Goal: Task Accomplishment & Management: Complete application form

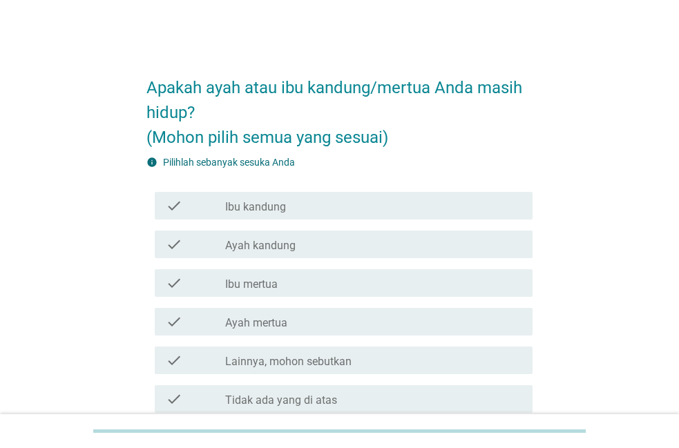
click at [381, 213] on div "check_box_outline_blank Ibu kandung" at bounding box center [373, 206] width 296 height 17
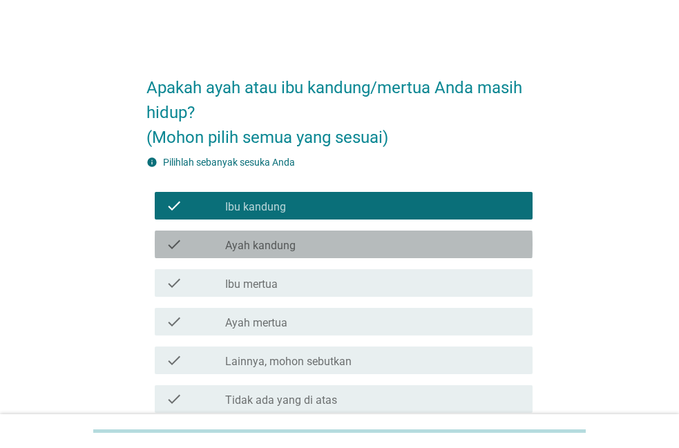
click at [378, 233] on div "check check_box_outline_blank Ayah kandung" at bounding box center [344, 245] width 378 height 28
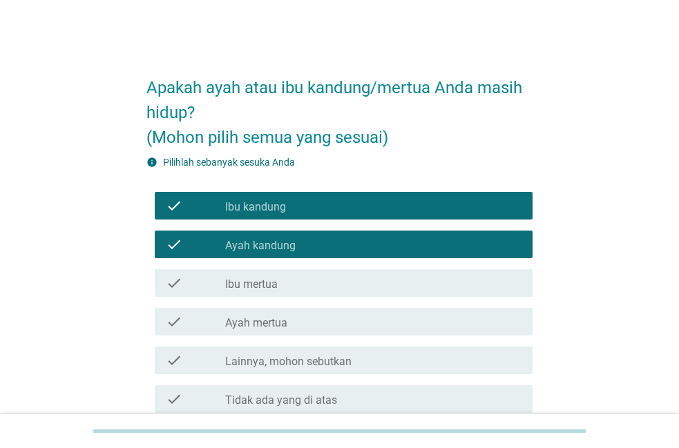
click at [371, 282] on div "check_box_outline_blank Ibu mertua" at bounding box center [373, 283] width 296 height 17
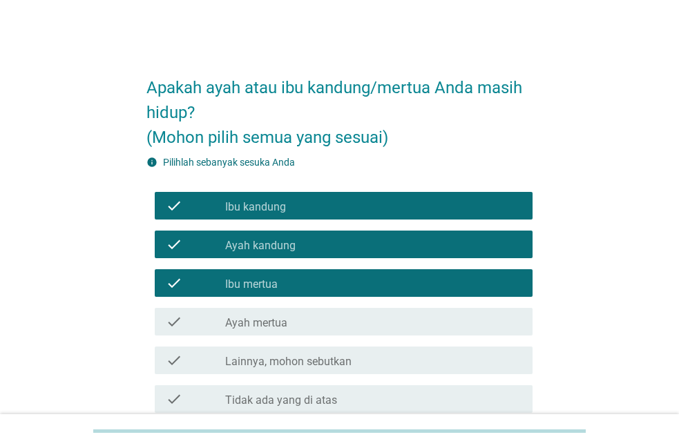
click at [364, 335] on div "check check_box_outline_blank Ayah mertua" at bounding box center [344, 322] width 378 height 28
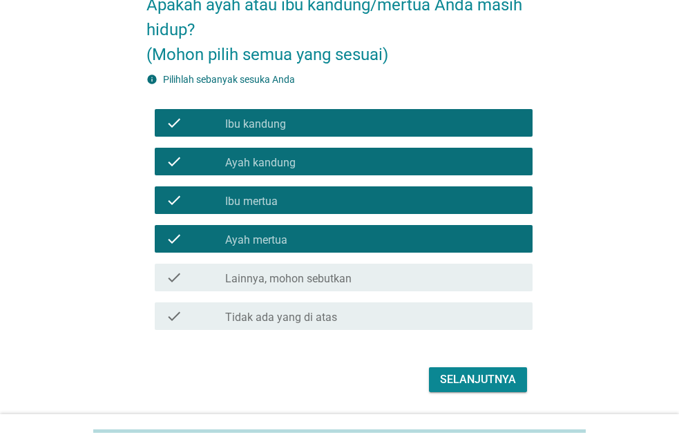
scroll to position [126, 0]
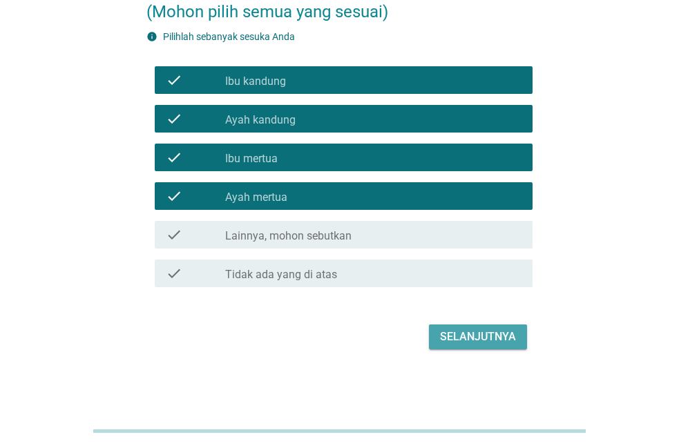
click at [502, 346] on button "Selanjutnya" at bounding box center [478, 337] width 98 height 25
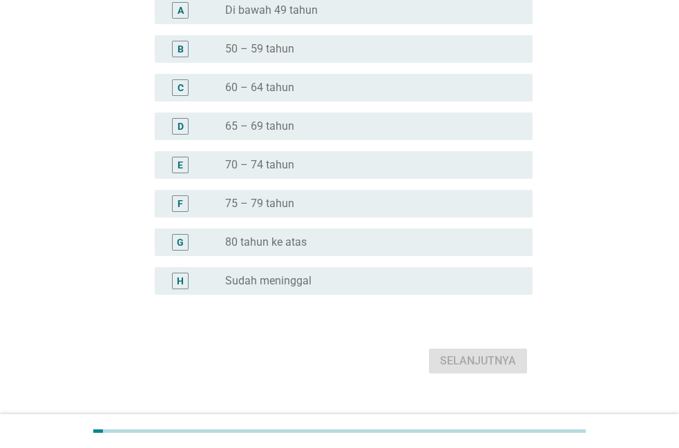
scroll to position [0, 0]
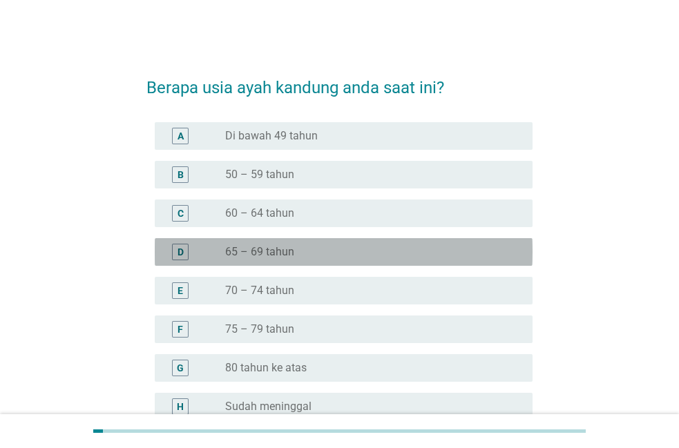
click at [314, 249] on div "radio_button_unchecked 65 – 69 tahun" at bounding box center [367, 252] width 285 height 14
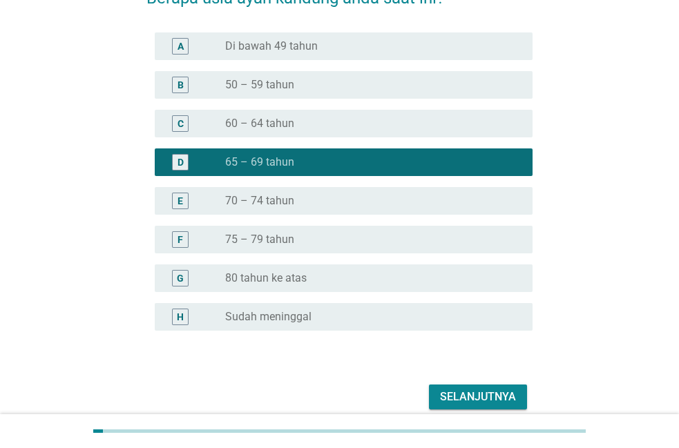
scroll to position [150, 0]
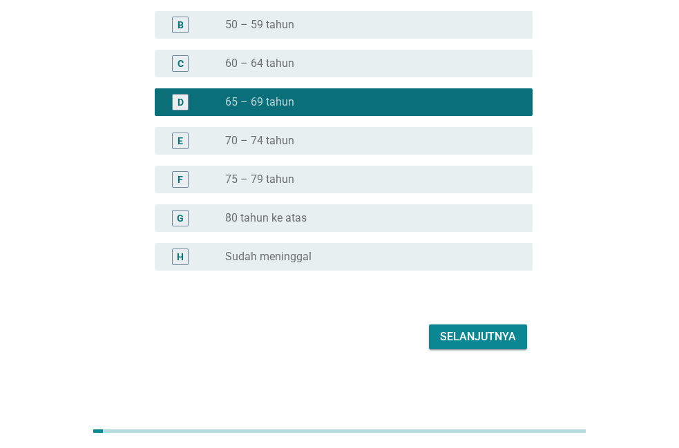
click at [490, 343] on div "Selanjutnya" at bounding box center [478, 337] width 76 height 17
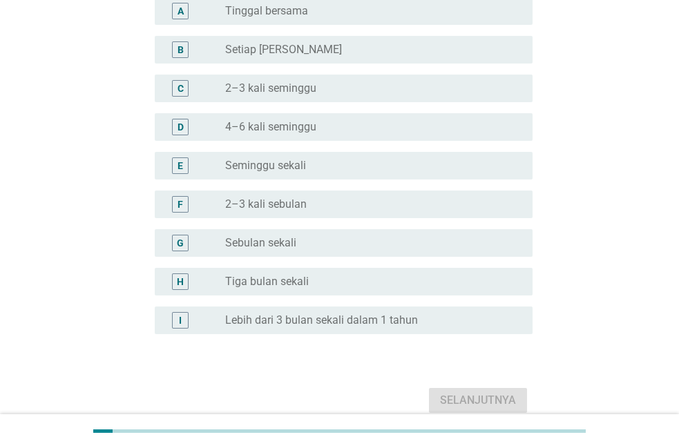
scroll to position [0, 0]
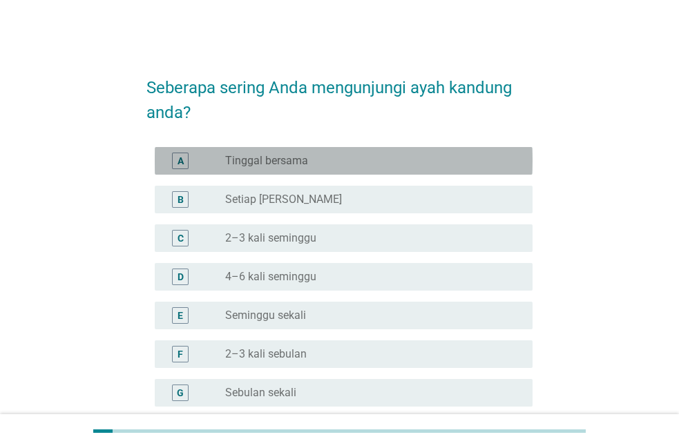
click at [349, 162] on div "radio_button_unchecked Tinggal bersama" at bounding box center [367, 161] width 285 height 14
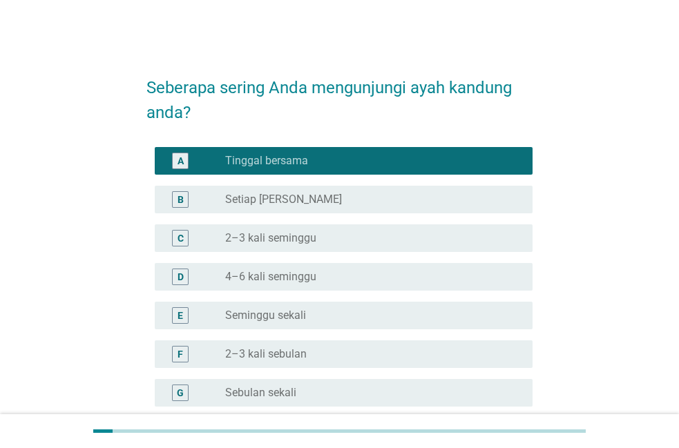
scroll to position [213, 0]
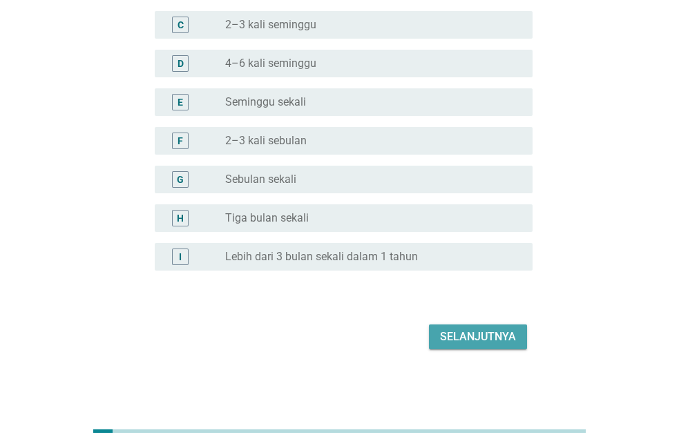
click at [470, 348] on button "Selanjutnya" at bounding box center [478, 337] width 98 height 25
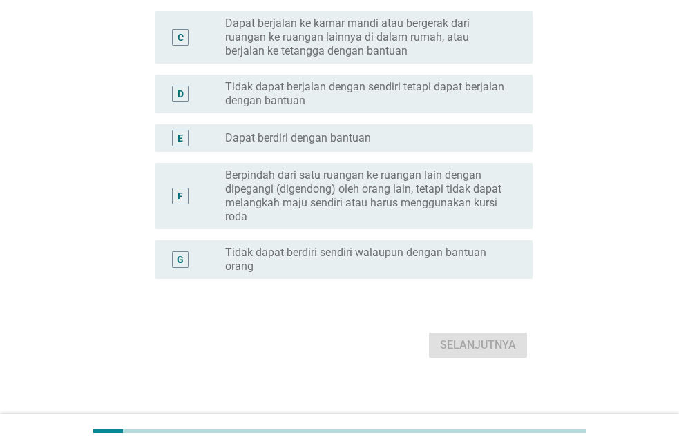
scroll to position [0, 0]
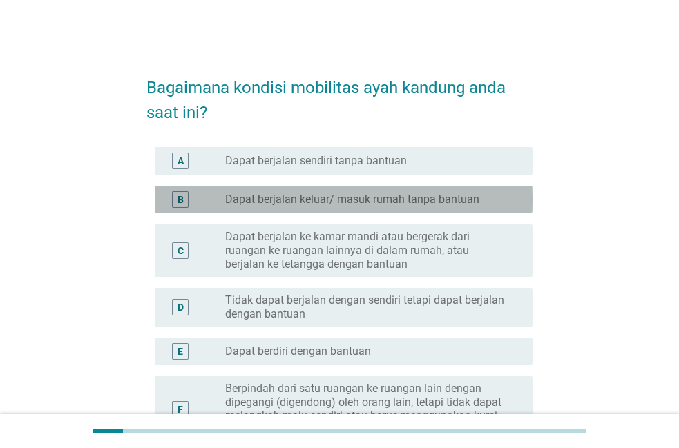
click at [510, 202] on div "radio_button_unchecked Dapat berjalan keluar/ masuk rumah tanpa bantuan" at bounding box center [367, 200] width 285 height 14
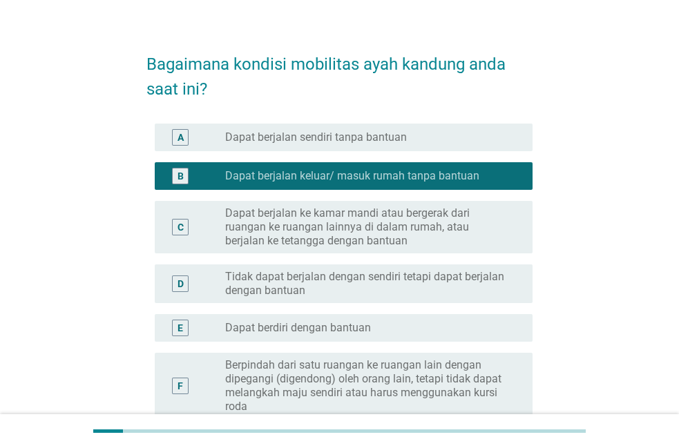
scroll to position [24, 0]
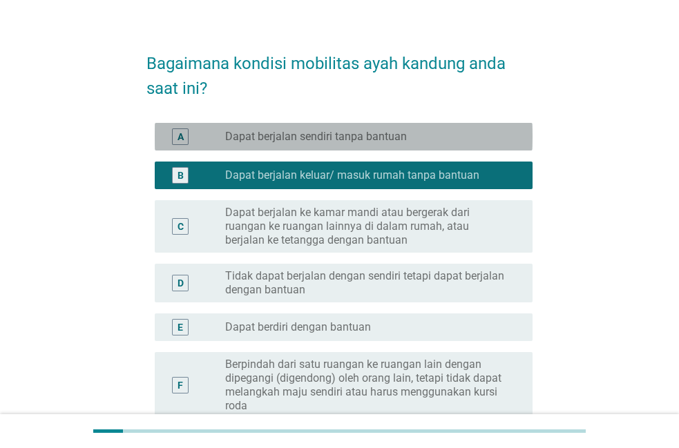
click at [495, 135] on div "radio_button_unchecked Dapat berjalan sendiri tanpa bantuan" at bounding box center [367, 137] width 285 height 14
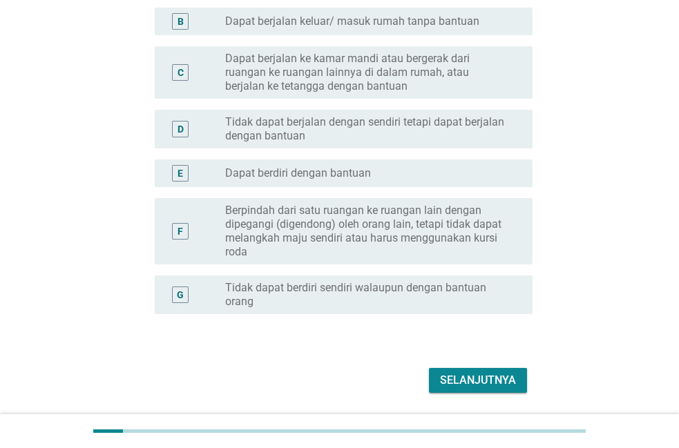
scroll to position [222, 0]
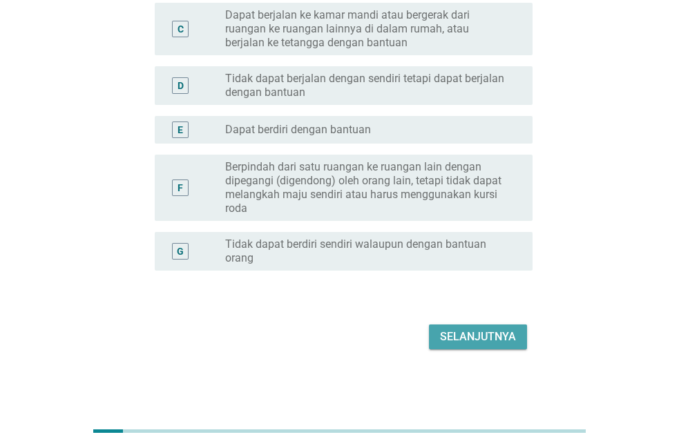
click at [522, 345] on button "Selanjutnya" at bounding box center [478, 337] width 98 height 25
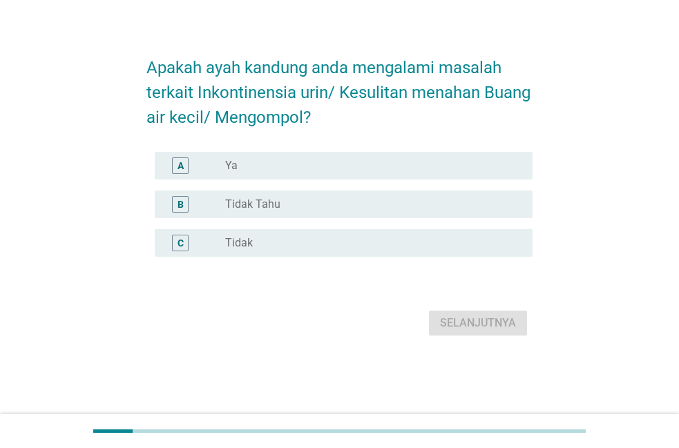
scroll to position [0, 0]
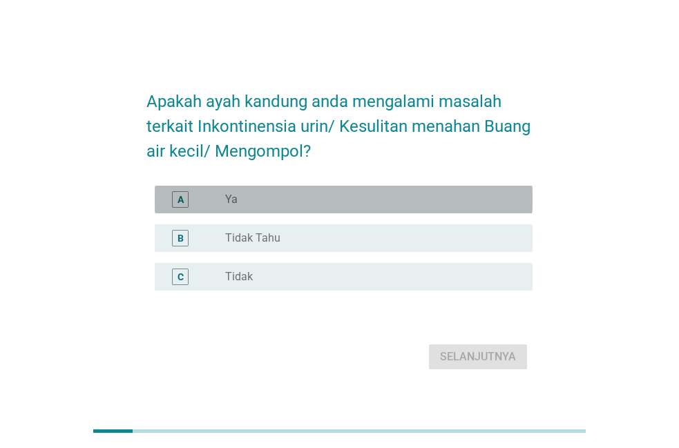
click at [347, 210] on div "A radio_button_unchecked Ya" at bounding box center [344, 200] width 378 height 28
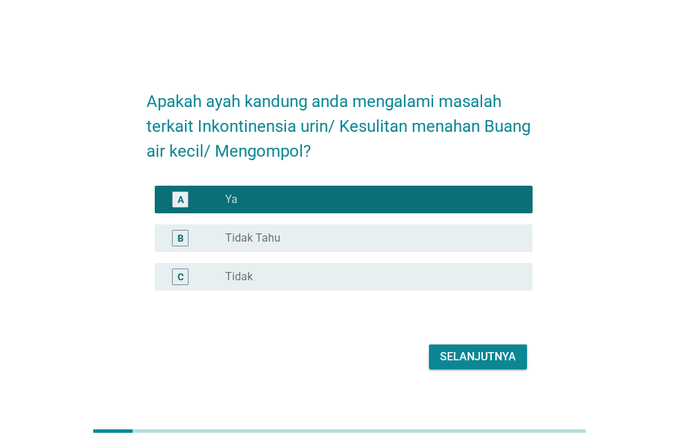
click at [461, 359] on div "Selanjutnya" at bounding box center [478, 357] width 76 height 17
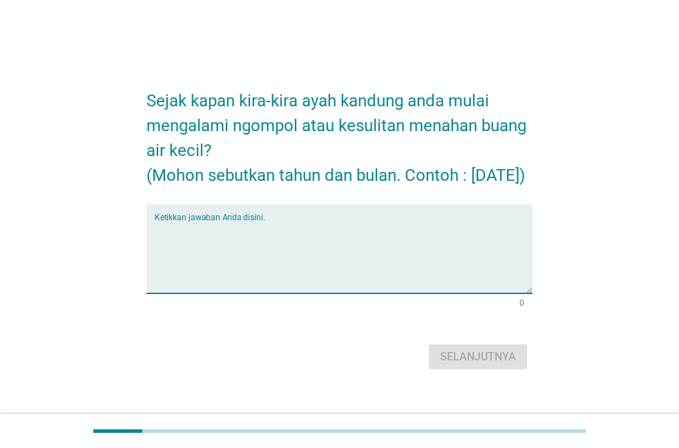
click at [316, 240] on textarea "Ketikkan jawaban Anda disini." at bounding box center [344, 257] width 378 height 73
type textarea "a"
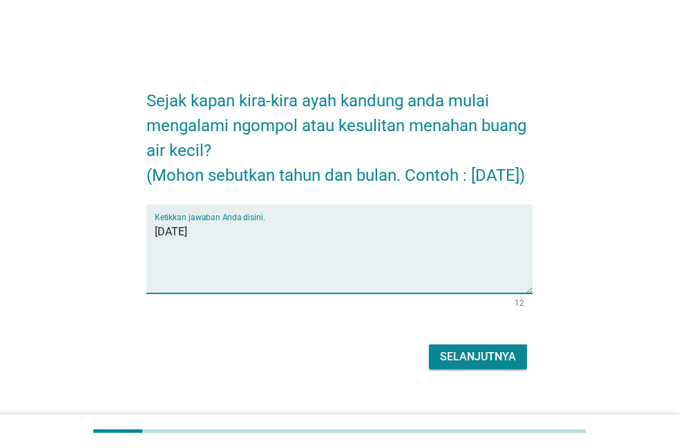
type textarea "[DATE]"
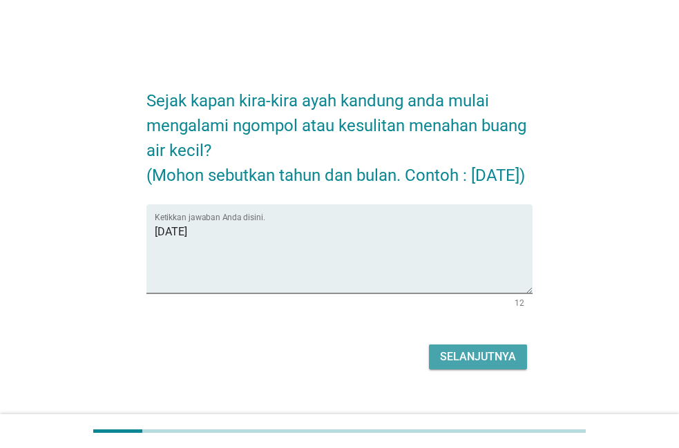
click at [477, 365] on div "Selanjutnya" at bounding box center [478, 357] width 76 height 17
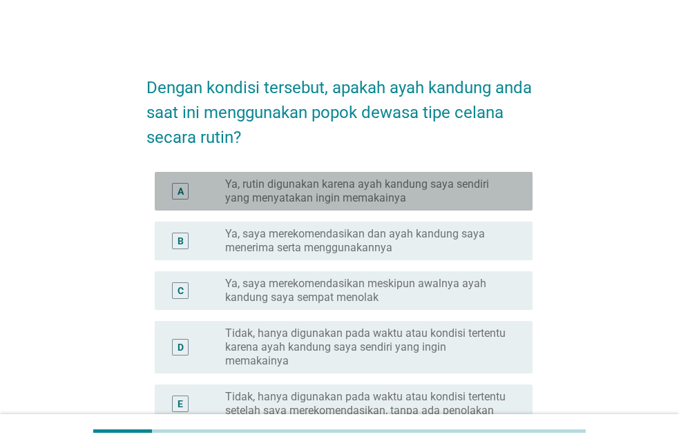
click at [467, 186] on label "Ya, rutin digunakan karena ayah kandung saya sendiri yang menyatakan ingin mema…" at bounding box center [367, 191] width 285 height 28
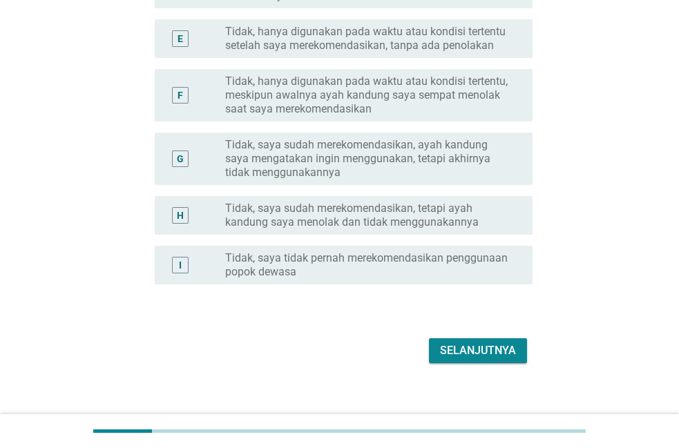
scroll to position [379, 0]
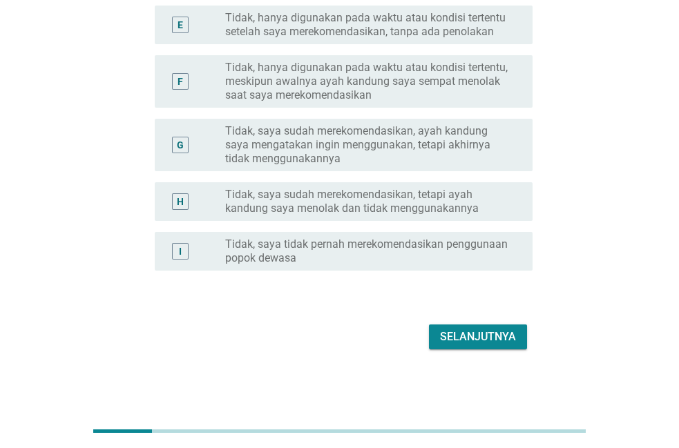
click at [491, 346] on button "Selanjutnya" at bounding box center [478, 337] width 98 height 25
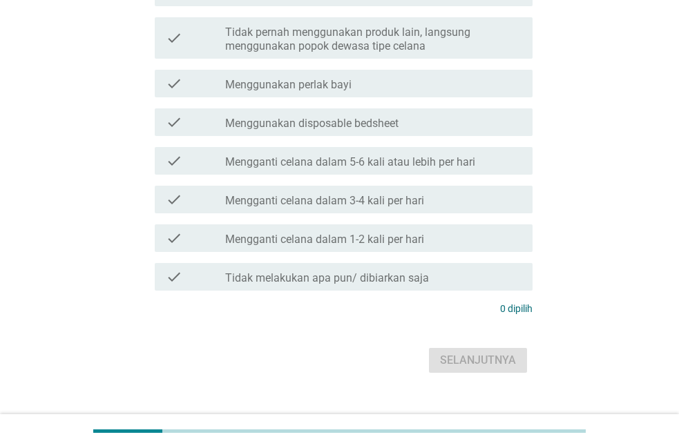
scroll to position [0, 0]
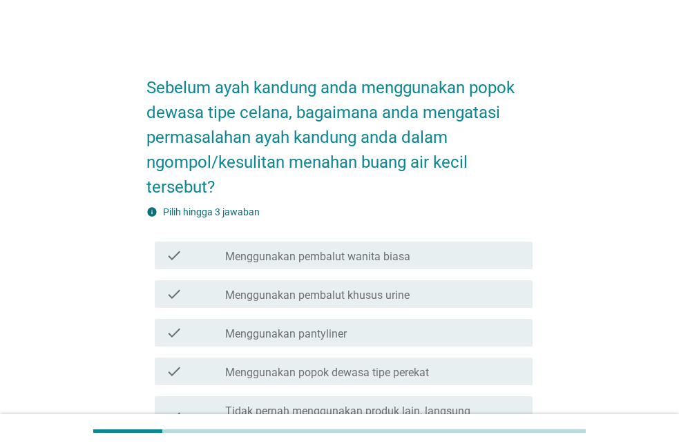
click at [490, 35] on div "Sebelum ayah kandung anda menggunakan popok dewasa tipe celana, bagaimana anda …" at bounding box center [340, 409] width 646 height 750
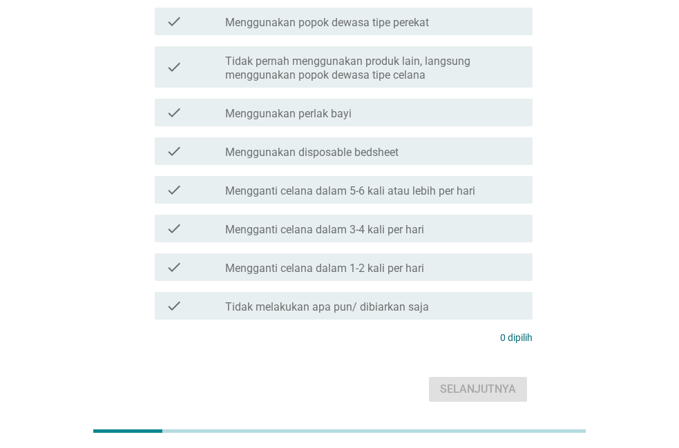
scroll to position [347, 0]
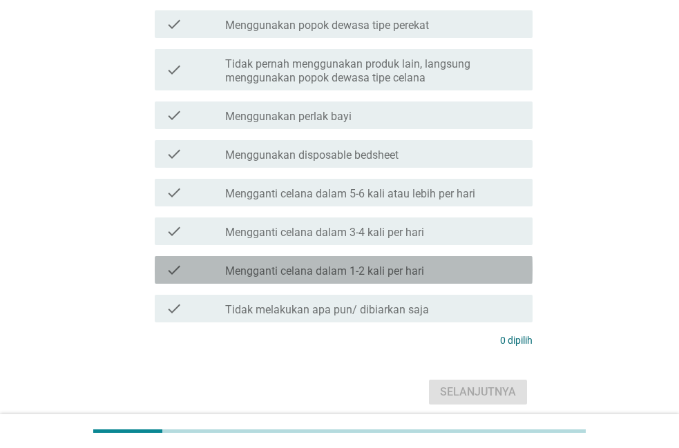
click at [478, 259] on div "check check_box_outline_blank Mengganti celana dalam 1-2 kali per hari" at bounding box center [344, 270] width 378 height 28
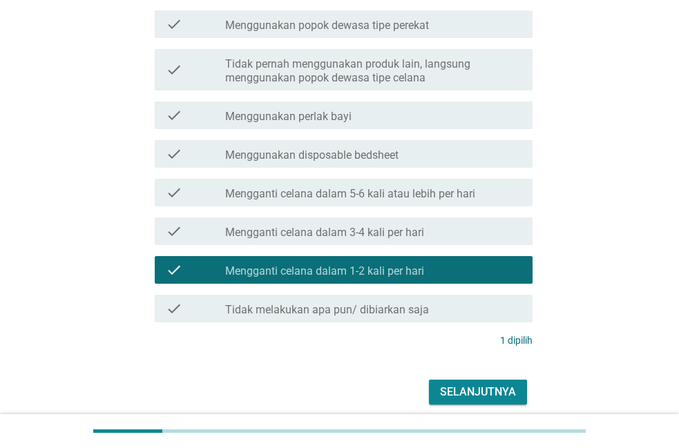
click at [505, 379] on div "Selanjutnya" at bounding box center [339, 392] width 386 height 33
click at [497, 389] on div "Selanjutnya" at bounding box center [478, 392] width 76 height 17
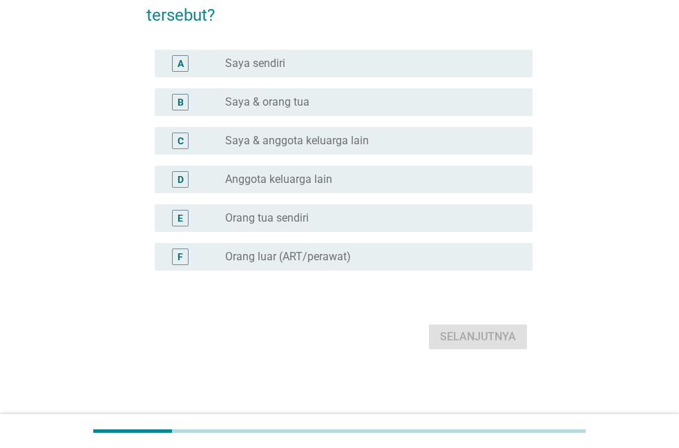
scroll to position [0, 0]
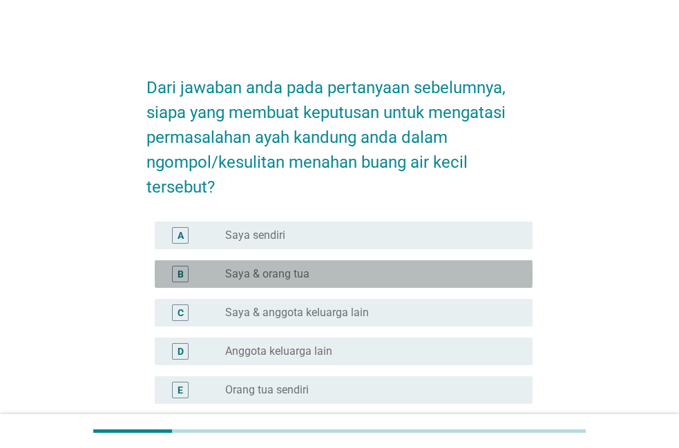
click at [485, 262] on div "B radio_button_unchecked Saya & orang tua" at bounding box center [344, 274] width 378 height 28
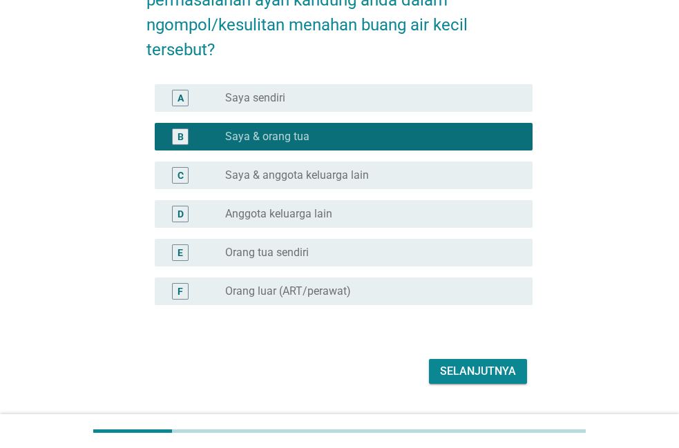
scroll to position [172, 0]
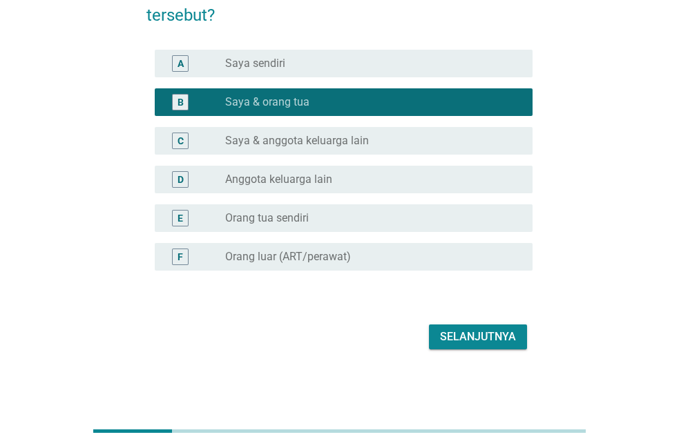
click at [493, 334] on div "Selanjutnya" at bounding box center [478, 337] width 76 height 17
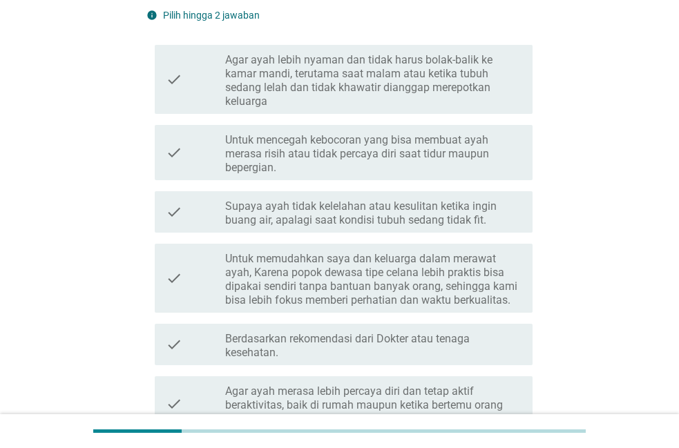
scroll to position [0, 0]
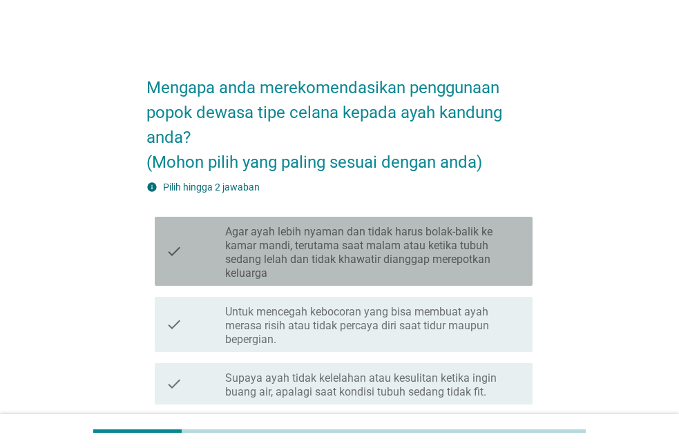
click at [436, 226] on label "Agar ayah lebih nyaman dan tidak harus bolak-balik ke kamar mandi, terutama saa…" at bounding box center [373, 252] width 296 height 55
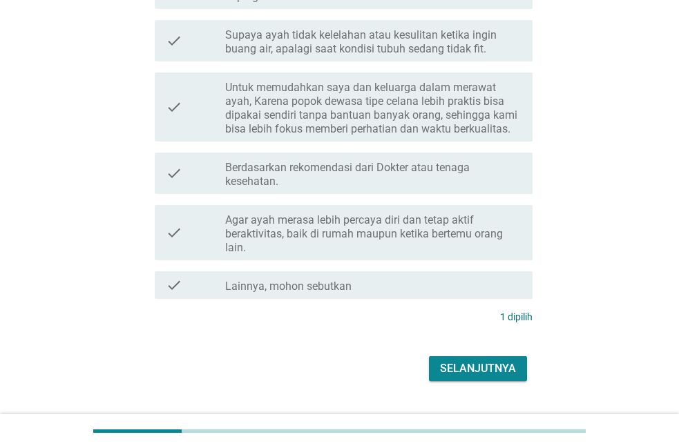
scroll to position [375, 0]
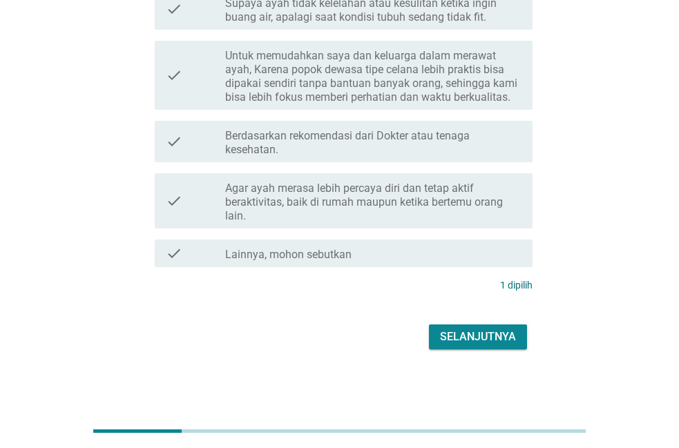
click at [510, 335] on div "Selanjutnya" at bounding box center [478, 337] width 76 height 17
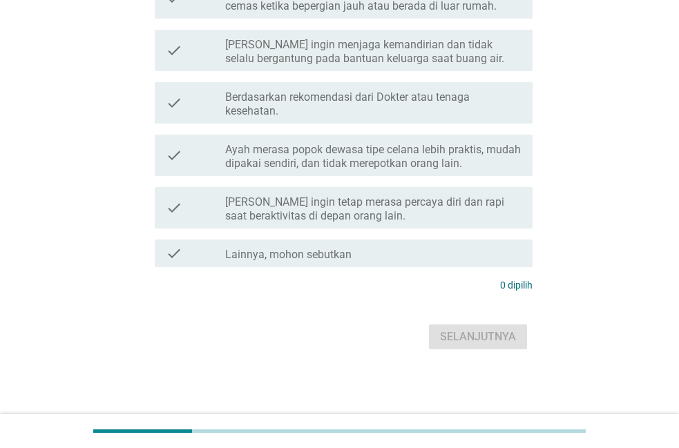
scroll to position [0, 0]
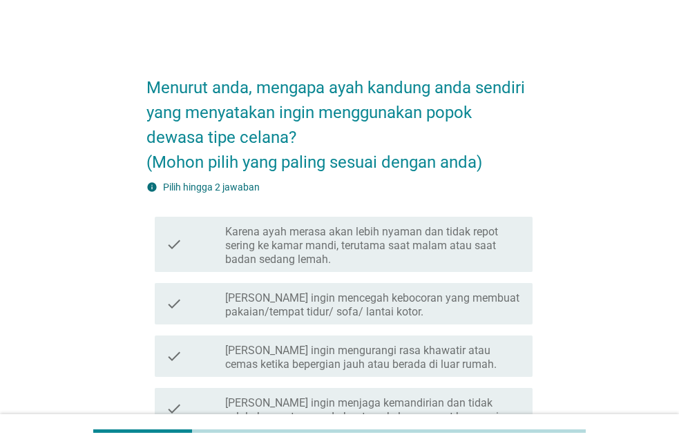
click at [441, 257] on label "Karena ayah merasa akan lebih nyaman dan tidak repot sering ke kamar mandi, ter…" at bounding box center [373, 245] width 296 height 41
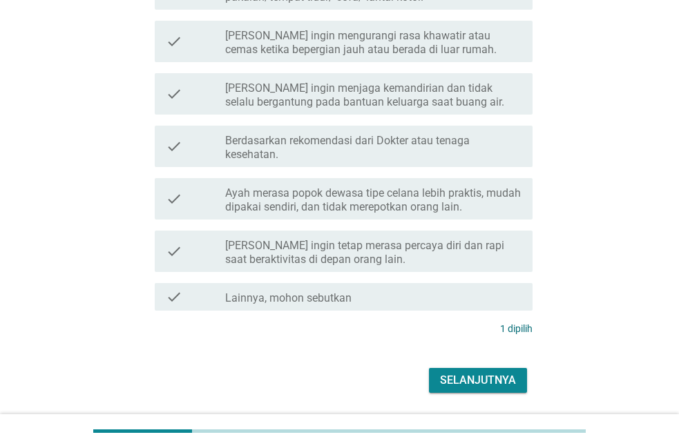
scroll to position [358, 0]
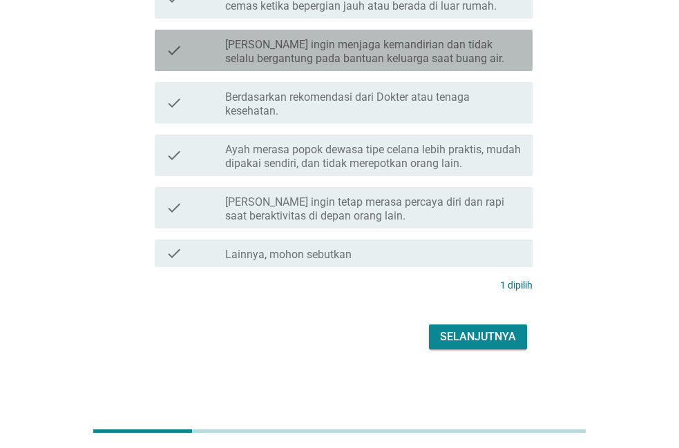
click at [469, 48] on label "[PERSON_NAME] ingin menjaga kemandirian dan tidak selalu bergantung pada bantua…" at bounding box center [373, 52] width 296 height 28
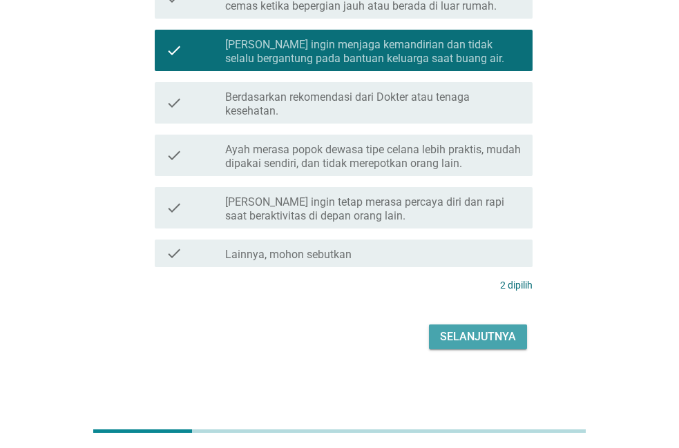
click at [496, 347] on button "Selanjutnya" at bounding box center [478, 337] width 98 height 25
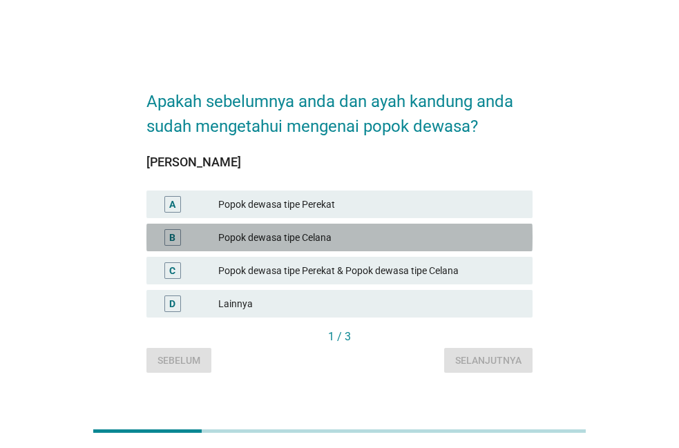
click at [502, 237] on div "Popok dewasa tipe Celana" at bounding box center [369, 237] width 303 height 17
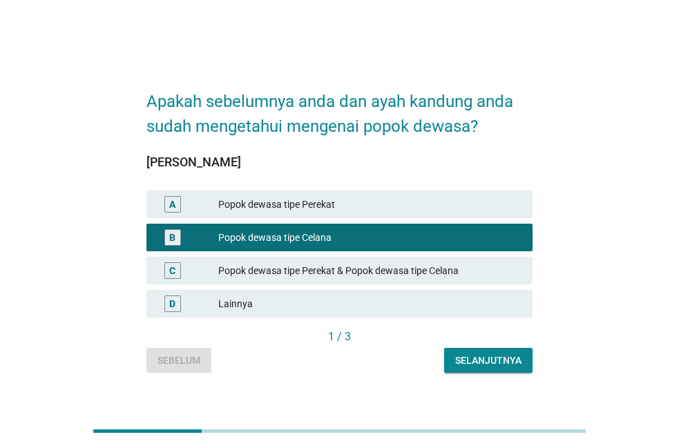
click at [470, 267] on div "Popok dewasa tipe Perekat & Popok dewasa tipe Celana" at bounding box center [369, 270] width 303 height 17
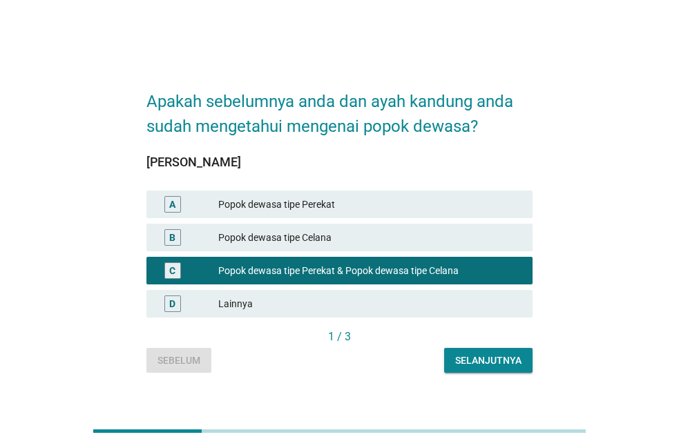
click at [482, 362] on div "Selanjutnya" at bounding box center [488, 361] width 66 height 15
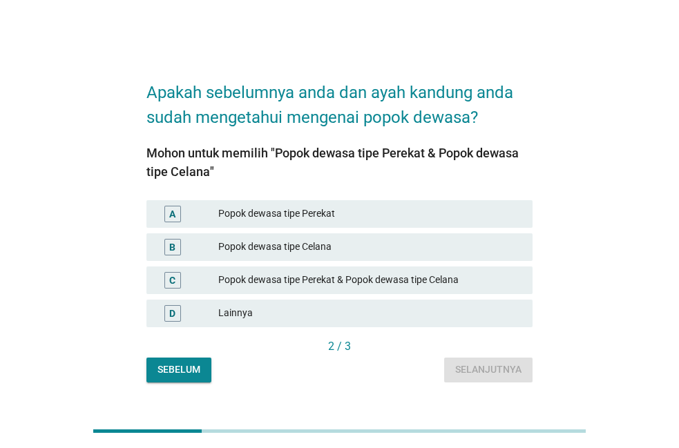
click at [439, 285] on div "Popok dewasa tipe Perekat & Popok dewasa tipe Celana" at bounding box center [369, 280] width 303 height 17
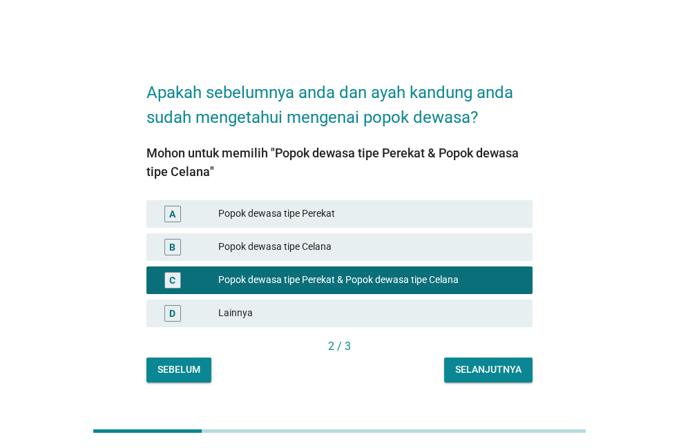
click at [495, 367] on div "Selanjutnya" at bounding box center [488, 370] width 66 height 15
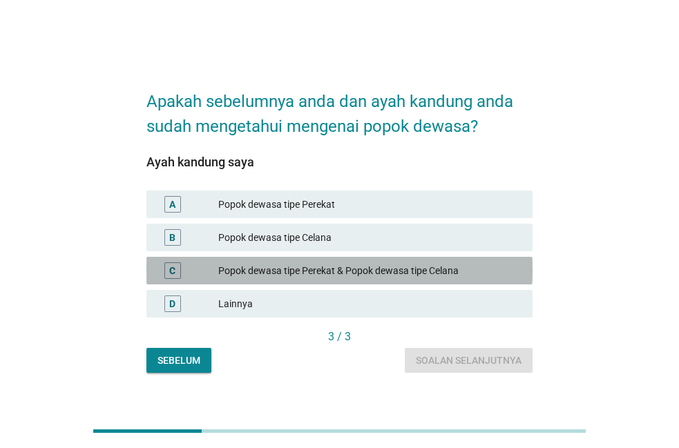
click at [463, 278] on div "Popok dewasa tipe Perekat & Popok dewasa tipe Celana" at bounding box center [369, 270] width 303 height 17
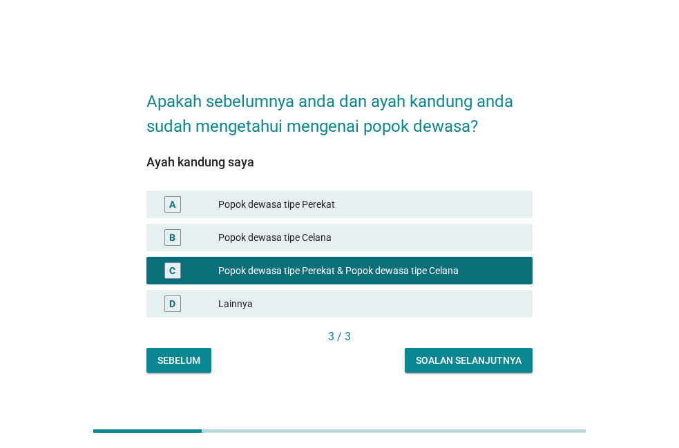
click at [505, 366] on div "Soalan selanjutnya" at bounding box center [469, 361] width 106 height 15
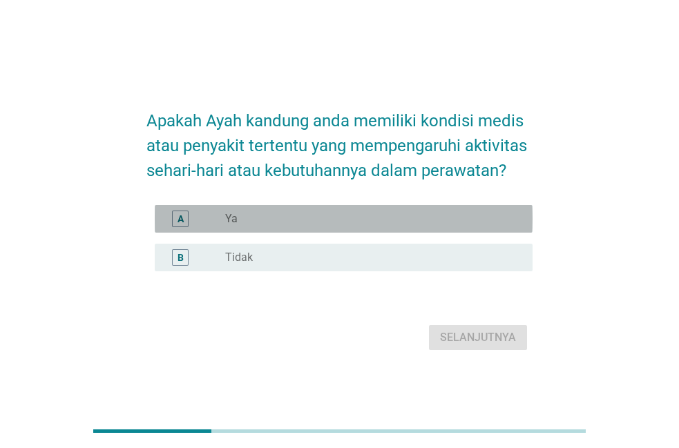
click at [503, 214] on div "radio_button_unchecked Ya" at bounding box center [367, 219] width 285 height 14
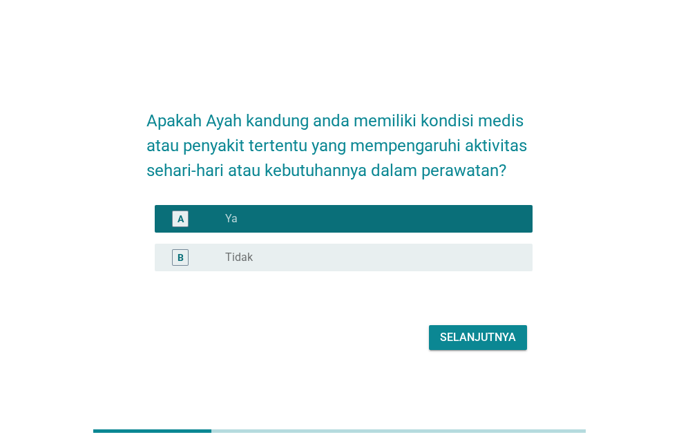
click at [502, 347] on button "Selanjutnya" at bounding box center [478, 337] width 98 height 25
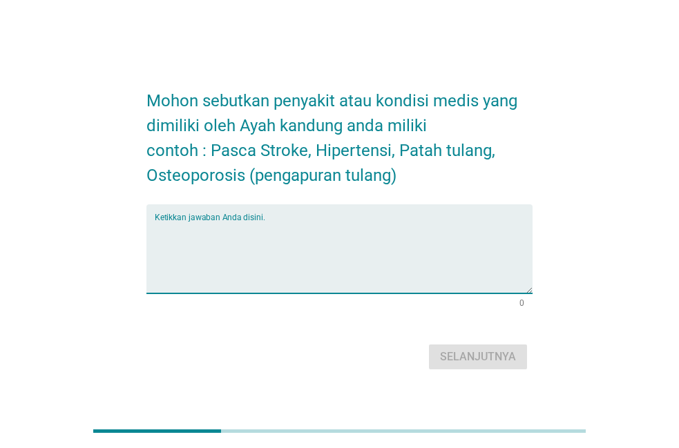
click at [396, 233] on textarea "Ketikkan jawaban Anda disini." at bounding box center [344, 257] width 378 height 73
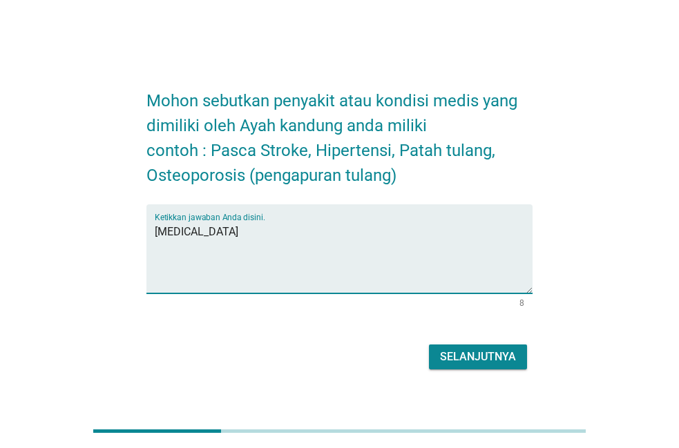
type textarea "[MEDICAL_DATA]"
click at [467, 355] on div "Selanjutnya" at bounding box center [478, 357] width 76 height 17
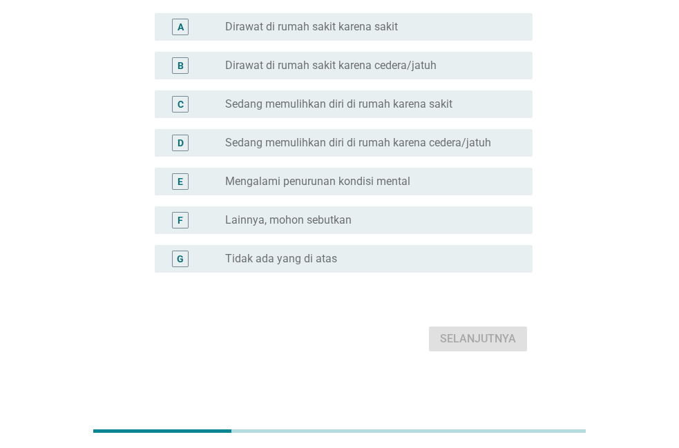
scroll to position [186, 0]
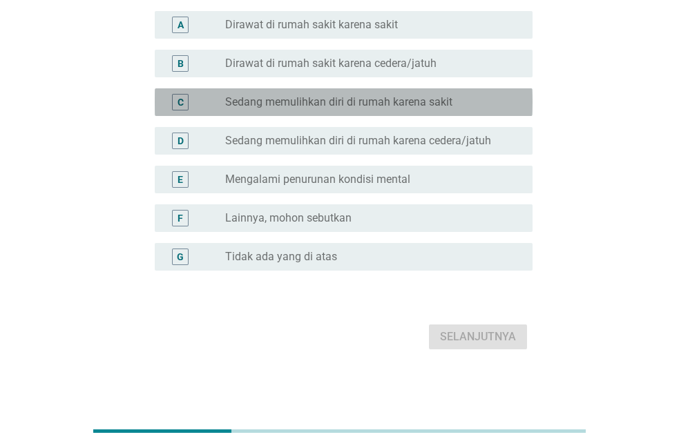
click at [498, 95] on div "radio_button_unchecked Sedang memulihkan diri di rumah karena sakit" at bounding box center [373, 102] width 296 height 17
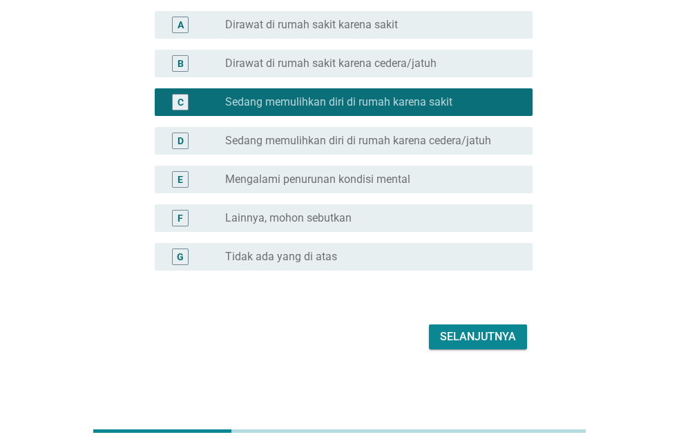
click at [483, 331] on div "Selanjutnya" at bounding box center [478, 337] width 76 height 17
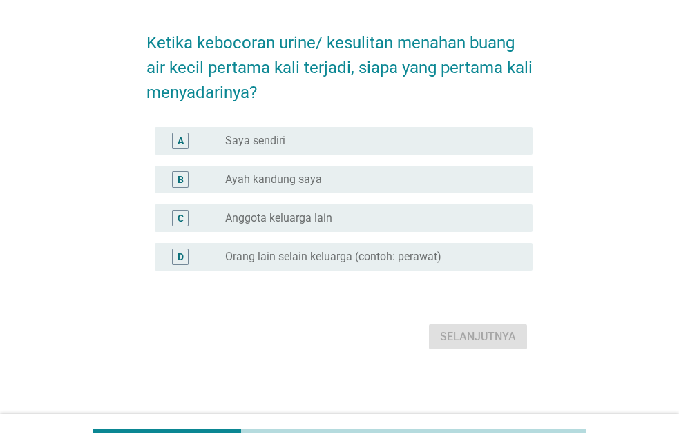
scroll to position [0, 0]
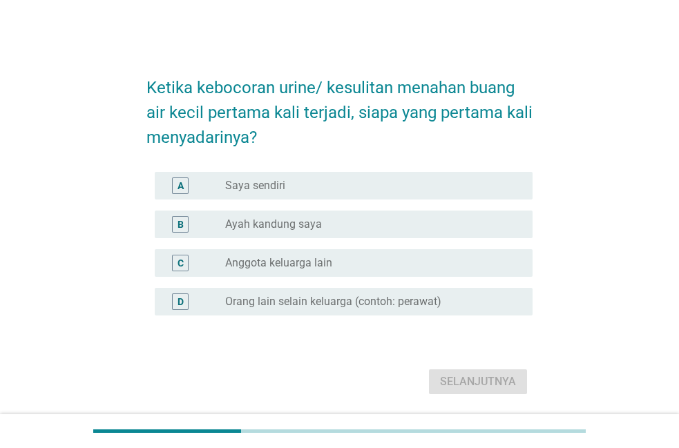
click at [478, 213] on div "B radio_button_unchecked Ayah kandung saya" at bounding box center [344, 225] width 378 height 28
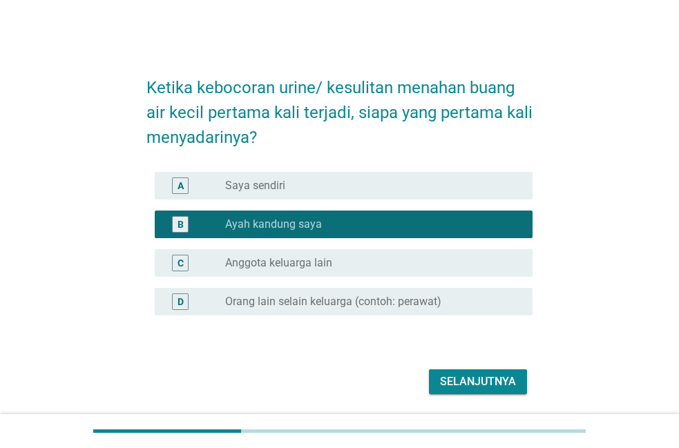
click at [483, 363] on form "Ketika kebocoran urine/ kesulitan menahan buang air kecil pertama kali terjadi,…" at bounding box center [339, 229] width 386 height 337
click at [483, 381] on div "Selanjutnya" at bounding box center [478, 382] width 76 height 17
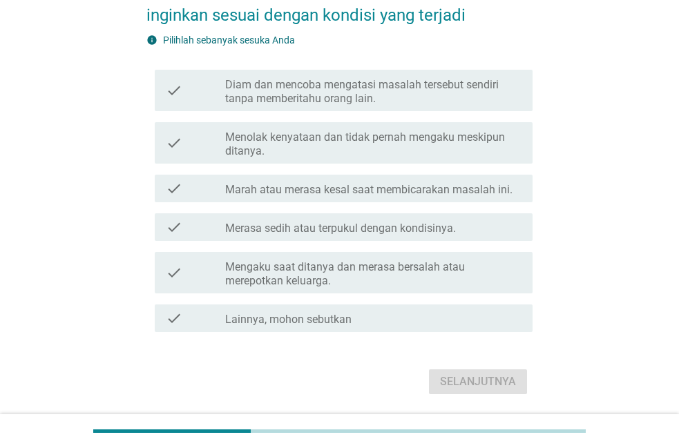
scroll to position [207, 0]
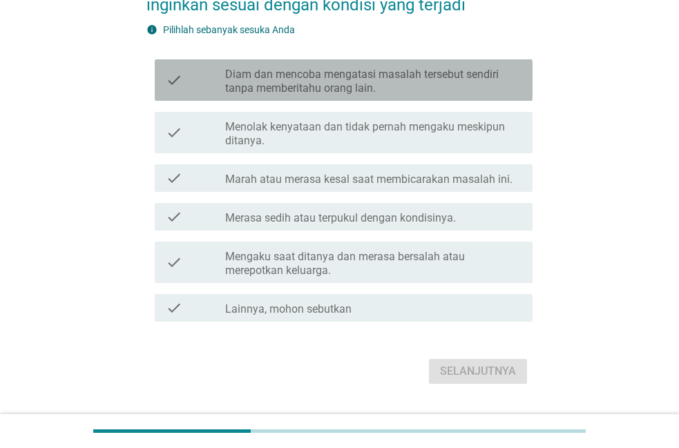
click at [493, 72] on label "Diam dan mencoba mengatasi masalah tersebut sendiri tanpa memberitahu orang lai…" at bounding box center [373, 82] width 296 height 28
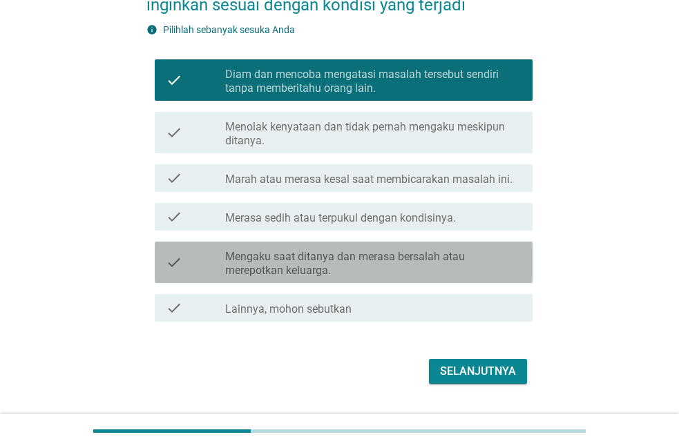
click at [474, 249] on div "check_box_outline_blank Mengaku saat ditanya dan merasa bersalah atau merepotka…" at bounding box center [373, 262] width 296 height 30
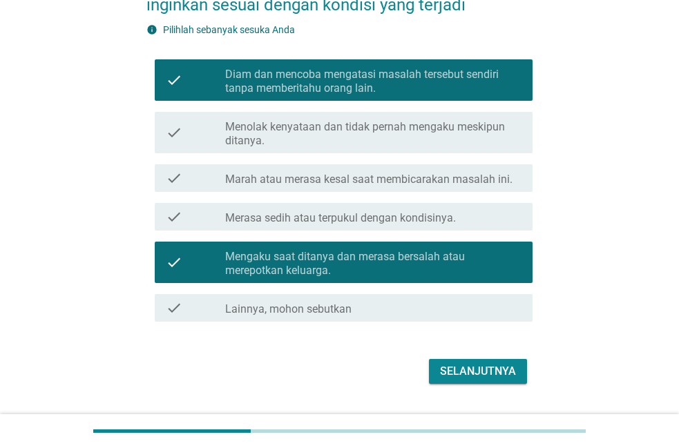
click at [485, 375] on div "Selanjutnya" at bounding box center [478, 371] width 76 height 17
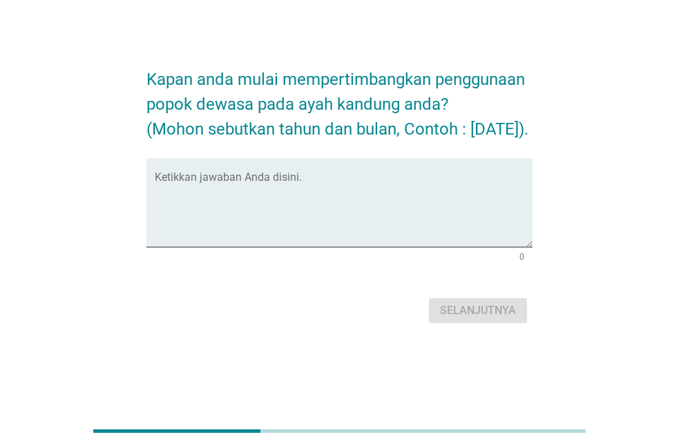
scroll to position [0, 0]
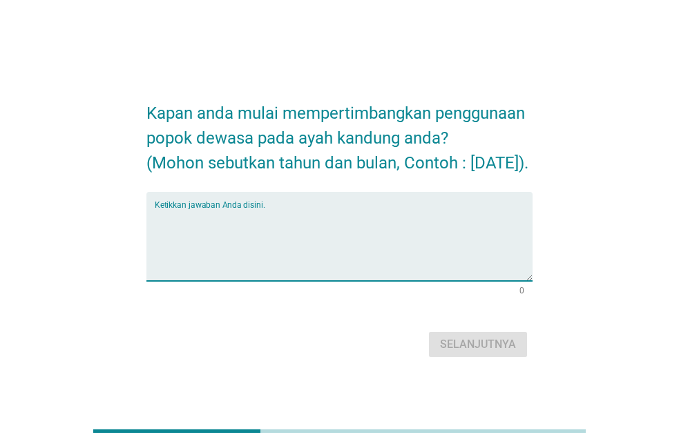
click at [457, 232] on textarea "Ketikkan jawaban Anda disini." at bounding box center [344, 245] width 378 height 73
type textarea "[DATE]"
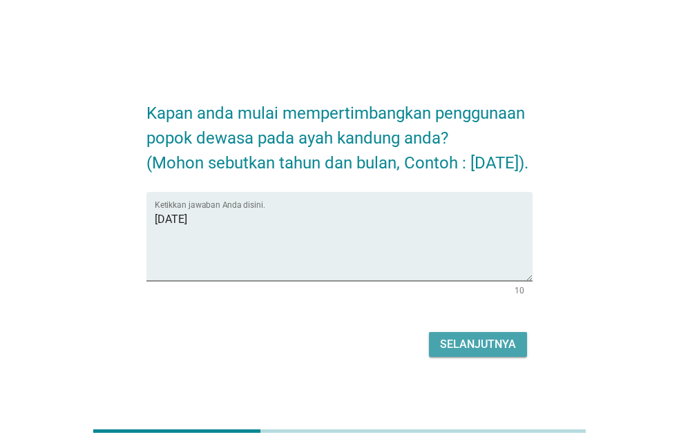
click at [489, 357] on button "Selanjutnya" at bounding box center [478, 344] width 98 height 25
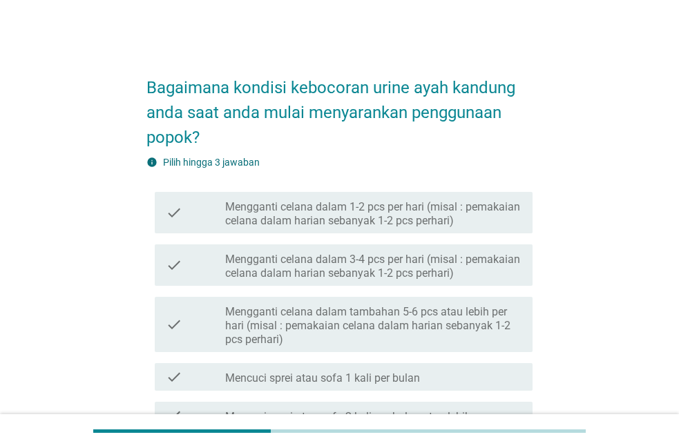
click at [514, 218] on label "Mengganti celana dalam 1-2 pcs per hari (misal : pemakaian celana dalam harian …" at bounding box center [373, 214] width 296 height 28
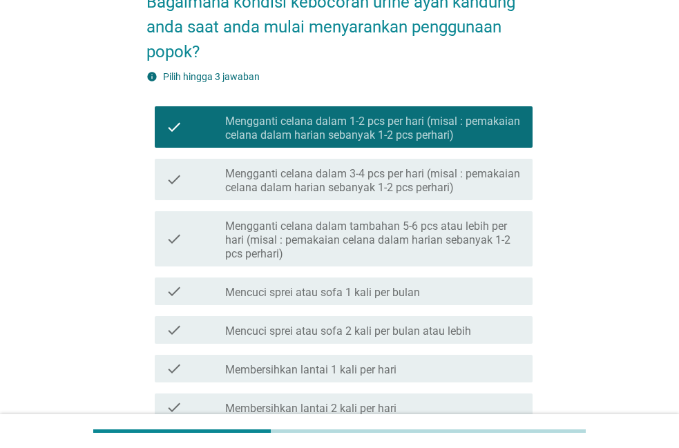
scroll to position [86, 0]
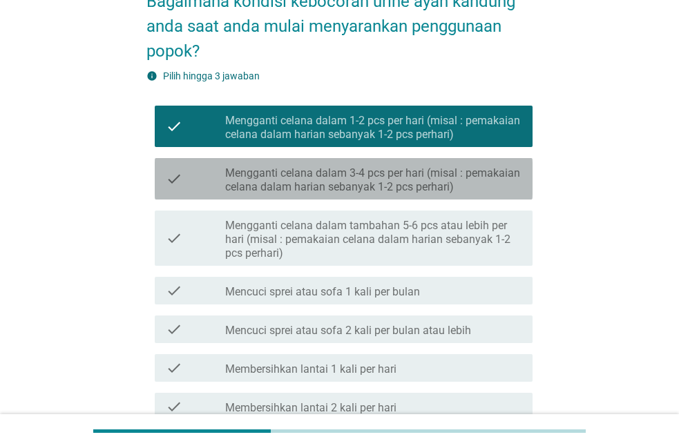
click at [483, 177] on label "Mengganti celana dalam 3-4 pcs per hari (misal : pemakaian celana dalam harian …" at bounding box center [373, 180] width 296 height 28
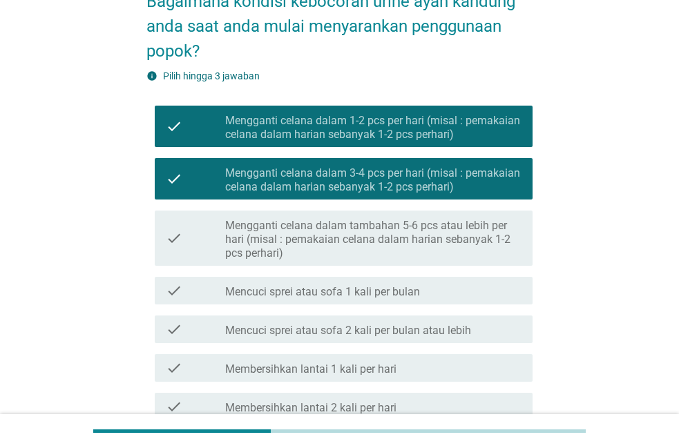
click at [439, 119] on label "Mengganti celana dalam 1-2 pcs per hari (misal : pemakaian celana dalam harian …" at bounding box center [373, 128] width 296 height 28
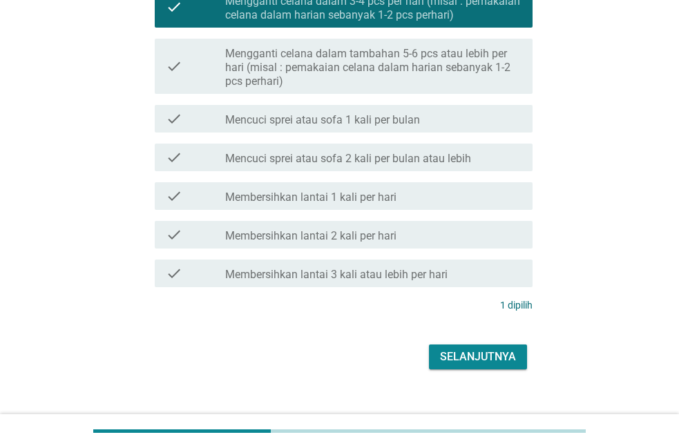
scroll to position [278, 0]
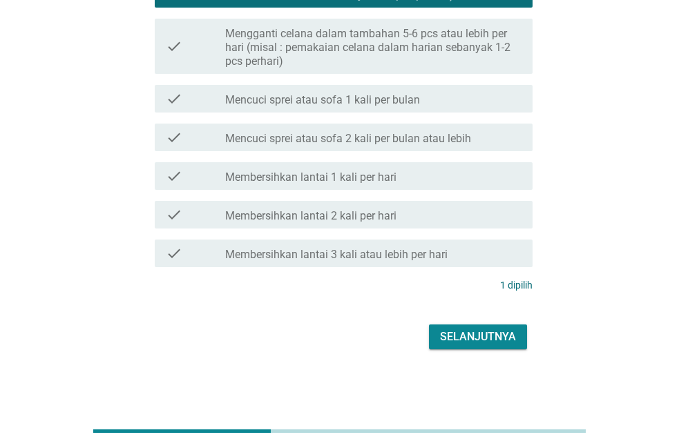
click at [492, 338] on div "Selanjutnya" at bounding box center [478, 337] width 76 height 17
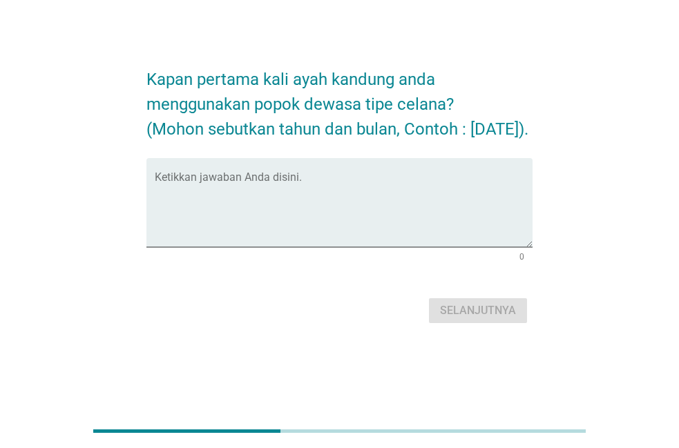
scroll to position [0, 0]
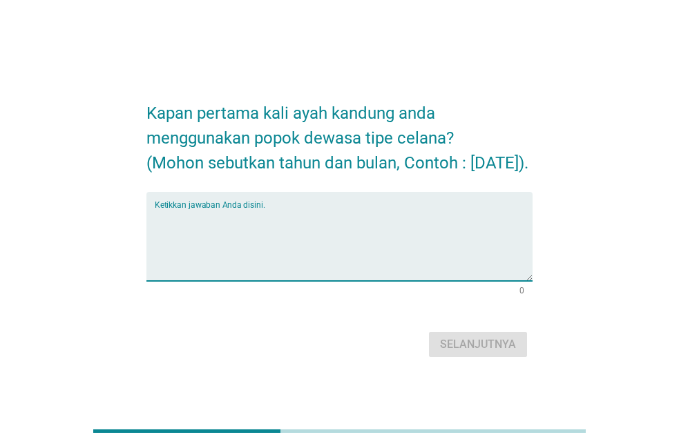
click at [329, 232] on textarea "Ketikkan jawaban Anda disini." at bounding box center [344, 245] width 378 height 73
type textarea "[DATE]"
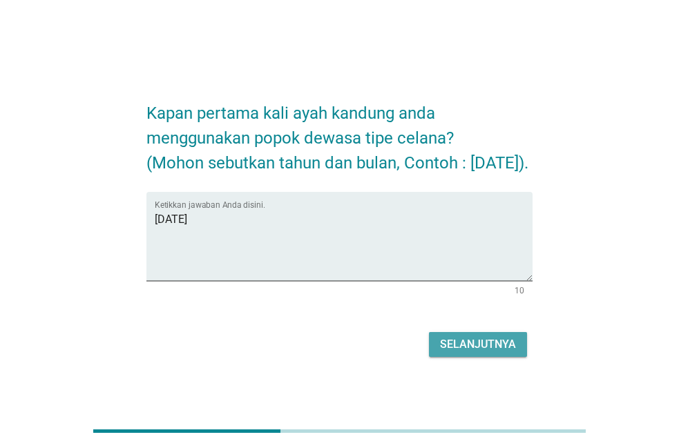
click at [462, 353] on div "Selanjutnya" at bounding box center [478, 344] width 76 height 17
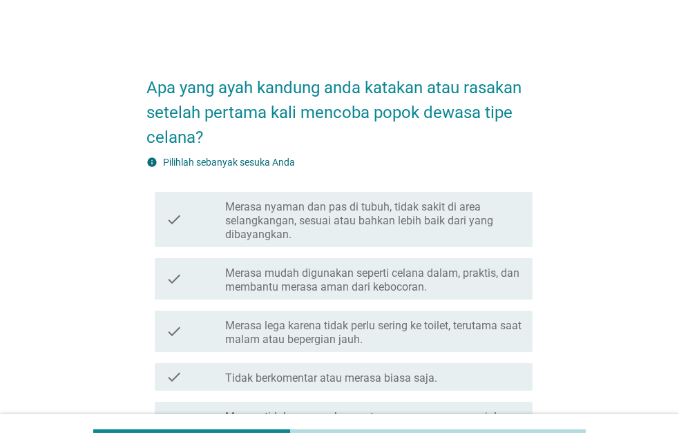
click at [450, 219] on label "Merasa nyaman dan pas di tubuh, tidak sakit di area selangkangan, sesuai atau b…" at bounding box center [373, 220] width 296 height 41
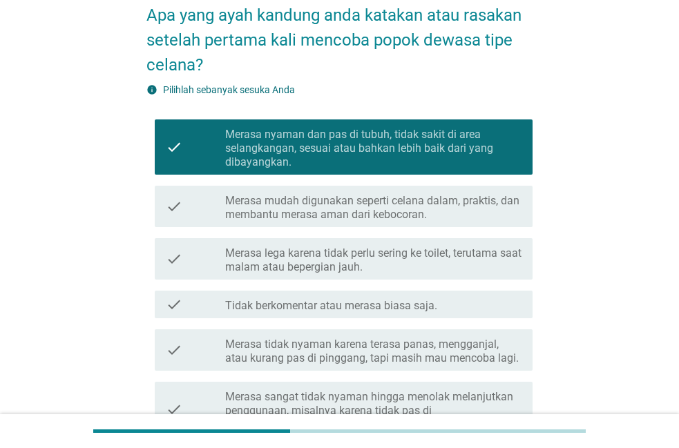
scroll to position [68, 0]
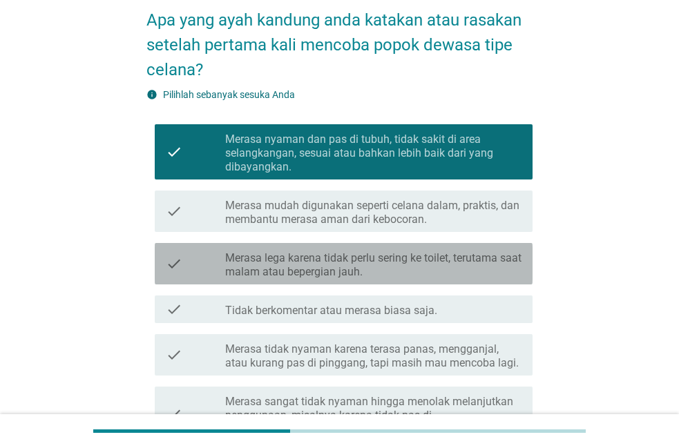
click at [492, 269] on label "Merasa lega karena tidak perlu sering ke toilet, terutama saat malam atau beper…" at bounding box center [373, 265] width 296 height 28
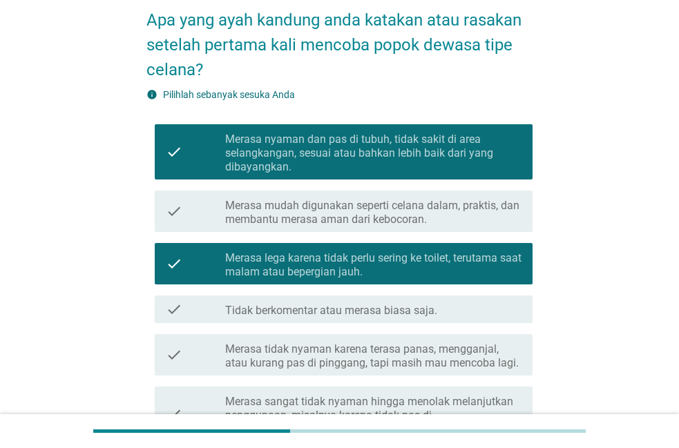
scroll to position [261, 0]
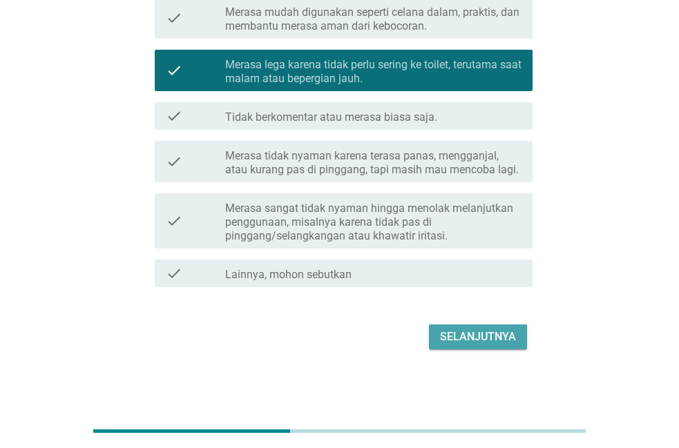
click at [487, 337] on div "Selanjutnya" at bounding box center [478, 337] width 76 height 17
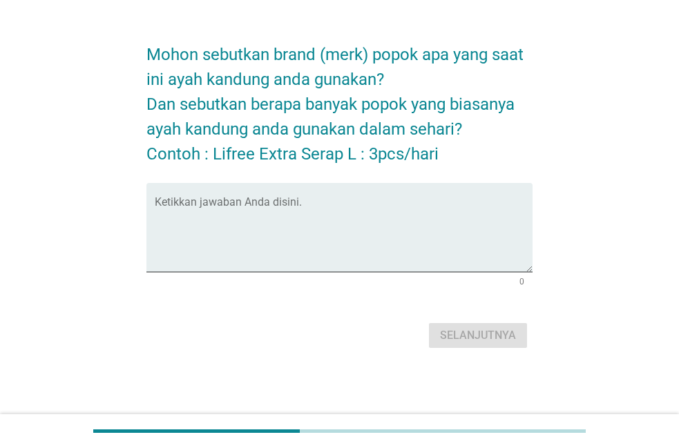
scroll to position [0, 0]
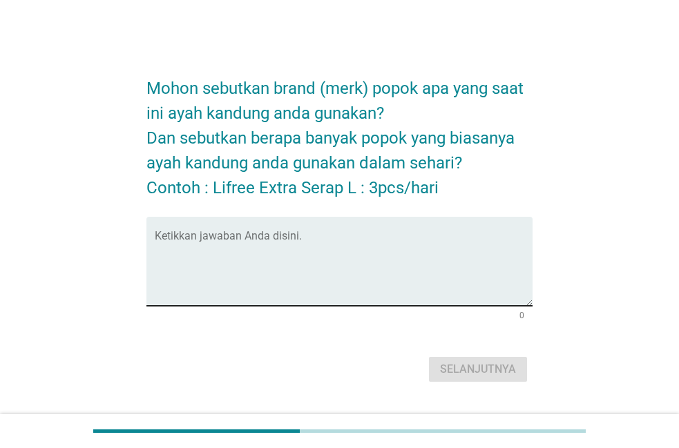
click at [451, 264] on textarea "Ketikkan jawaban Anda disini." at bounding box center [344, 269] width 378 height 73
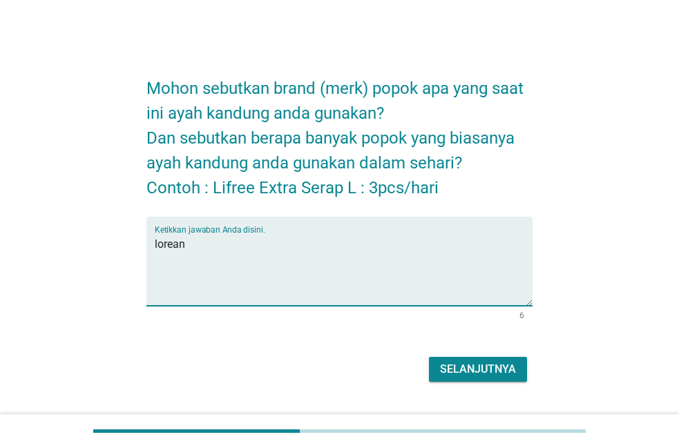
type textarea "lorean"
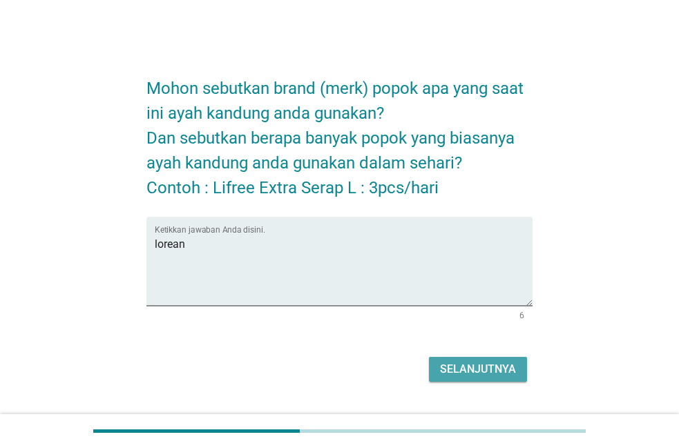
click at [508, 382] on button "Selanjutnya" at bounding box center [478, 369] width 98 height 25
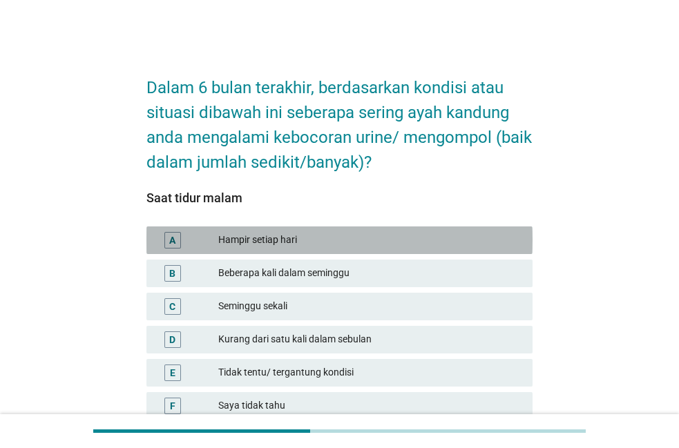
click at [482, 247] on div "Hampir setiap hari" at bounding box center [369, 240] width 303 height 17
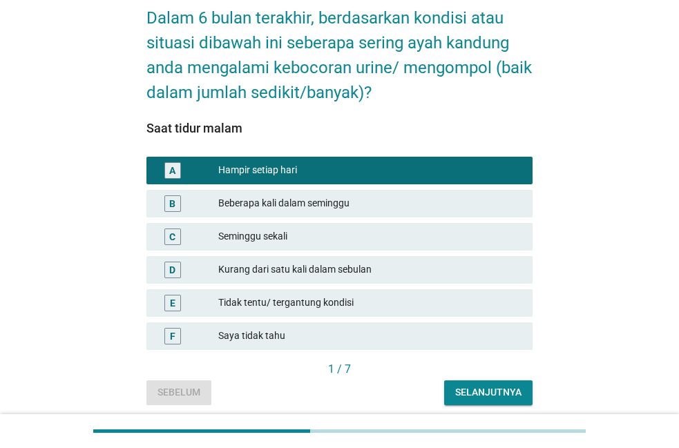
scroll to position [122, 0]
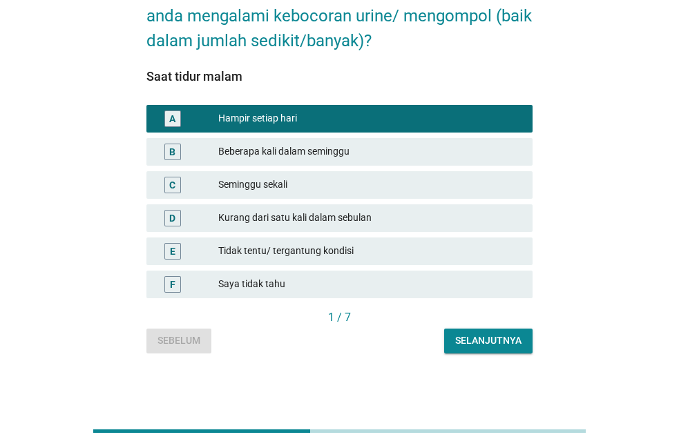
click at [501, 346] on div "Selanjutnya" at bounding box center [488, 341] width 66 height 15
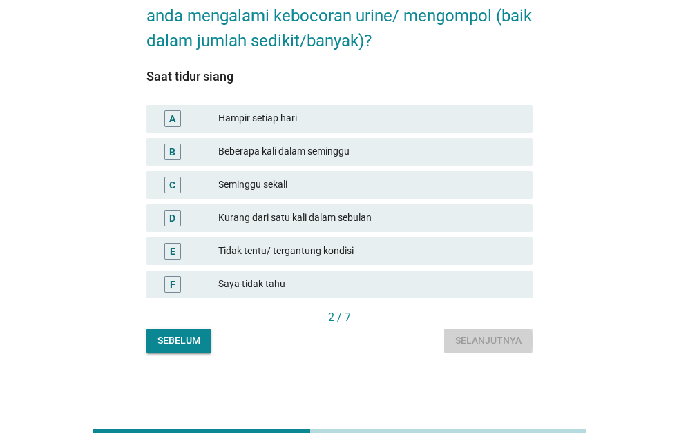
scroll to position [0, 0]
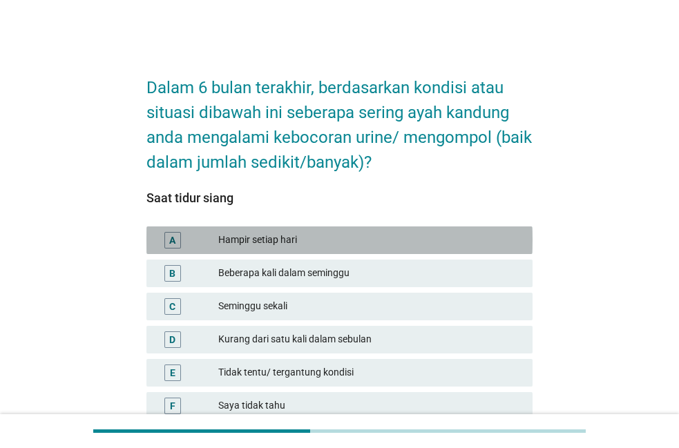
click at [369, 237] on div "Hampir setiap hari" at bounding box center [369, 240] width 303 height 17
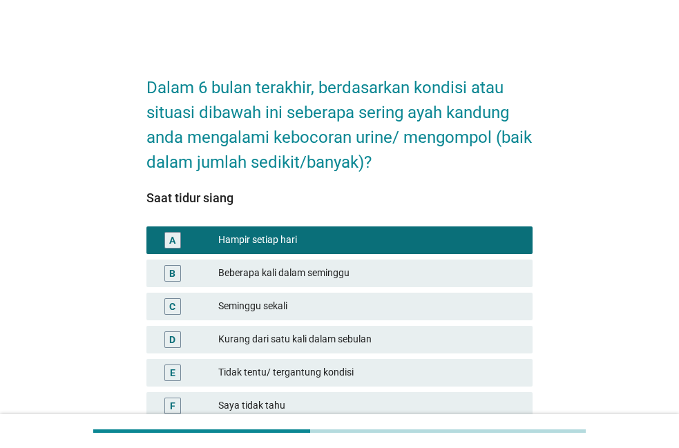
click at [423, 277] on div "Beberapa kali dalam seminggu" at bounding box center [369, 273] width 303 height 17
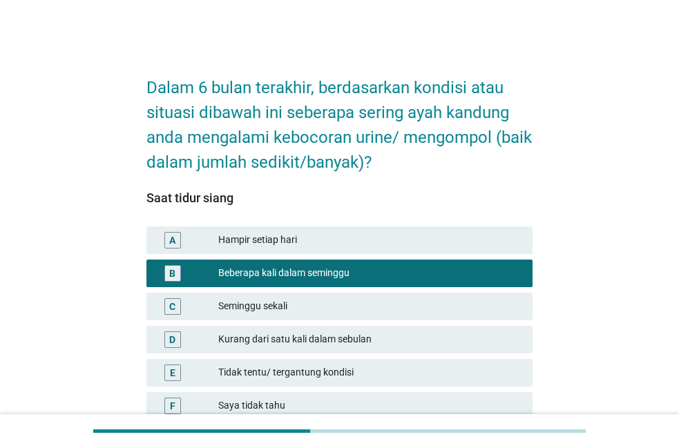
scroll to position [122, 0]
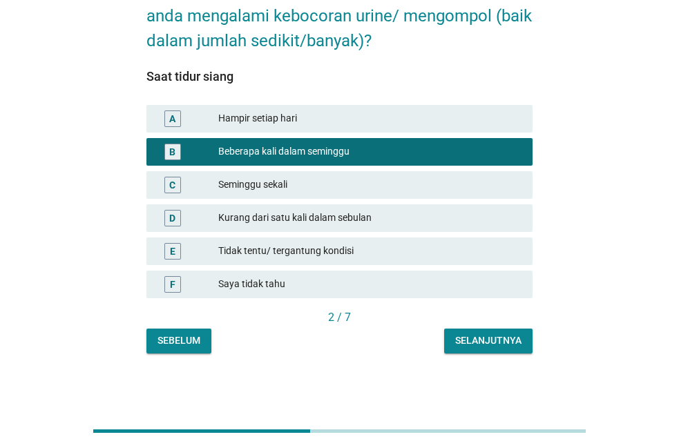
click at [500, 356] on div "Dalam 6 bulan terakhir, berdasarkan kondisi atau situasi dibawah ini seberapa s…" at bounding box center [339, 147] width 408 height 436
click at [500, 345] on div "Selanjutnya" at bounding box center [488, 341] width 66 height 15
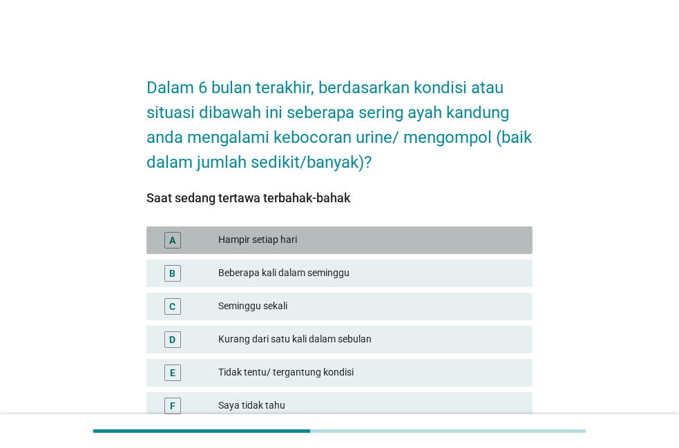
click at [340, 229] on div "A Hampir setiap hari" at bounding box center [339, 241] width 386 height 28
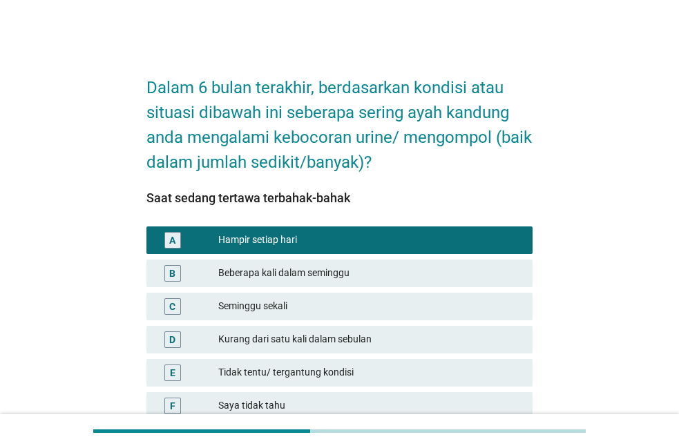
click at [305, 371] on div "Tidak tentu/ tergantung kondisi" at bounding box center [369, 373] width 303 height 17
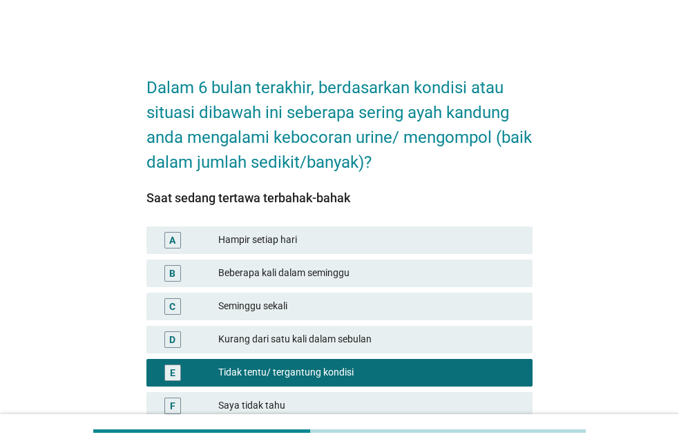
scroll to position [122, 0]
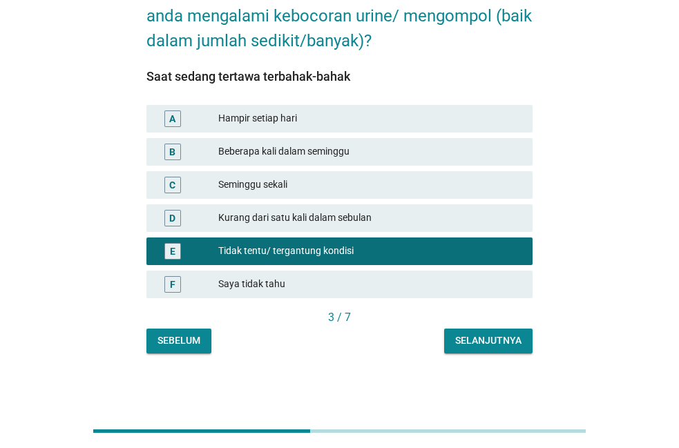
click at [517, 337] on div "Selanjutnya" at bounding box center [488, 341] width 66 height 15
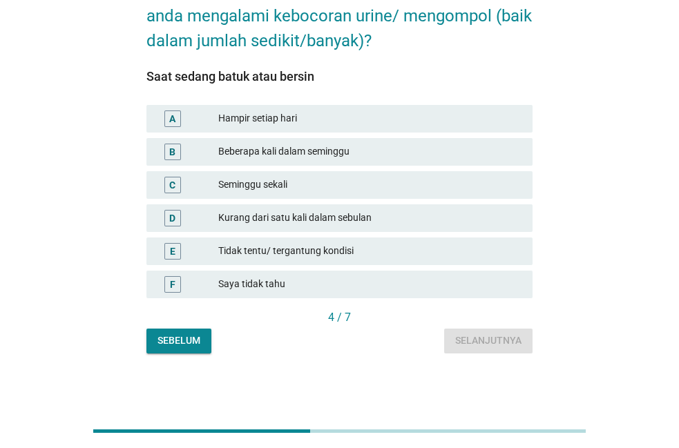
click at [495, 249] on div "Tidak tentu/ tergantung kondisi" at bounding box center [369, 251] width 303 height 17
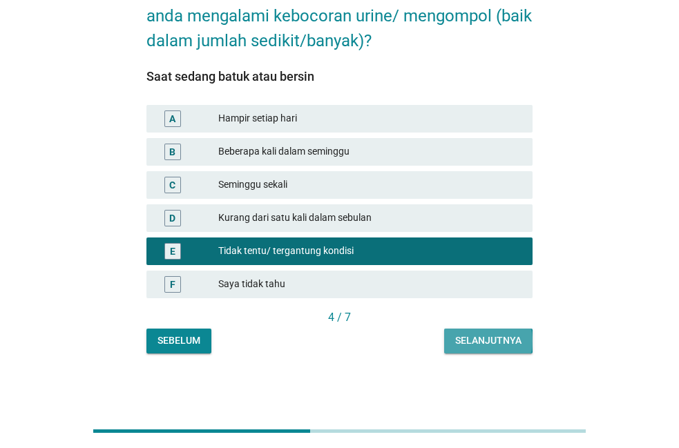
click at [483, 343] on div "Selanjutnya" at bounding box center [488, 341] width 66 height 15
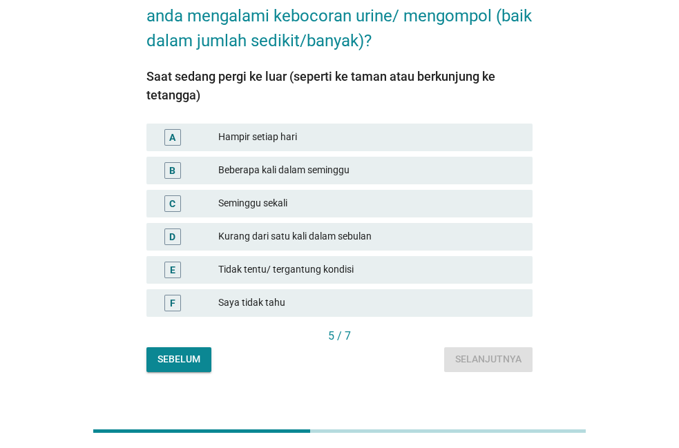
scroll to position [0, 0]
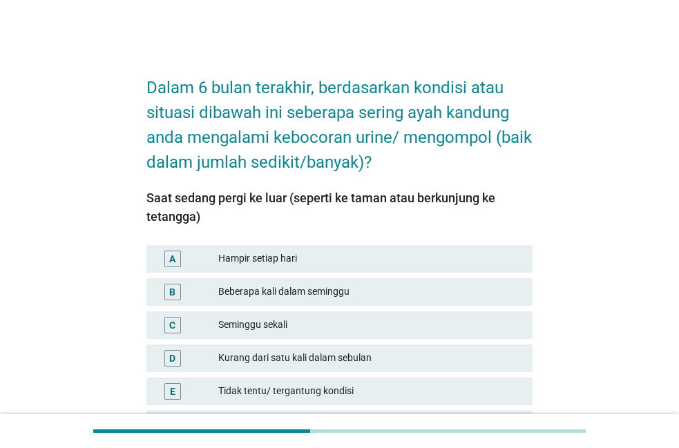
click at [441, 277] on div "B Beberapa kali dalam seminggu" at bounding box center [340, 292] width 392 height 33
click at [445, 291] on div "Beberapa kali dalam seminggu" at bounding box center [369, 292] width 303 height 17
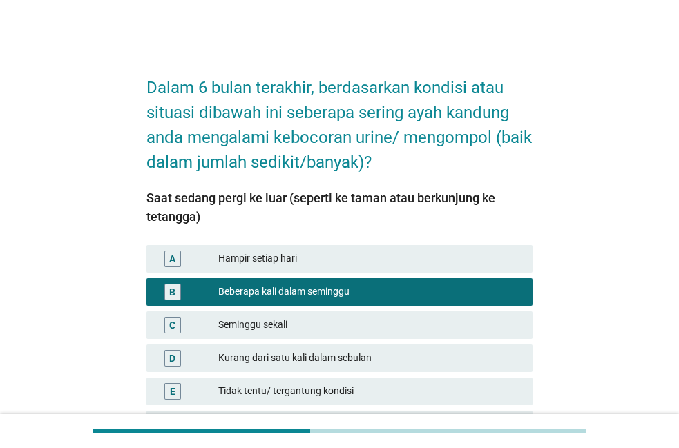
scroll to position [140, 0]
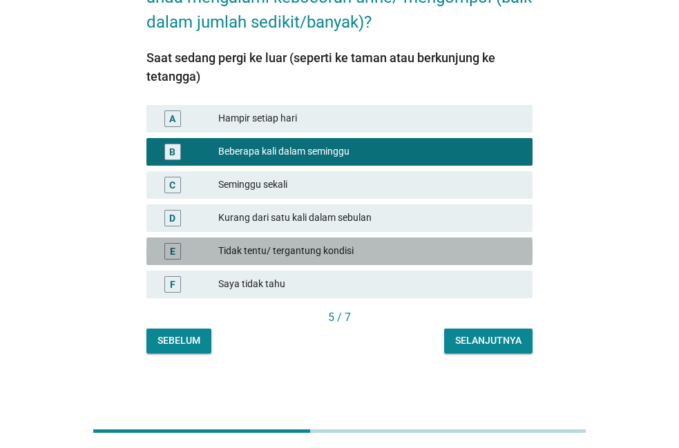
click at [435, 253] on div "Tidak tentu/ tergantung kondisi" at bounding box center [369, 251] width 303 height 17
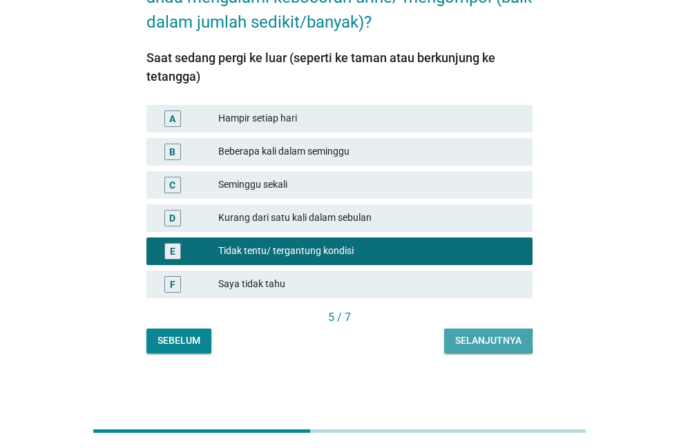
click at [485, 347] on div "Selanjutnya" at bounding box center [488, 341] width 66 height 15
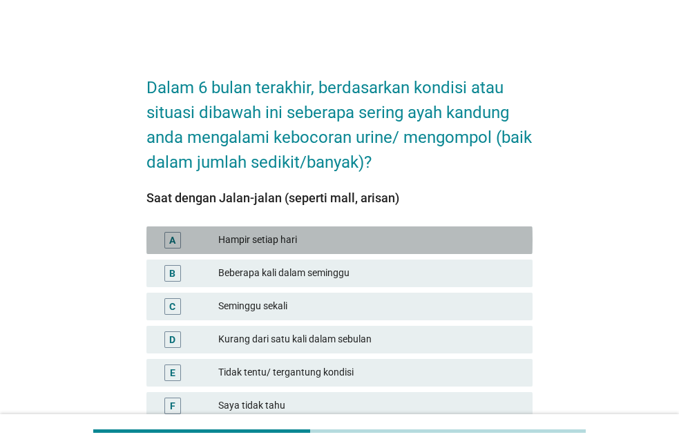
click at [405, 246] on div "Hampir setiap hari" at bounding box center [369, 240] width 303 height 17
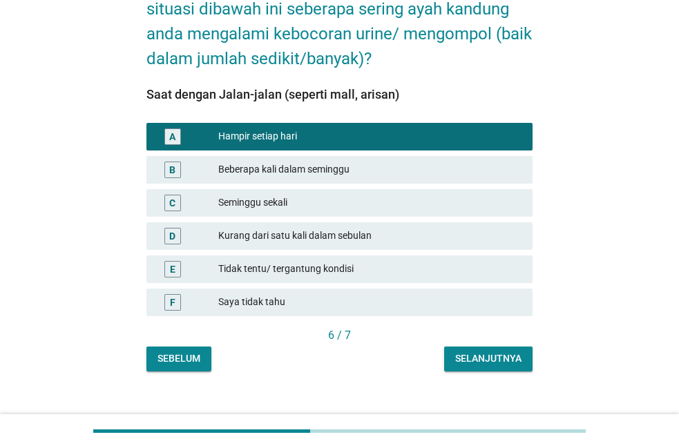
scroll to position [122, 0]
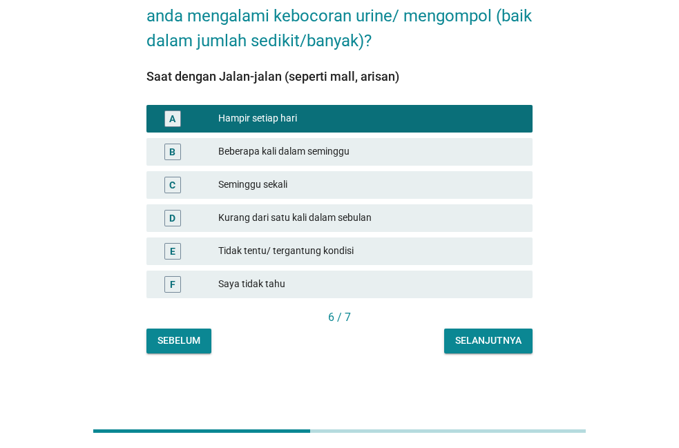
click at [503, 343] on div "Selanjutnya" at bounding box center [488, 341] width 66 height 15
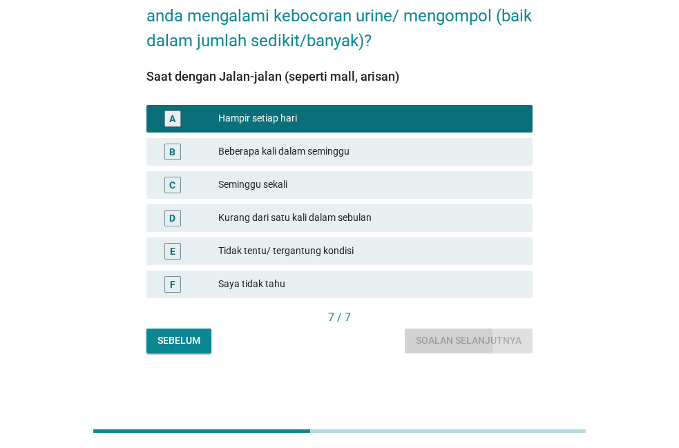
scroll to position [0, 0]
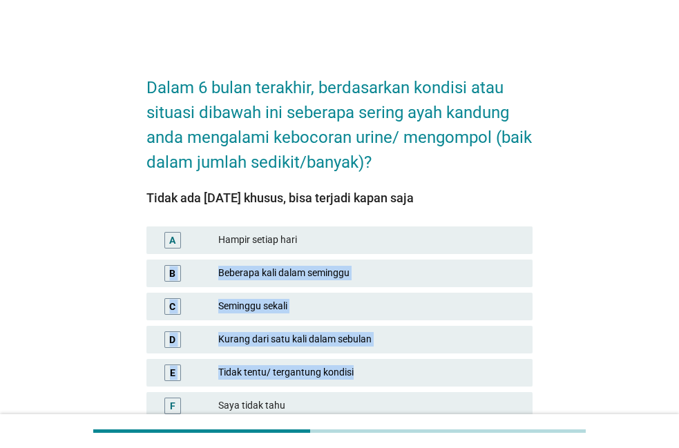
drag, startPoint x: 461, startPoint y: 248, endPoint x: 391, endPoint y: 367, distance: 138.1
click at [391, 367] on div "A Hampir setiap hari B Beberapa kali dalam seminggu C Seminggu sekali D Kurang …" at bounding box center [340, 323] width 392 height 199
click at [391, 367] on div "Tidak tentu/ tergantung kondisi" at bounding box center [369, 373] width 303 height 17
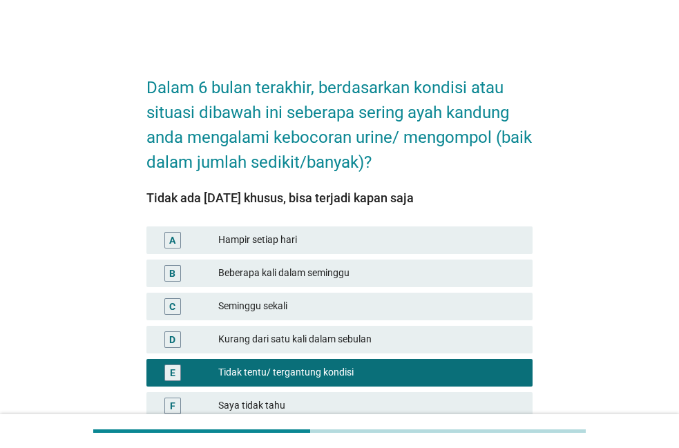
scroll to position [122, 0]
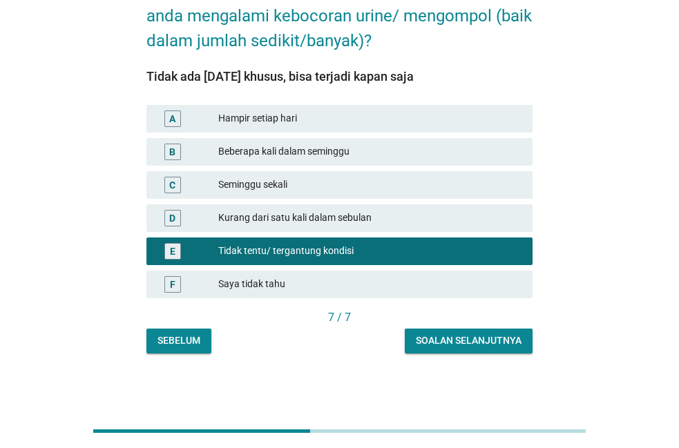
click at [485, 340] on div "Soalan selanjutnya" at bounding box center [469, 341] width 106 height 15
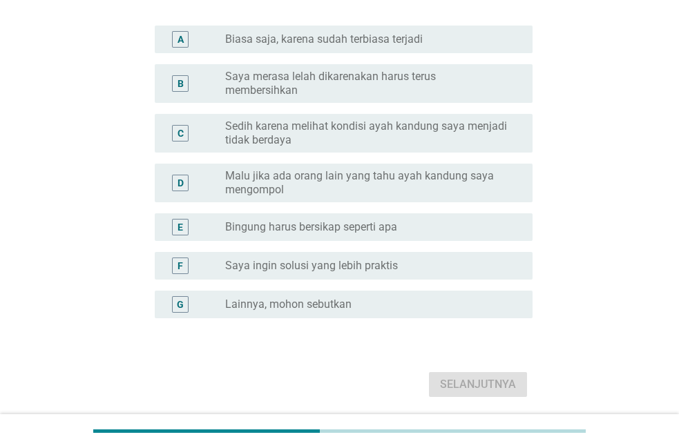
scroll to position [0, 0]
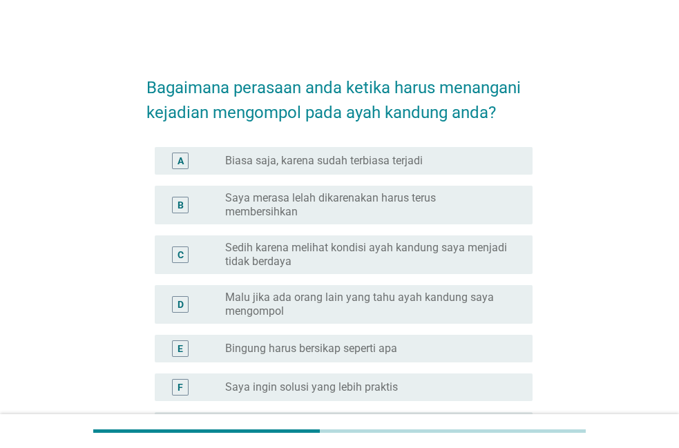
click at [481, 154] on div "radio_button_unchecked Biasa saja, karena sudah terbiasa terjadi" at bounding box center [367, 161] width 285 height 14
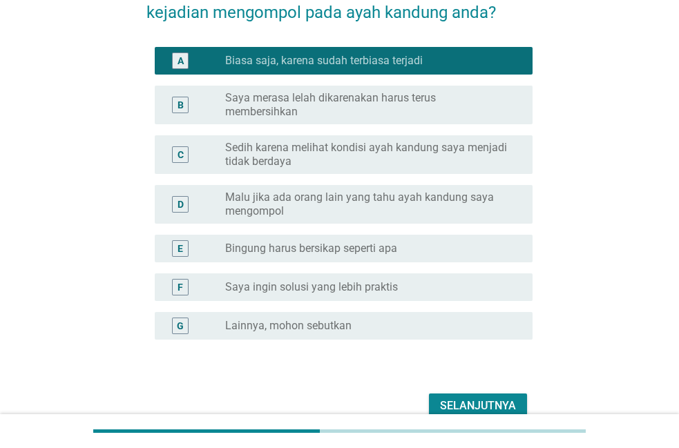
scroll to position [157, 0]
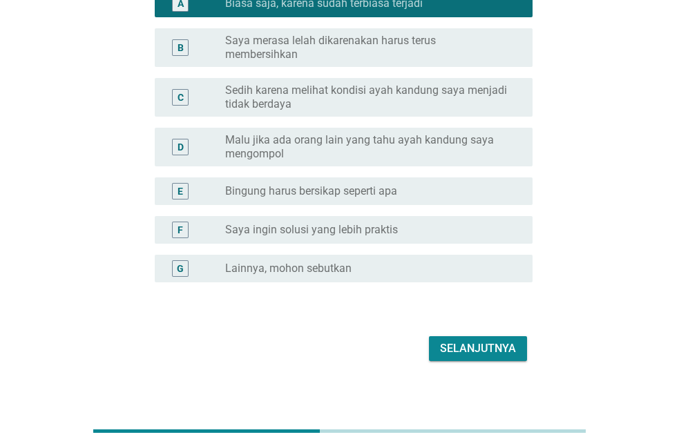
click at [502, 349] on div "Selanjutnya" at bounding box center [478, 348] width 76 height 17
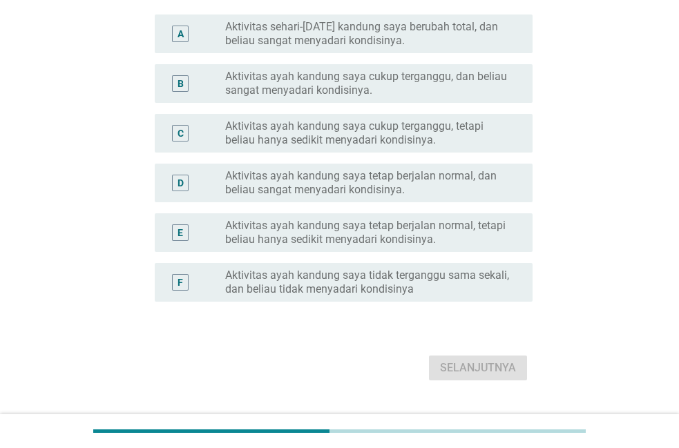
scroll to position [0, 0]
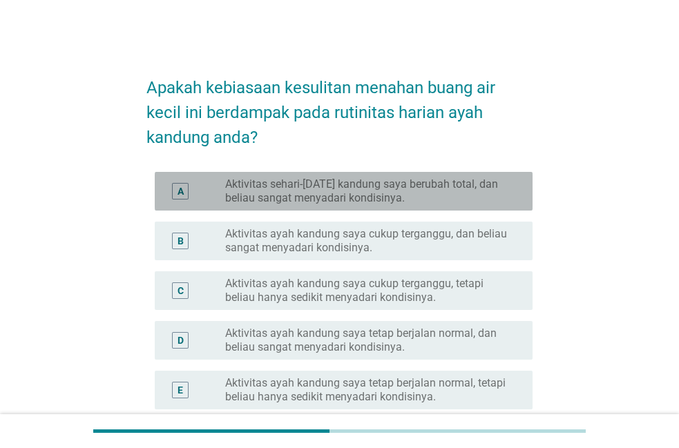
click at [470, 195] on label "Aktivitas sehari-[DATE] kandung saya berubah total, dan beliau sangat menyadari…" at bounding box center [367, 191] width 285 height 28
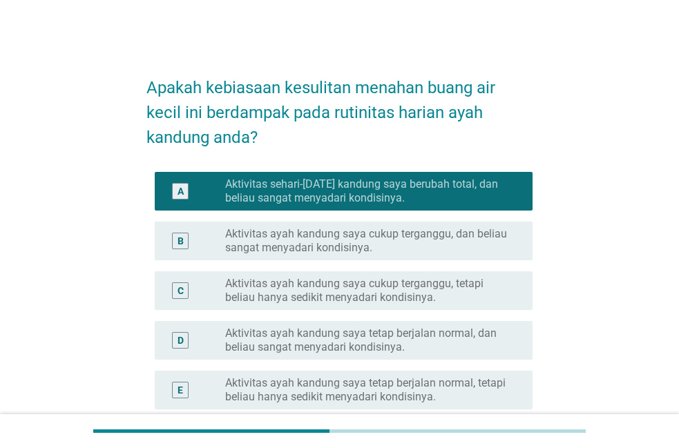
click at [480, 244] on label "Aktivitas ayah kandung saya cukup terganggu, dan beliau sangat menyadari kondis…" at bounding box center [367, 241] width 285 height 28
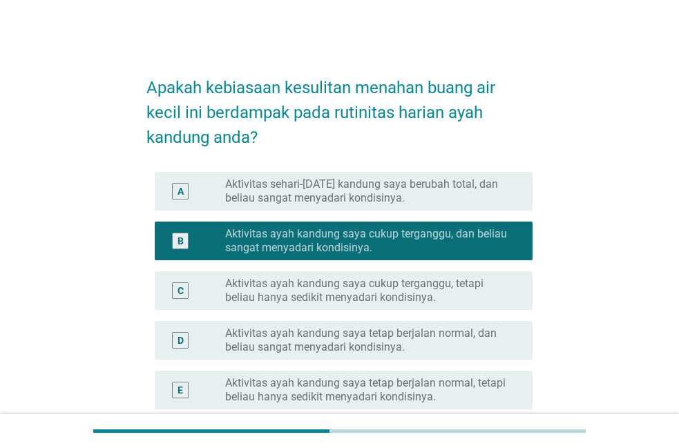
scroll to position [189, 0]
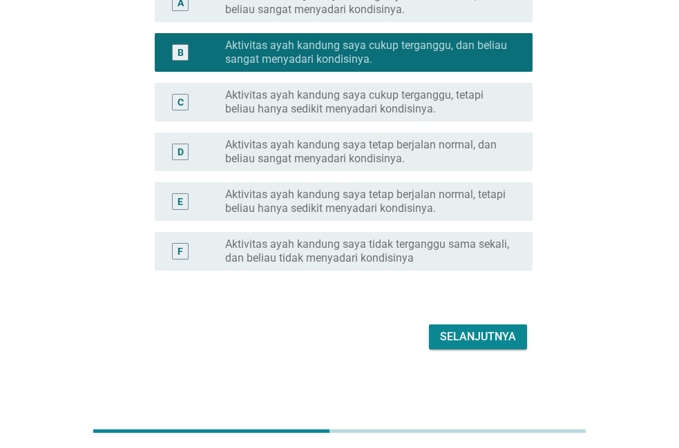
click at [501, 336] on div "Selanjutnya" at bounding box center [478, 337] width 76 height 17
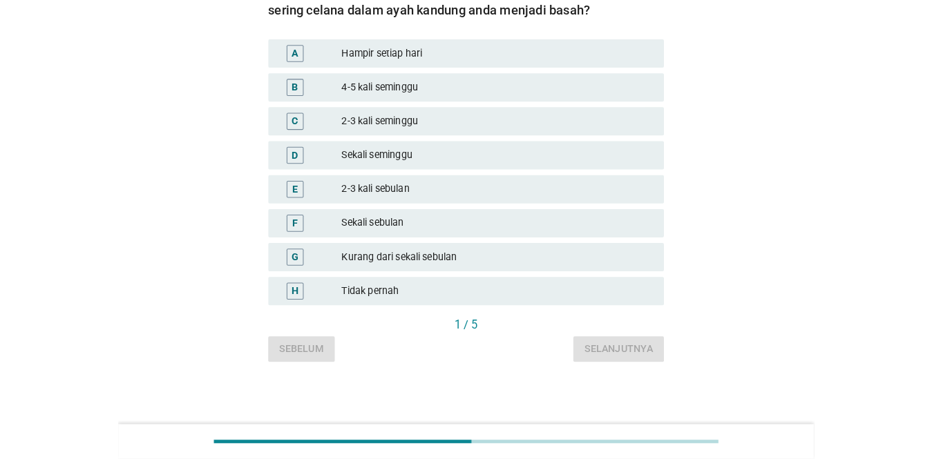
scroll to position [0, 0]
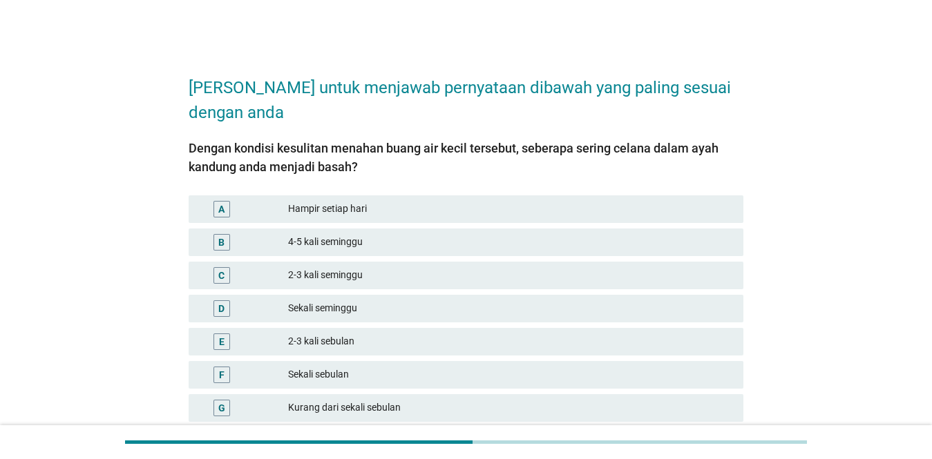
click at [555, 215] on div "Hampir setiap hari" at bounding box center [510, 209] width 444 height 17
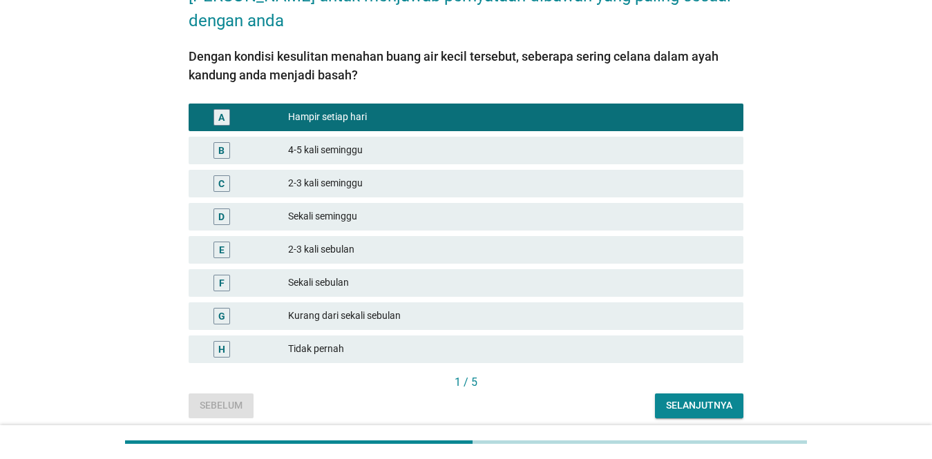
scroll to position [146, 0]
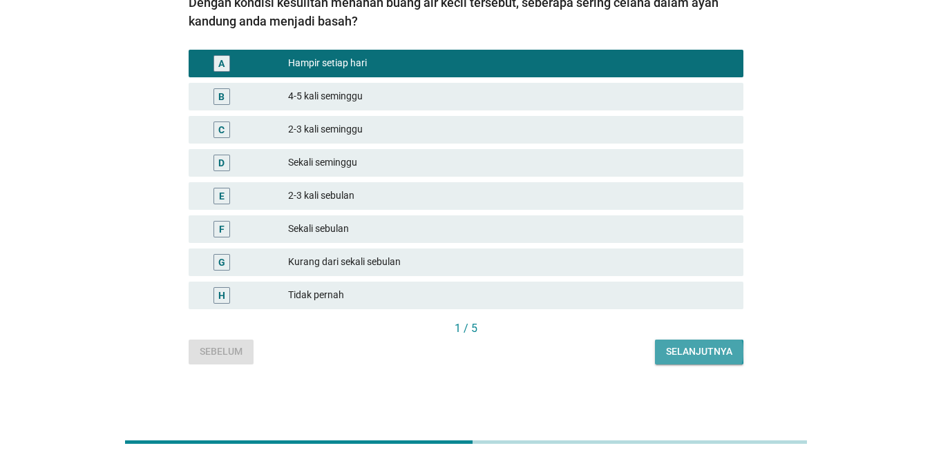
click at [678, 356] on div "Selanjutnya" at bounding box center [699, 352] width 66 height 15
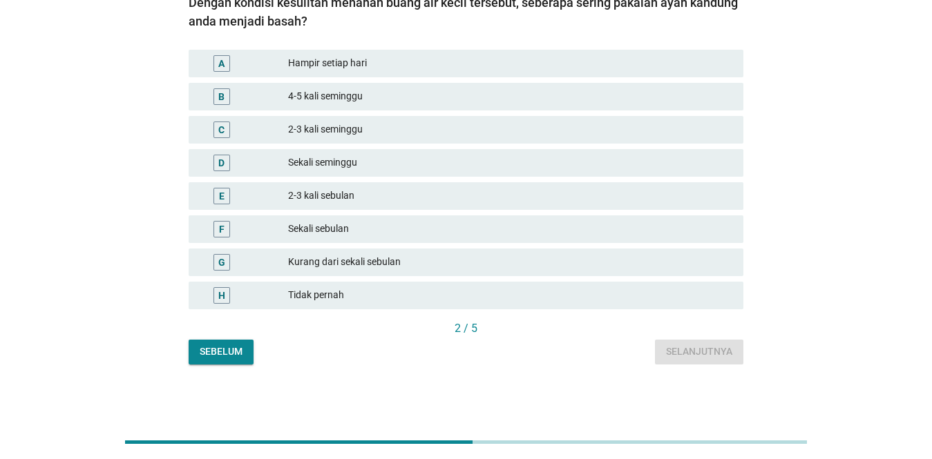
scroll to position [0, 0]
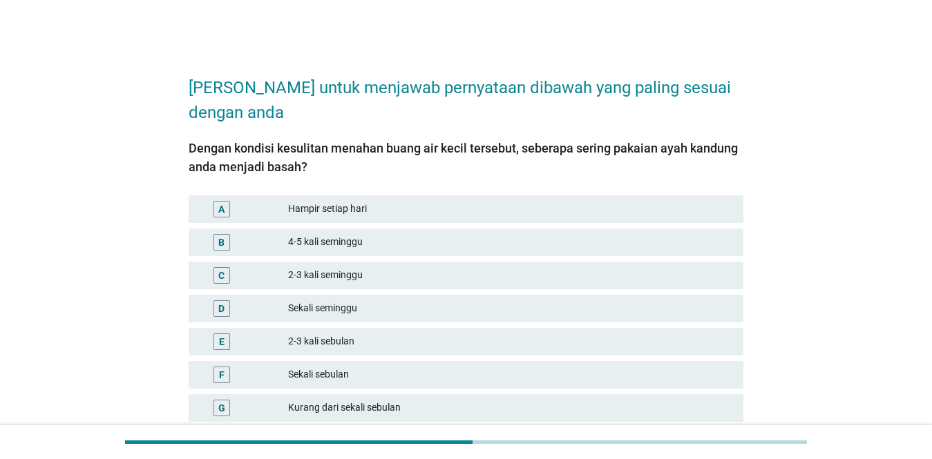
click at [633, 227] on div "B 4-5 kali seminggu" at bounding box center [466, 242] width 560 height 33
click at [626, 206] on div "Hampir setiap hari" at bounding box center [510, 209] width 444 height 17
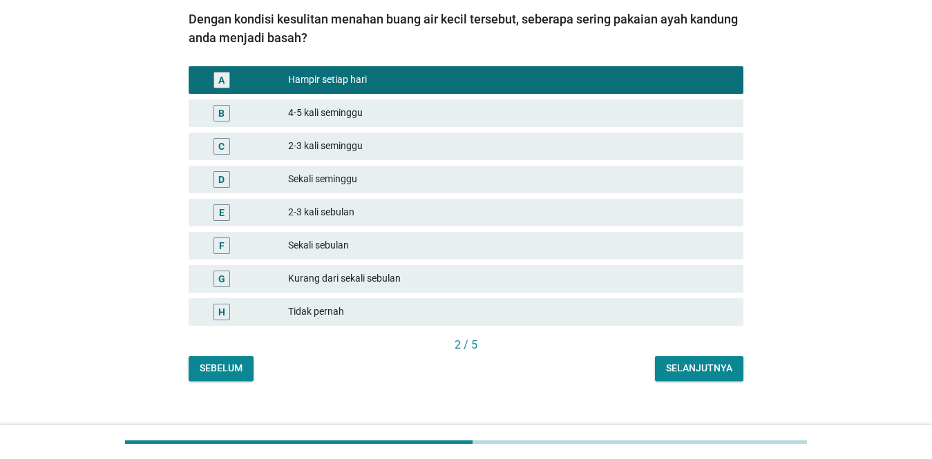
scroll to position [146, 0]
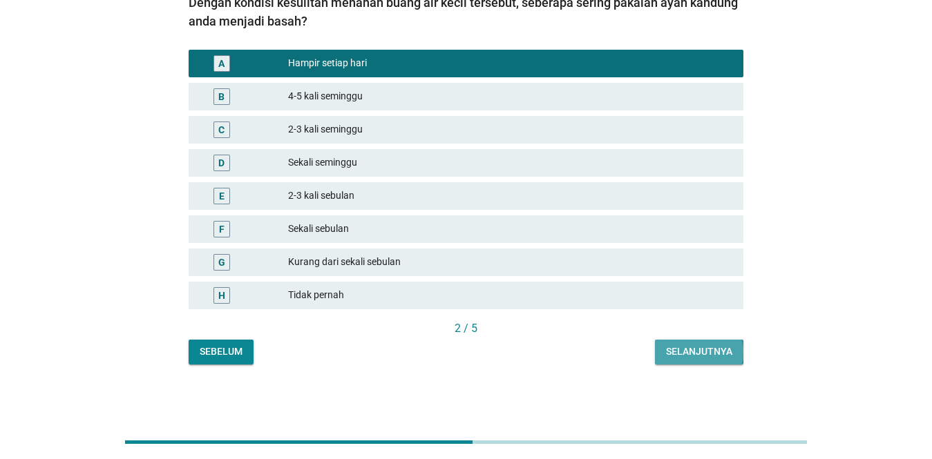
click at [678, 350] on div "Selanjutnya" at bounding box center [699, 352] width 66 height 15
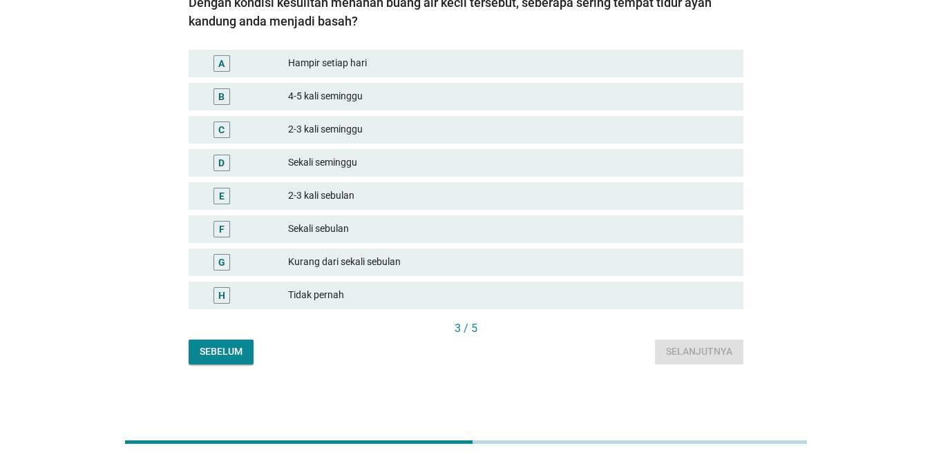
scroll to position [0, 0]
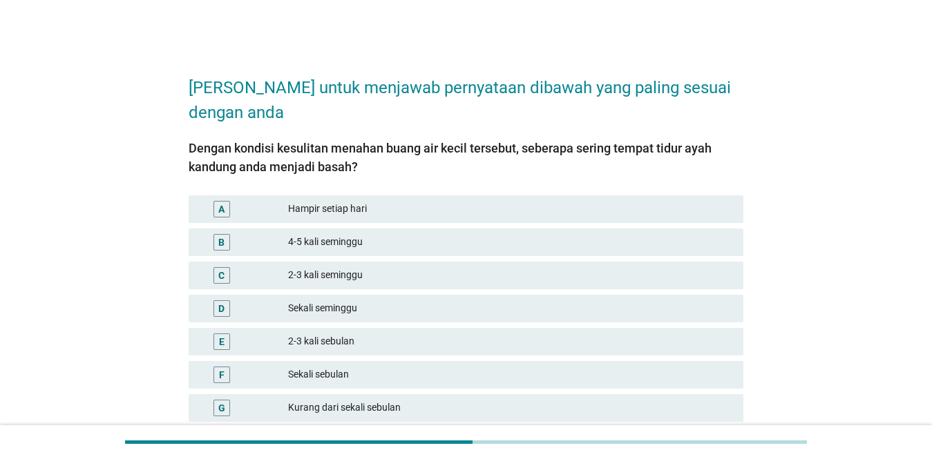
click at [568, 303] on div "Sekali seminggu" at bounding box center [510, 308] width 444 height 17
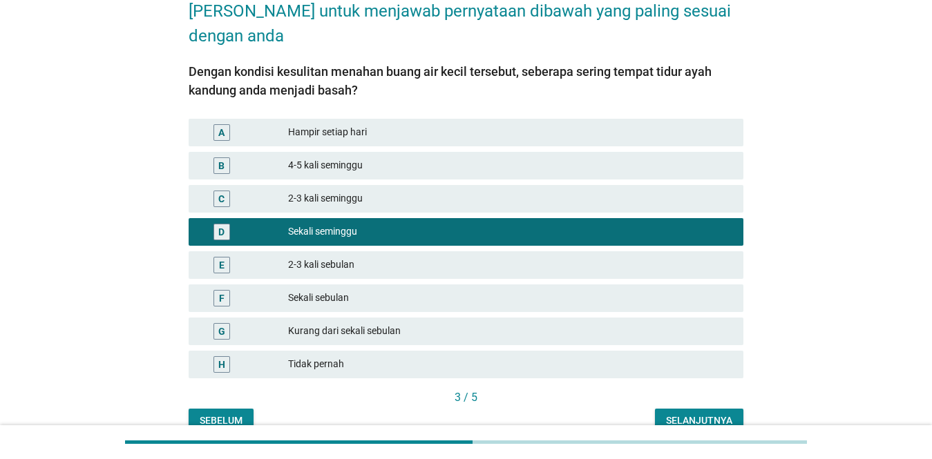
scroll to position [146, 0]
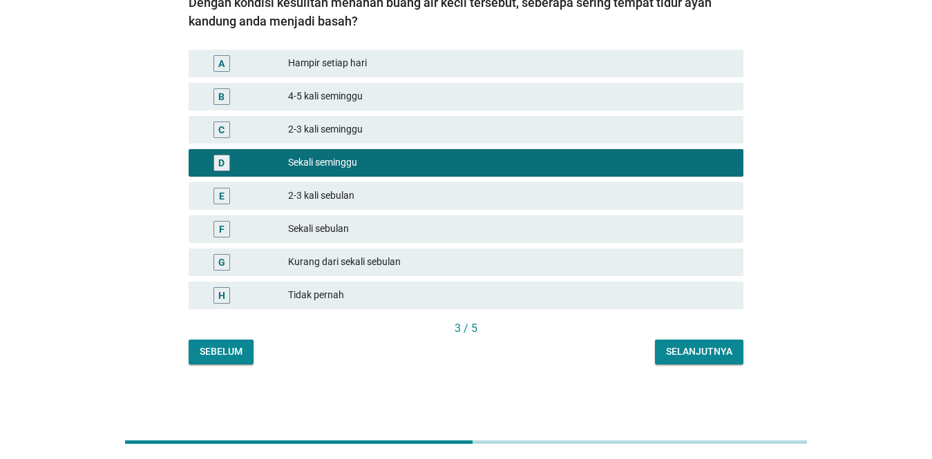
click at [678, 354] on div "Selanjutnya" at bounding box center [699, 352] width 66 height 15
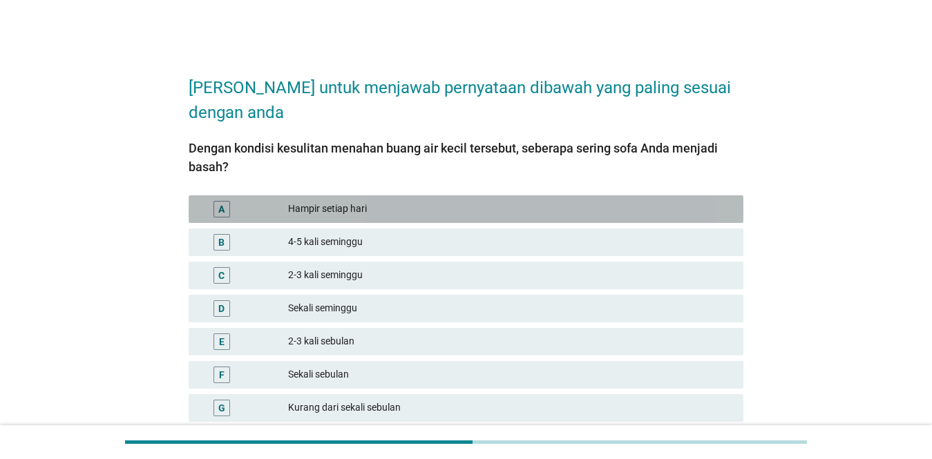
click at [675, 211] on div "Hampir setiap hari" at bounding box center [510, 209] width 444 height 17
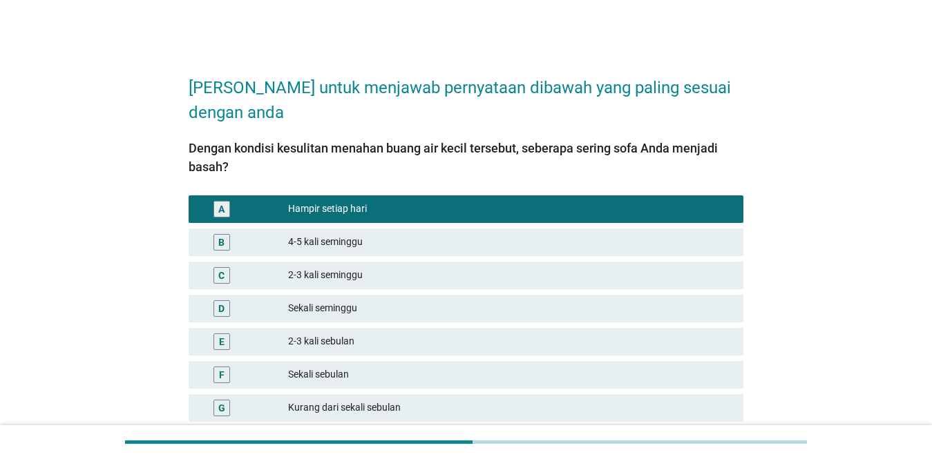
scroll to position [146, 0]
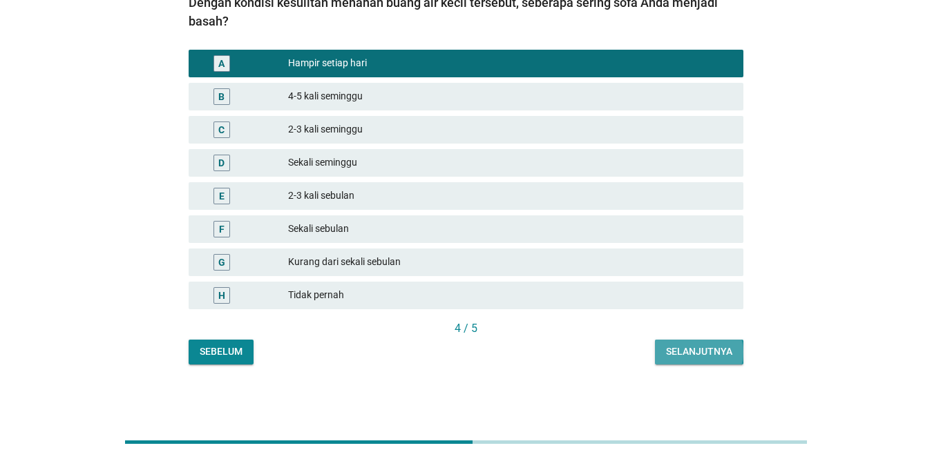
click at [678, 344] on button "Selanjutnya" at bounding box center [699, 352] width 88 height 25
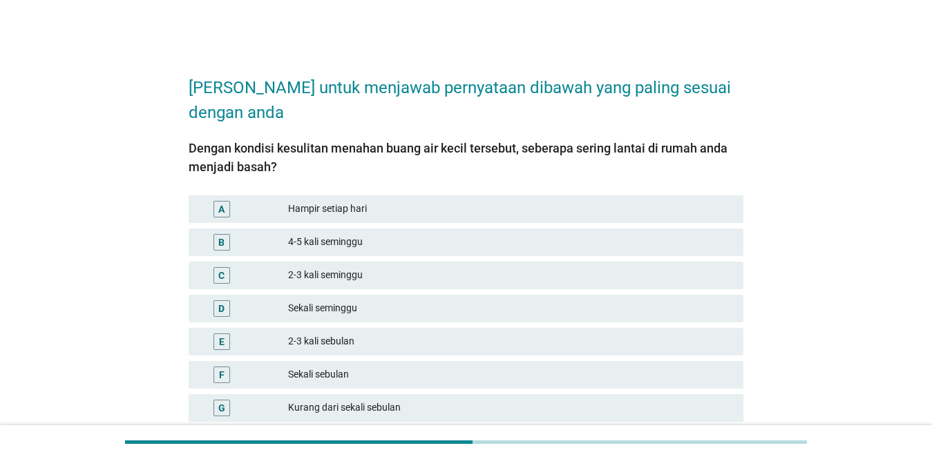
click at [617, 205] on div "Hampir setiap hari" at bounding box center [510, 209] width 444 height 17
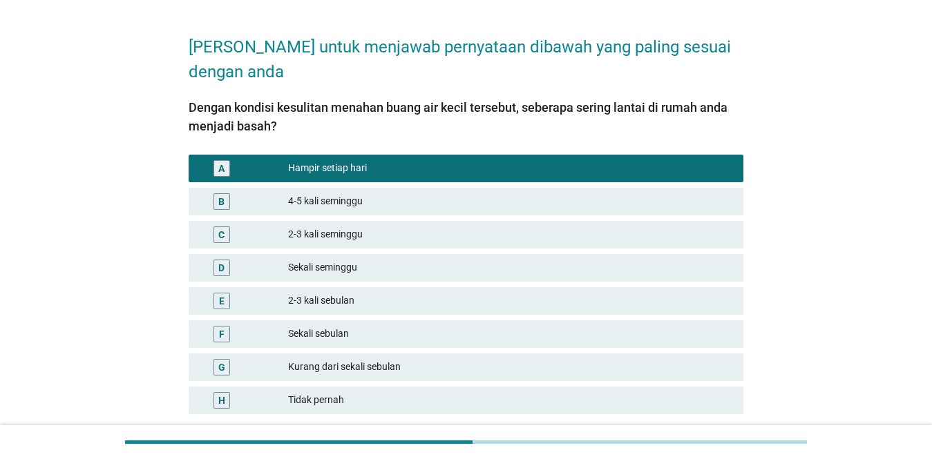
scroll to position [146, 0]
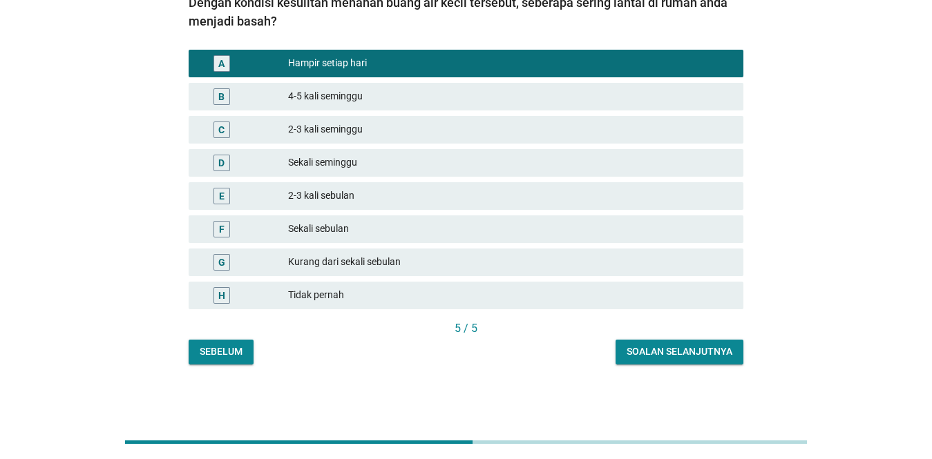
click at [662, 349] on div "Soalan selanjutnya" at bounding box center [679, 352] width 106 height 15
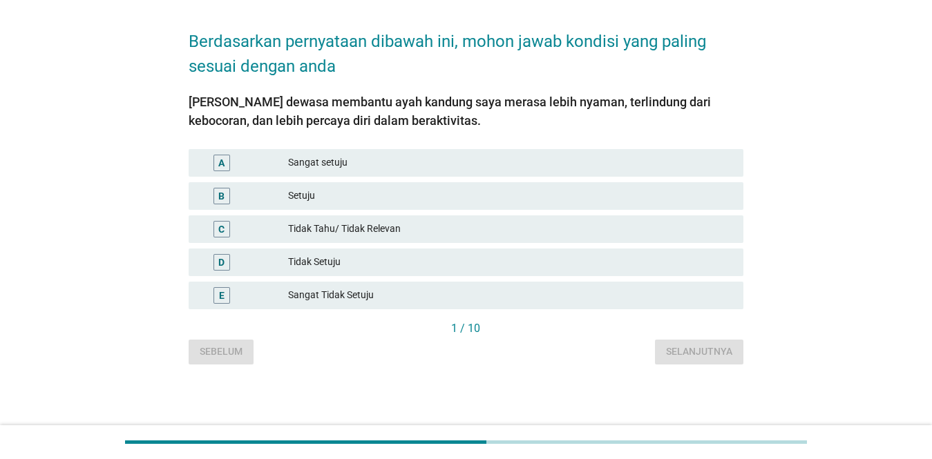
scroll to position [0, 0]
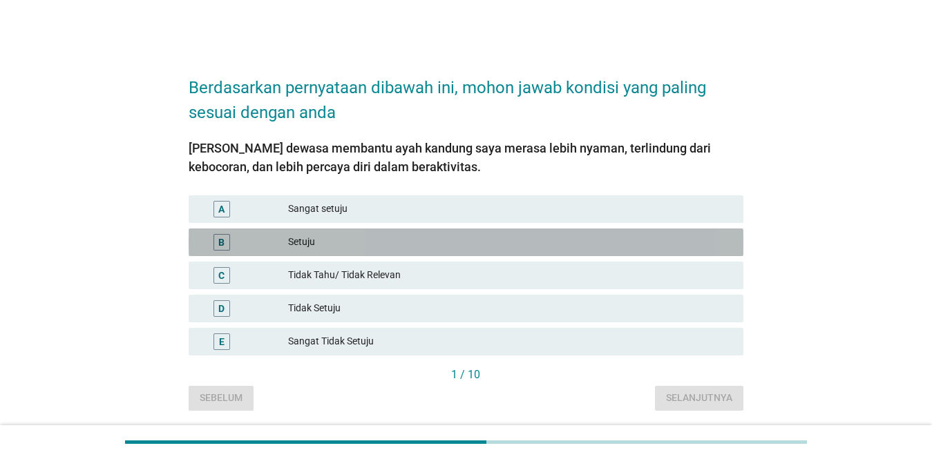
click at [499, 241] on div "Setuju" at bounding box center [510, 242] width 444 height 17
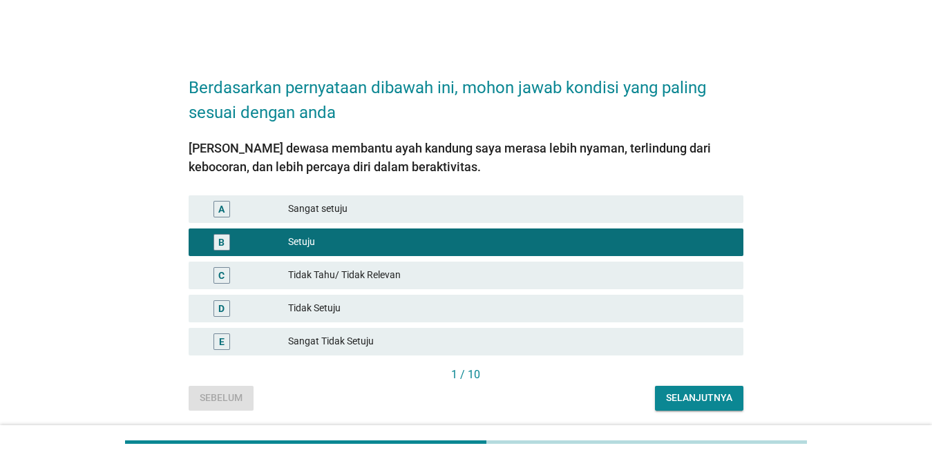
click at [492, 199] on div "A Sangat setuju" at bounding box center [466, 209] width 555 height 28
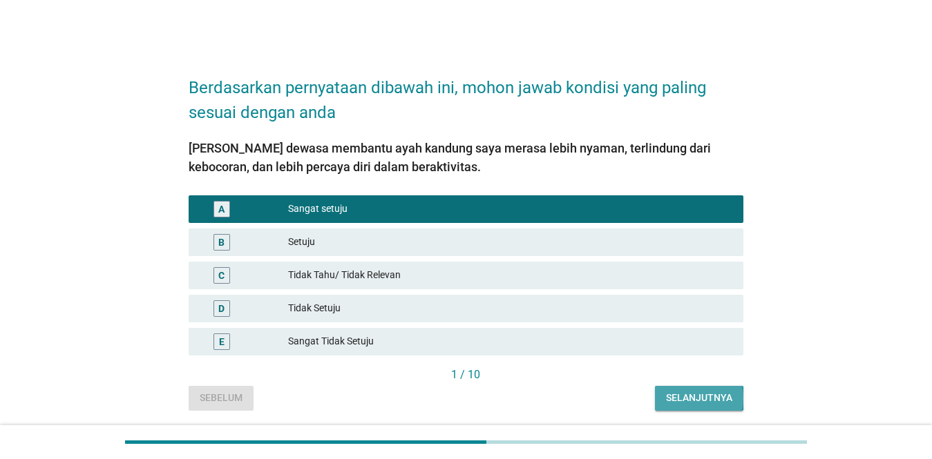
click at [678, 392] on div "Selanjutnya" at bounding box center [699, 398] width 66 height 15
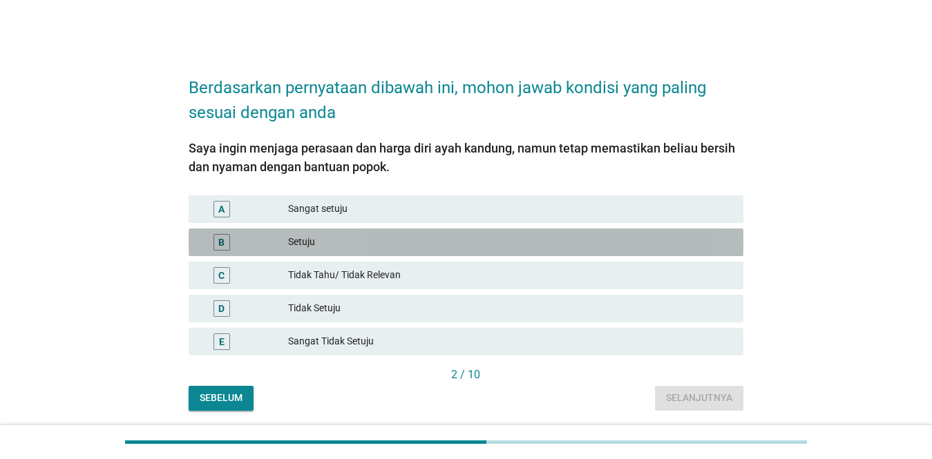
click at [506, 235] on div "Setuju" at bounding box center [510, 242] width 444 height 17
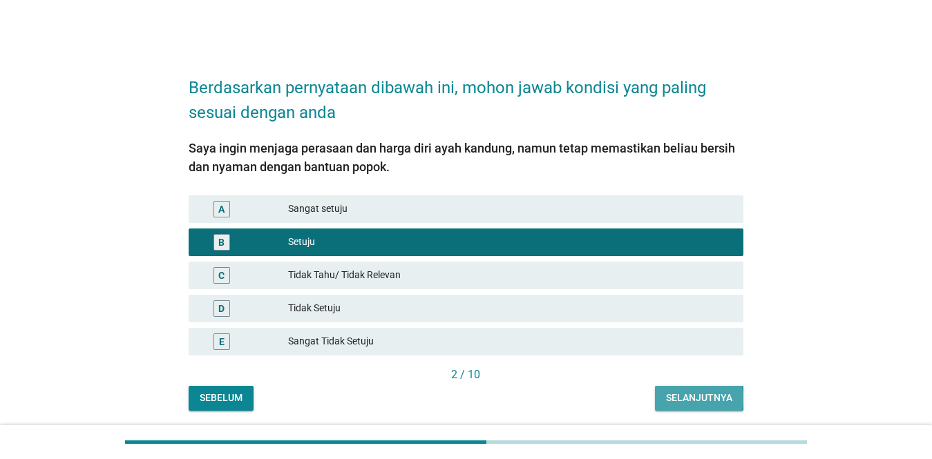
click at [678, 403] on div "Selanjutnya" at bounding box center [699, 398] width 66 height 15
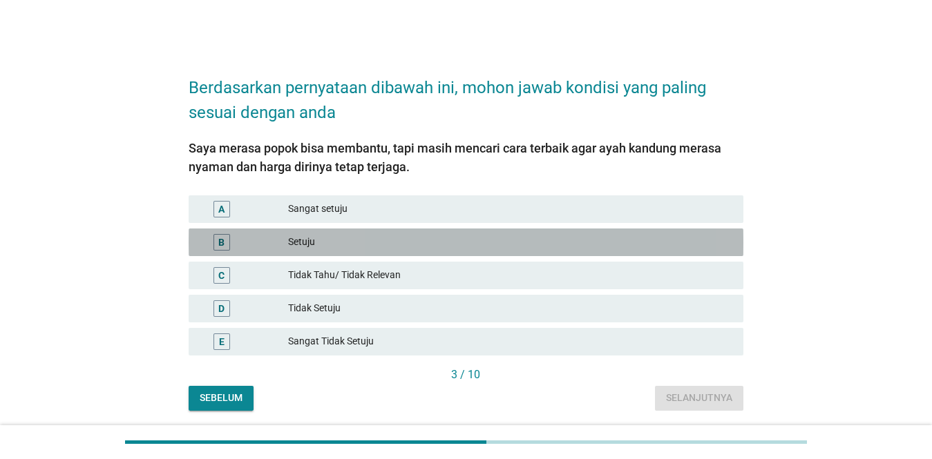
click at [526, 242] on div "Setuju" at bounding box center [510, 242] width 444 height 17
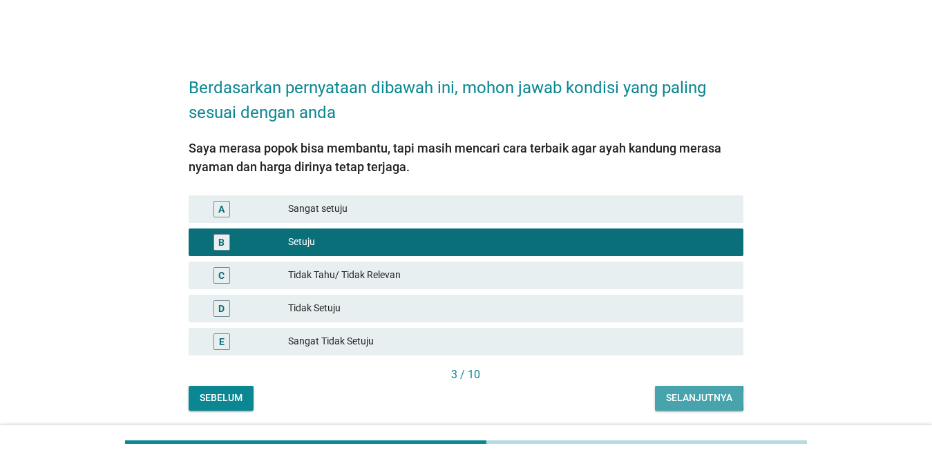
click at [671, 407] on button "Selanjutnya" at bounding box center [699, 398] width 88 height 25
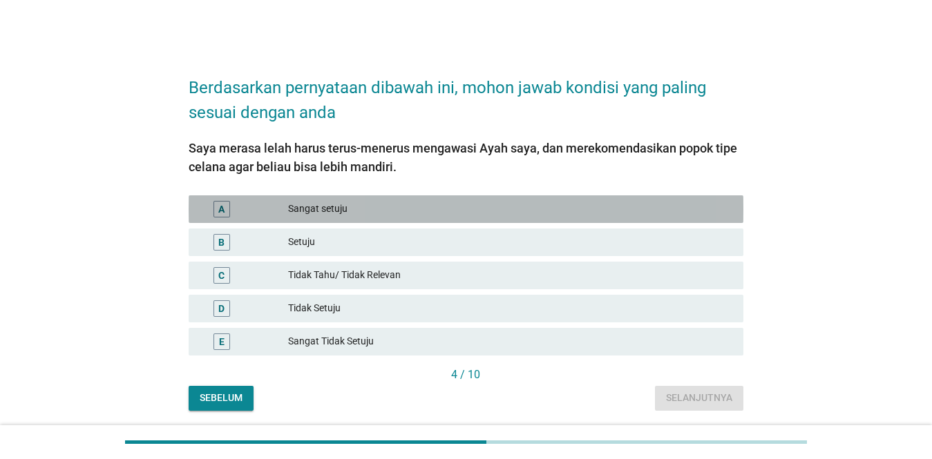
click at [489, 204] on div "Sangat setuju" at bounding box center [510, 209] width 444 height 17
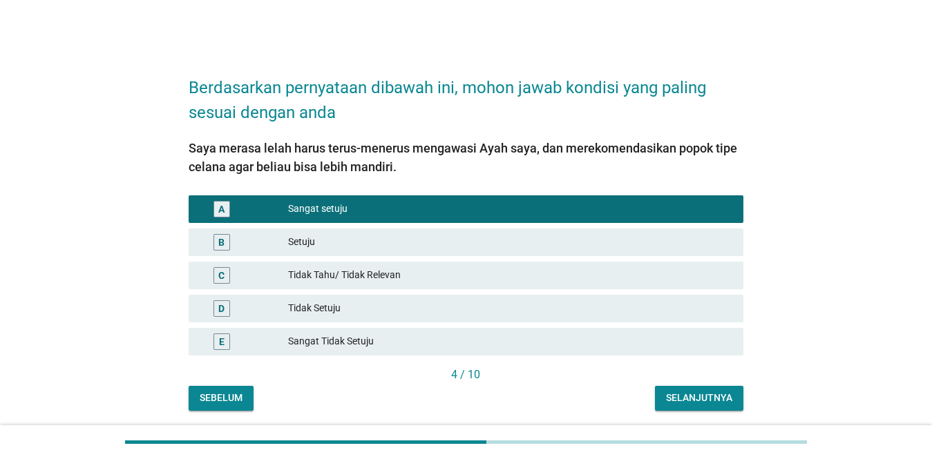
click at [676, 398] on div "Selanjutnya" at bounding box center [699, 398] width 66 height 15
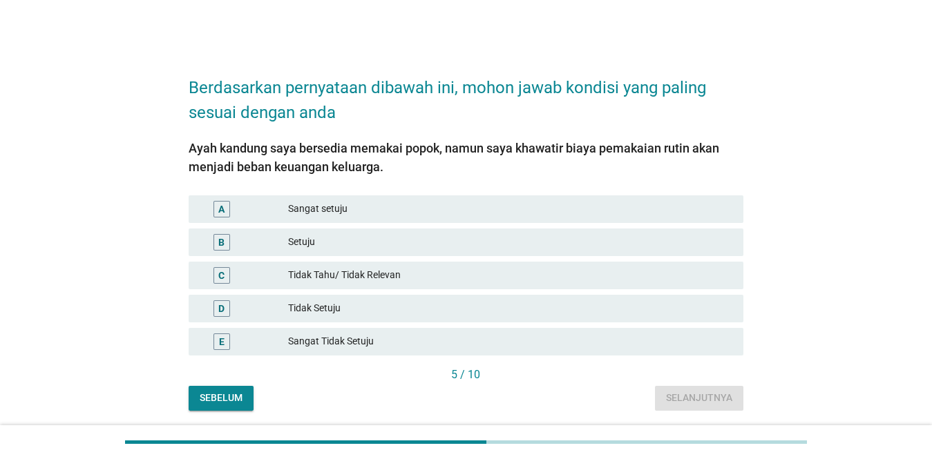
click at [478, 247] on div "Setuju" at bounding box center [510, 242] width 444 height 17
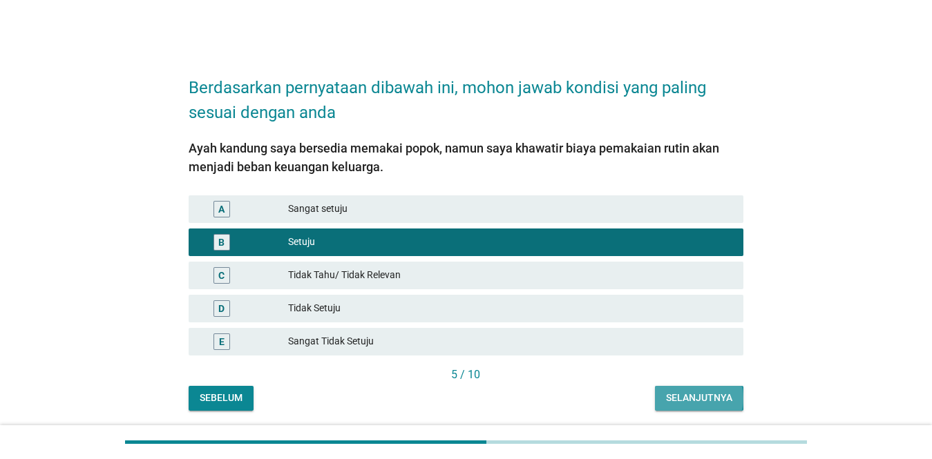
click at [678, 410] on button "Selanjutnya" at bounding box center [699, 398] width 88 height 25
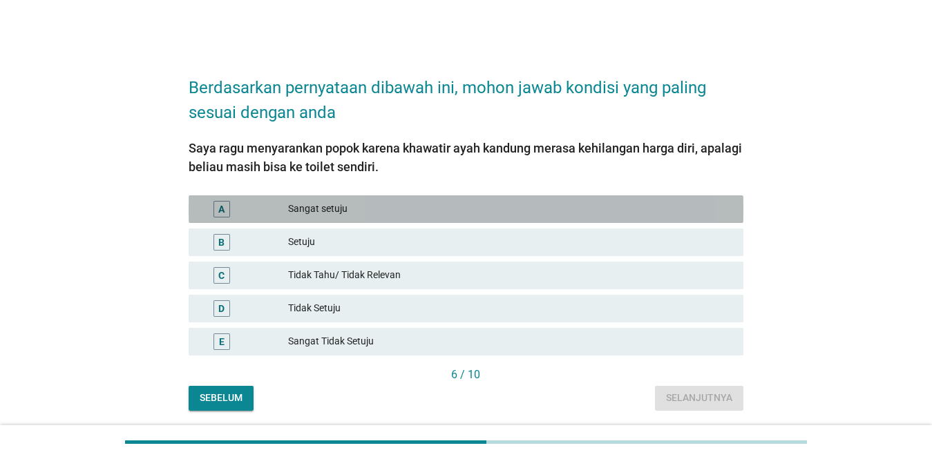
click at [511, 202] on div "Sangat setuju" at bounding box center [510, 209] width 444 height 17
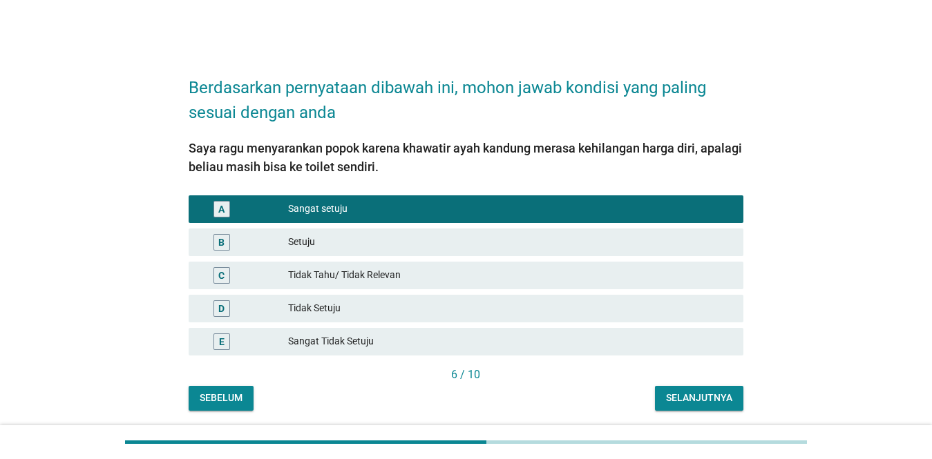
click at [517, 227] on div "B Setuju" at bounding box center [466, 242] width 560 height 33
click at [455, 310] on div "Tidak Setuju" at bounding box center [510, 308] width 444 height 17
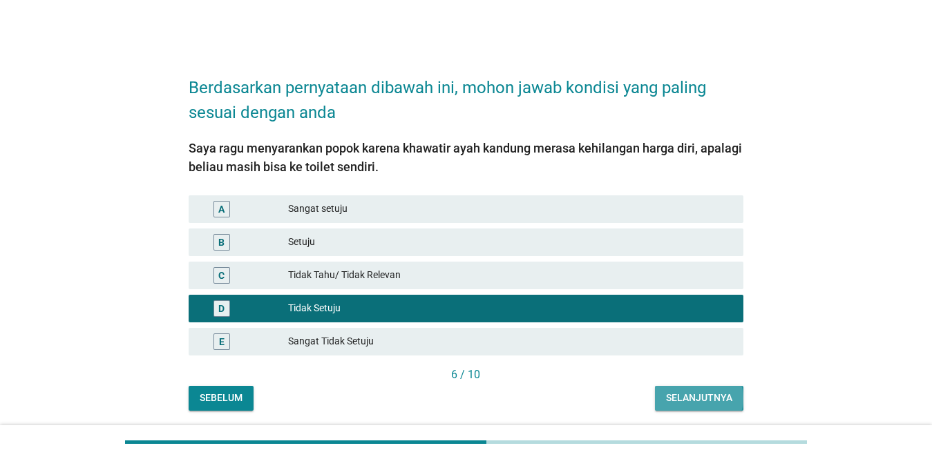
click at [678, 399] on div "Selanjutnya" at bounding box center [699, 398] width 66 height 15
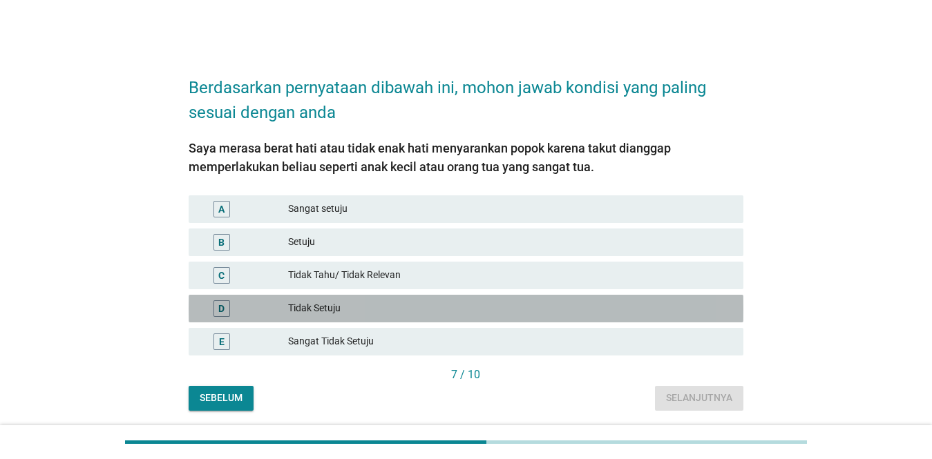
click at [494, 312] on div "Tidak Setuju" at bounding box center [510, 308] width 444 height 17
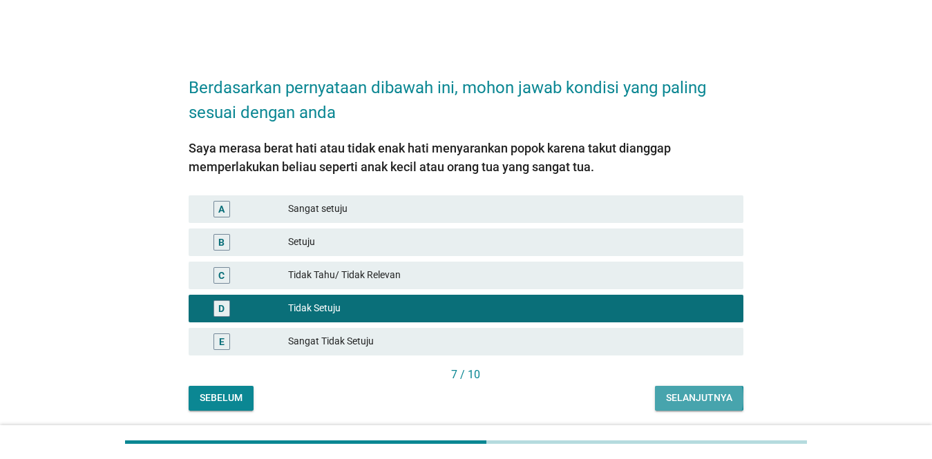
click at [671, 399] on div "Selanjutnya" at bounding box center [699, 398] width 66 height 15
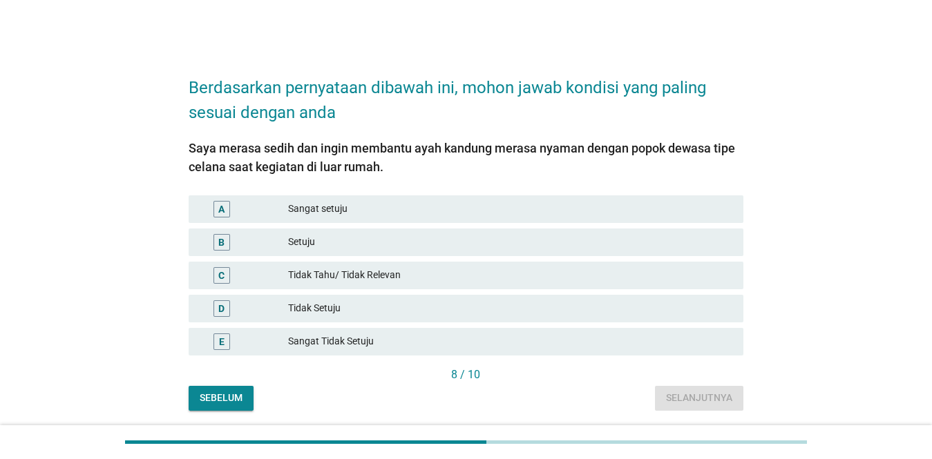
click at [513, 244] on div "Setuju" at bounding box center [510, 242] width 444 height 17
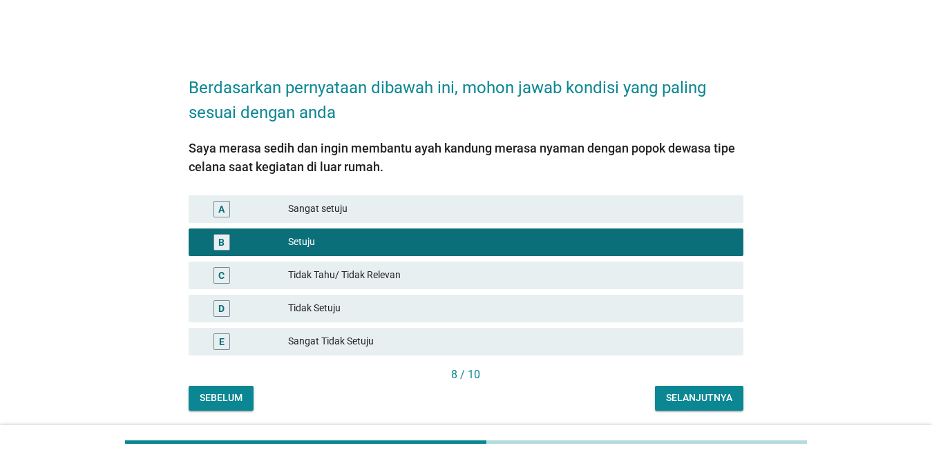
click at [678, 390] on button "Selanjutnya" at bounding box center [699, 398] width 88 height 25
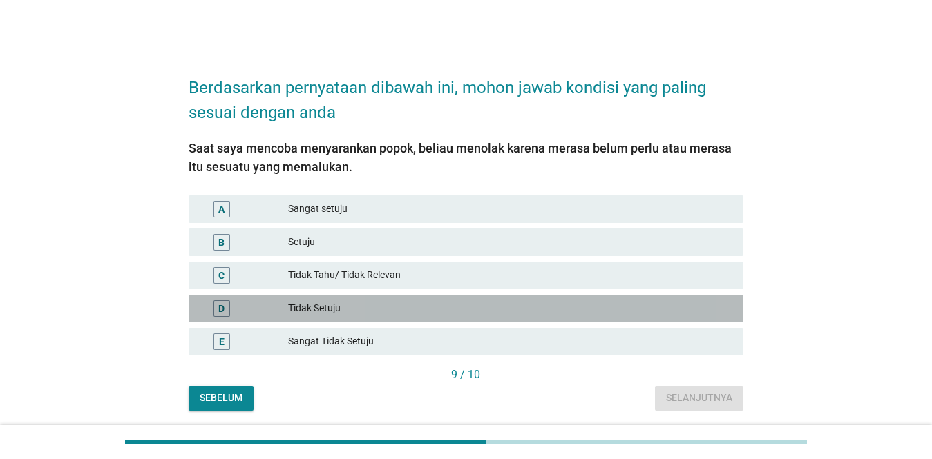
click at [421, 306] on div "Tidak Setuju" at bounding box center [510, 308] width 444 height 17
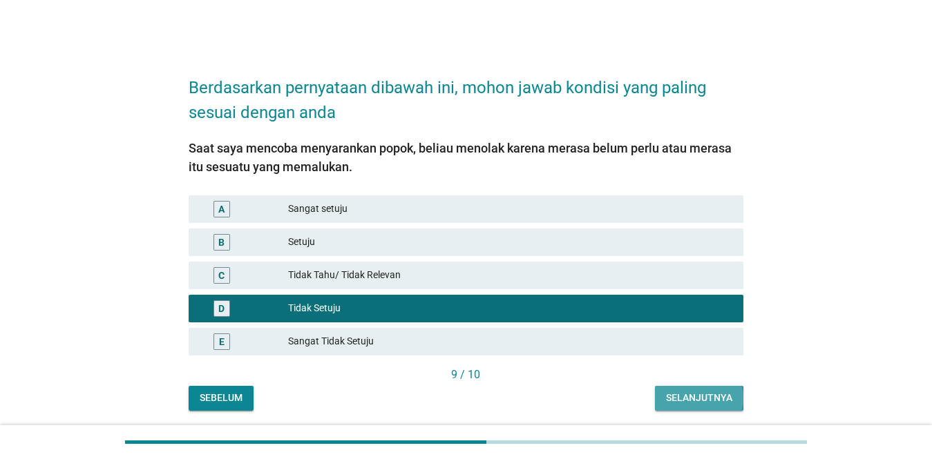
click at [678, 394] on div "Selanjutnya" at bounding box center [699, 398] width 66 height 15
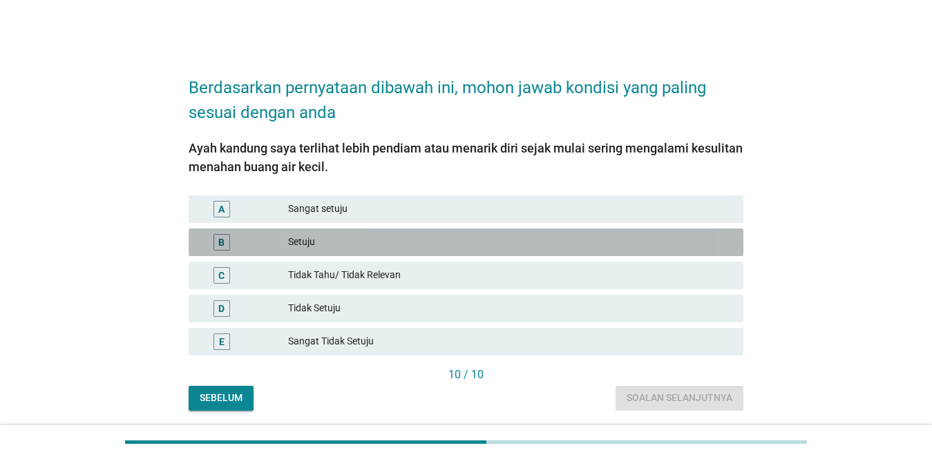
click at [447, 243] on div "Setuju" at bounding box center [510, 242] width 444 height 17
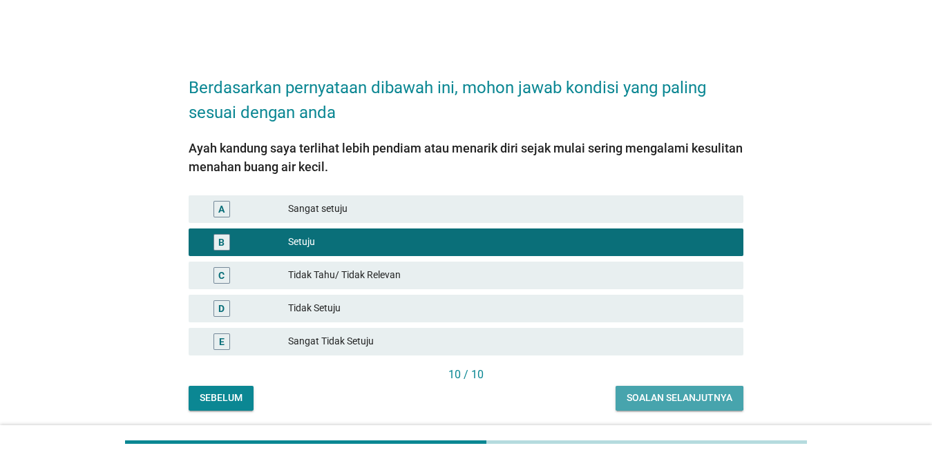
click at [633, 396] on div "Soalan selanjutnya" at bounding box center [679, 398] width 106 height 15
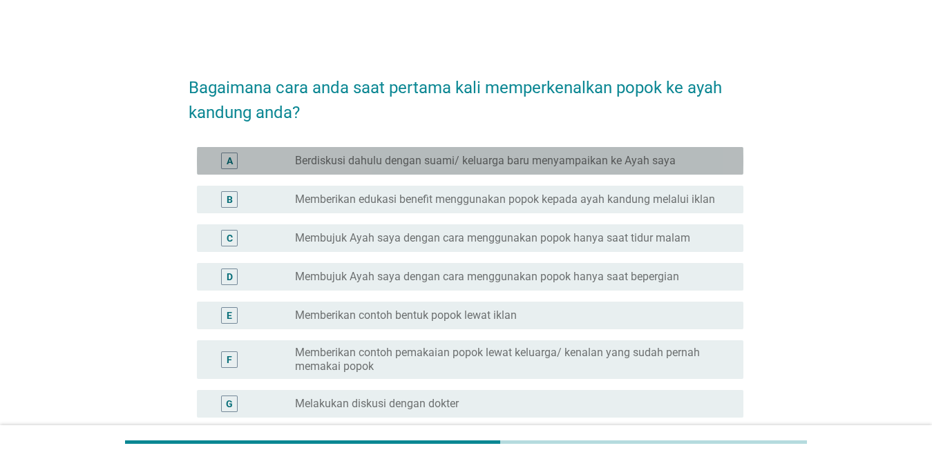
click at [494, 162] on label "Berdiskusi dahulu dengan suami/ keluarga baru menyampaikan ke Ayah saya" at bounding box center [485, 161] width 381 height 14
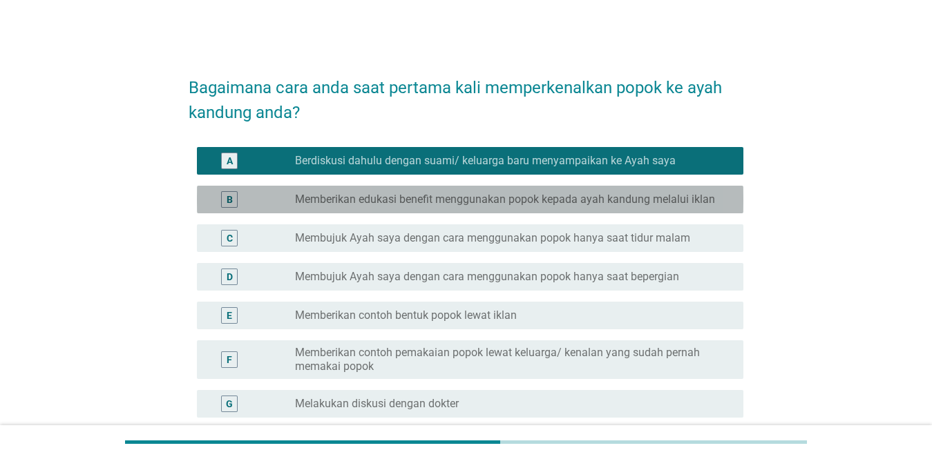
click at [553, 206] on div "radio_button_unchecked Memberikan edukasi benefit menggunakan popok kepada ayah…" at bounding box center [513, 199] width 437 height 17
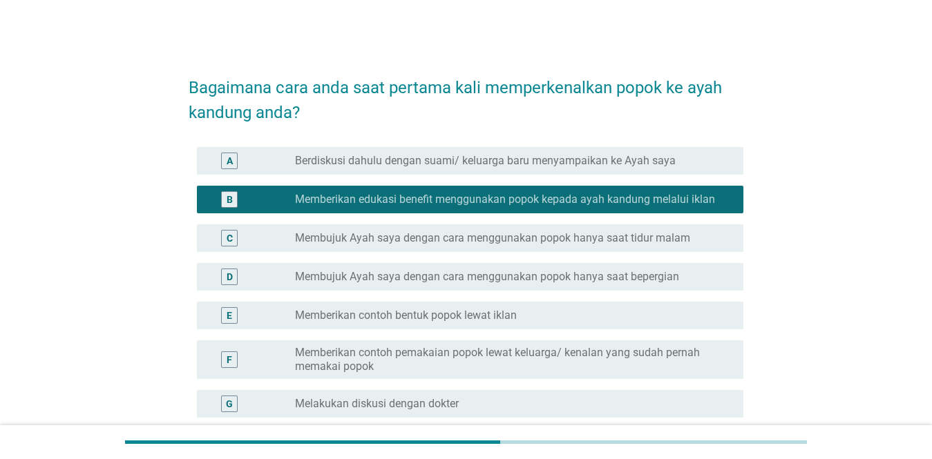
click at [544, 166] on label "Berdiskusi dahulu dengan suami/ keluarga baru menyampaikan ke Ayah saya" at bounding box center [485, 161] width 381 height 14
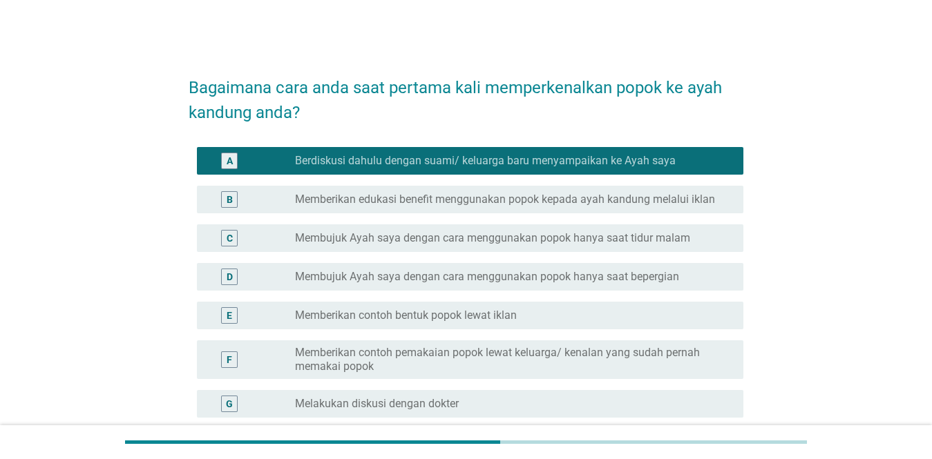
scroll to position [213, 0]
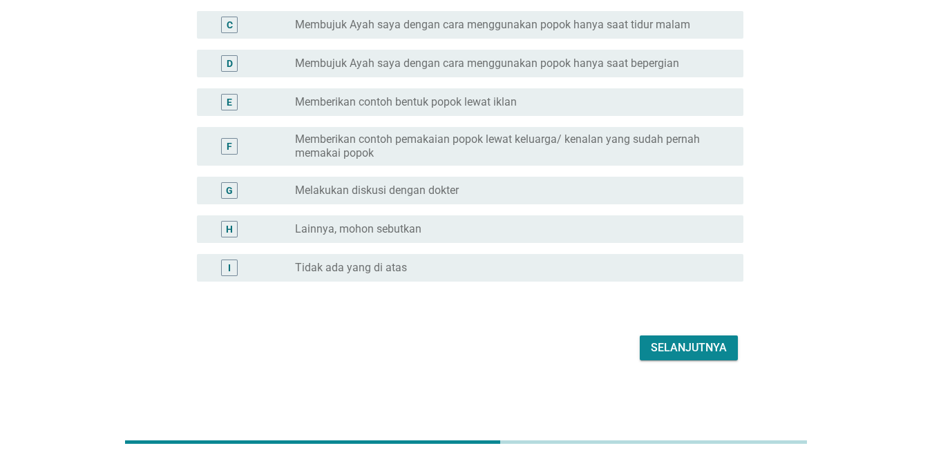
click at [678, 354] on div "Selanjutnya" at bounding box center [689, 348] width 76 height 17
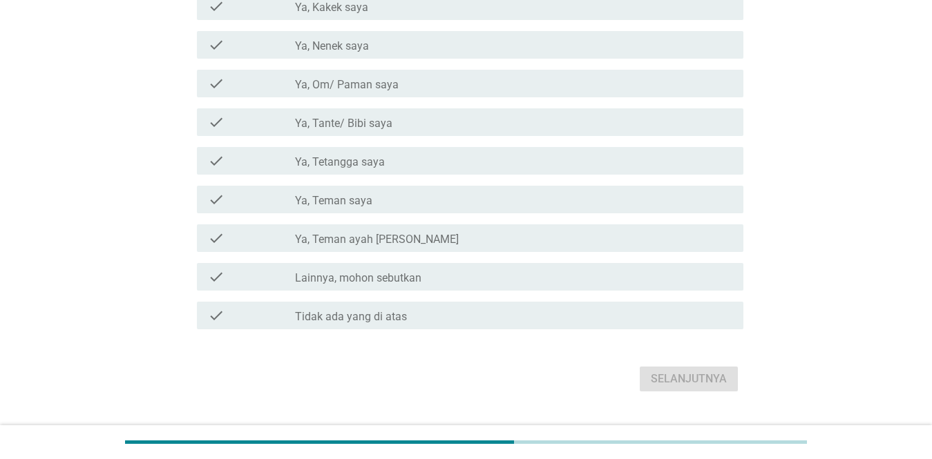
scroll to position [0, 0]
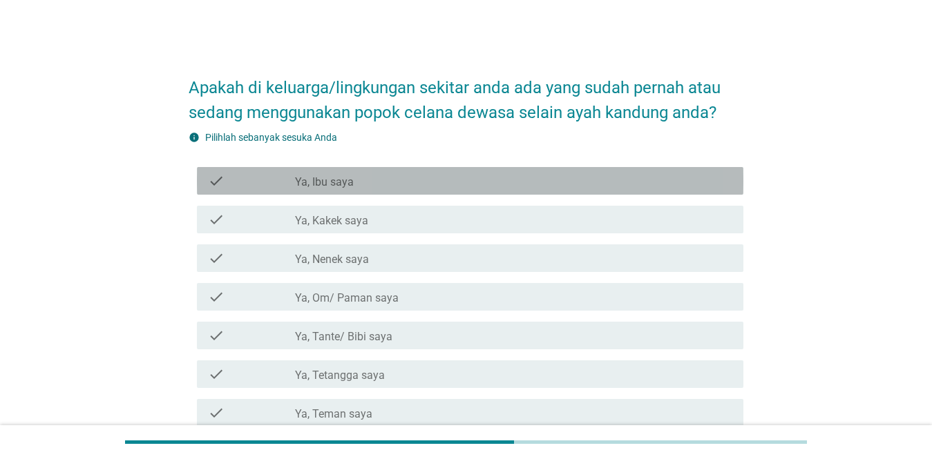
click at [561, 175] on div "check_box_outline_blank Ya, Ibu saya" at bounding box center [513, 181] width 437 height 17
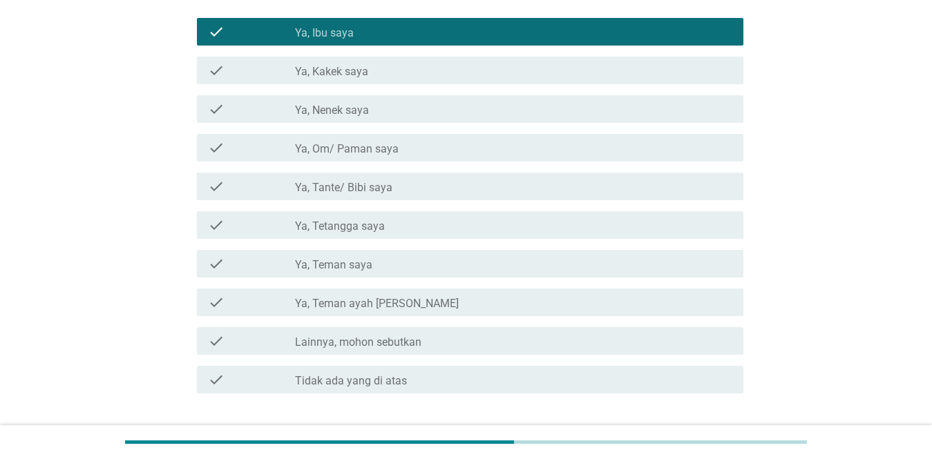
scroll to position [244, 0]
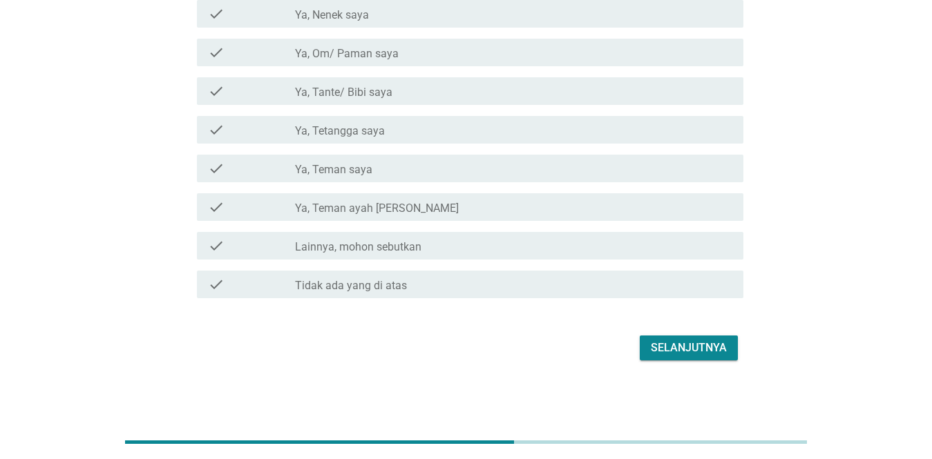
click at [678, 353] on div "Selanjutnya" at bounding box center [689, 348] width 76 height 17
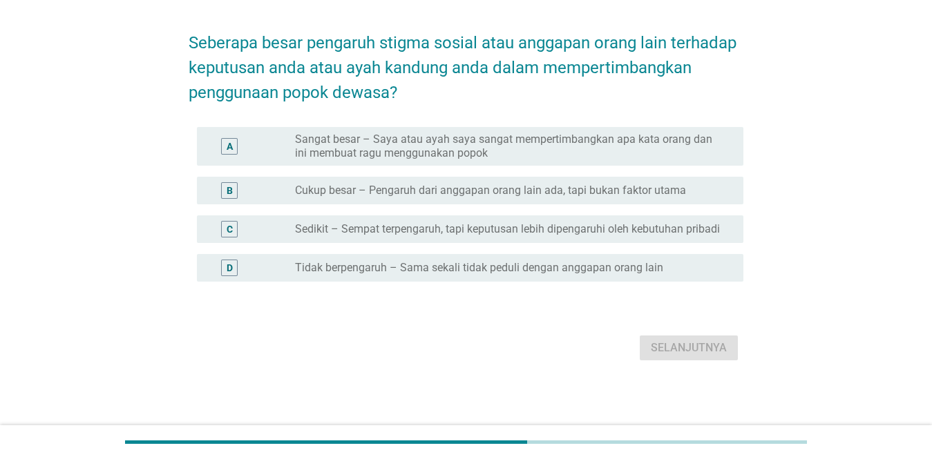
scroll to position [0, 0]
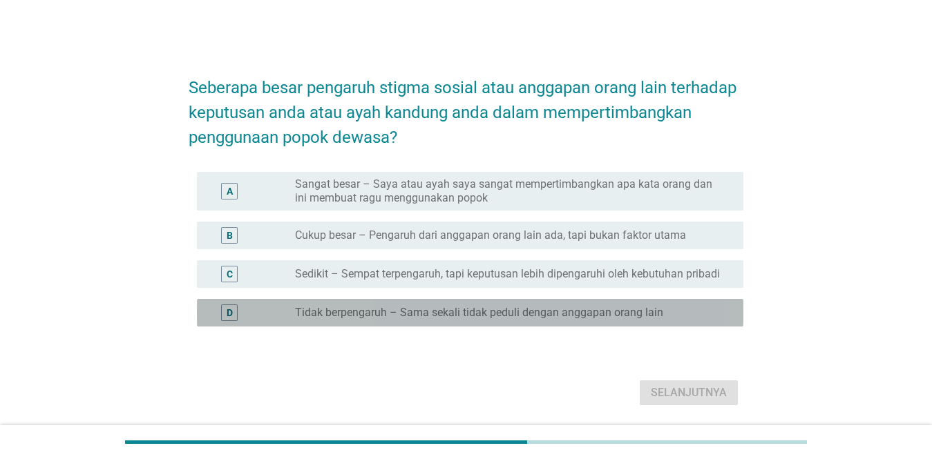
click at [447, 320] on label "Tidak berpengaruh – Sama sekali tidak peduli dengan anggapan orang lain" at bounding box center [479, 313] width 368 height 14
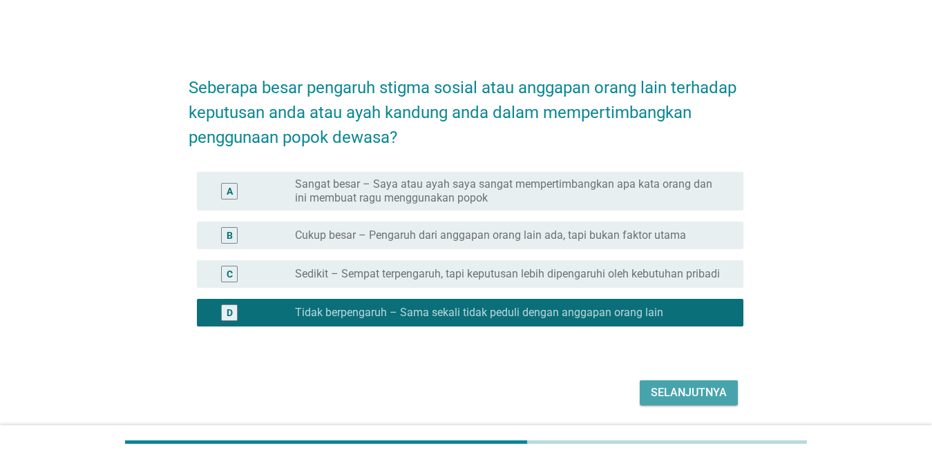
click at [669, 401] on div "Selanjutnya" at bounding box center [689, 393] width 76 height 17
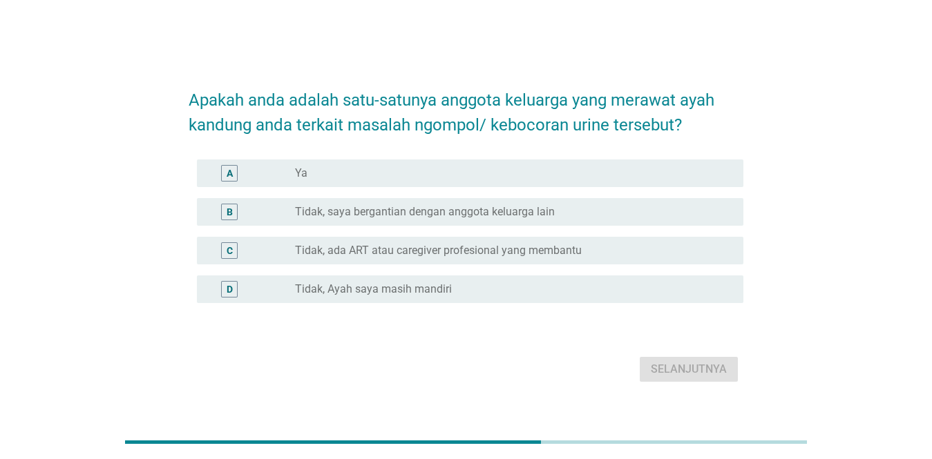
click at [379, 155] on div "A radio_button_unchecked Ya" at bounding box center [466, 173] width 555 height 39
click at [384, 173] on div "radio_button_unchecked Ya" at bounding box center [508, 173] width 426 height 14
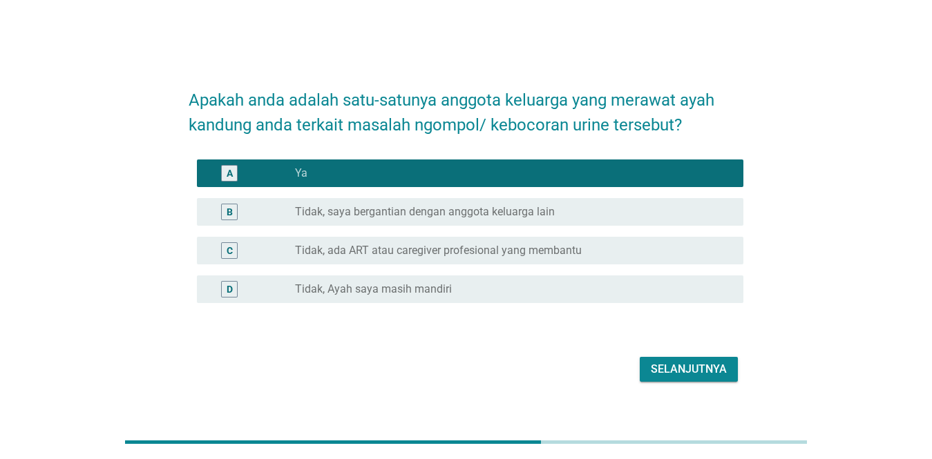
click at [678, 371] on div "Selanjutnya" at bounding box center [689, 369] width 76 height 17
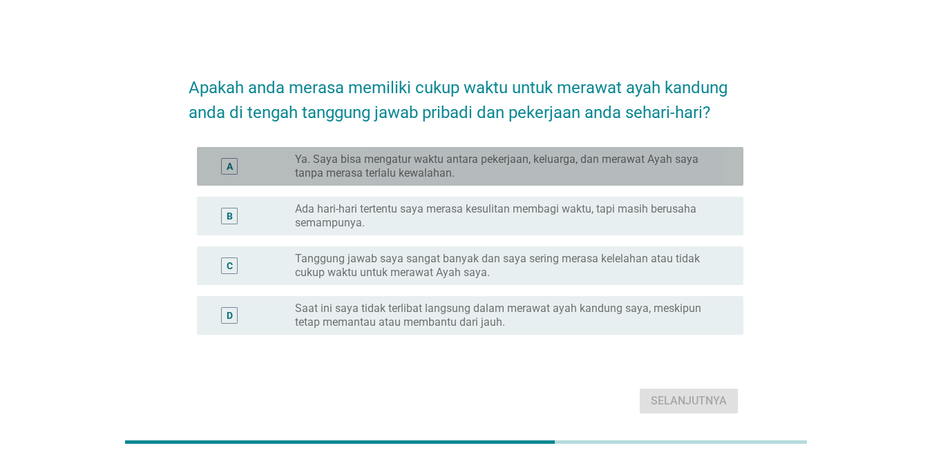
click at [521, 158] on label "Ya. Saya bisa mengatur waktu antara pekerjaan, keluarga, dan merawat Ayah saya …" at bounding box center [508, 167] width 426 height 28
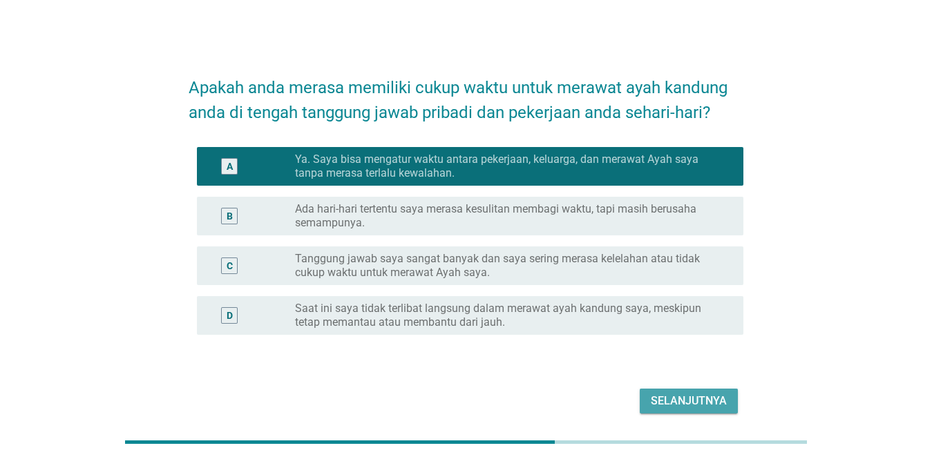
click at [678, 407] on div "Selanjutnya" at bounding box center [689, 401] width 76 height 17
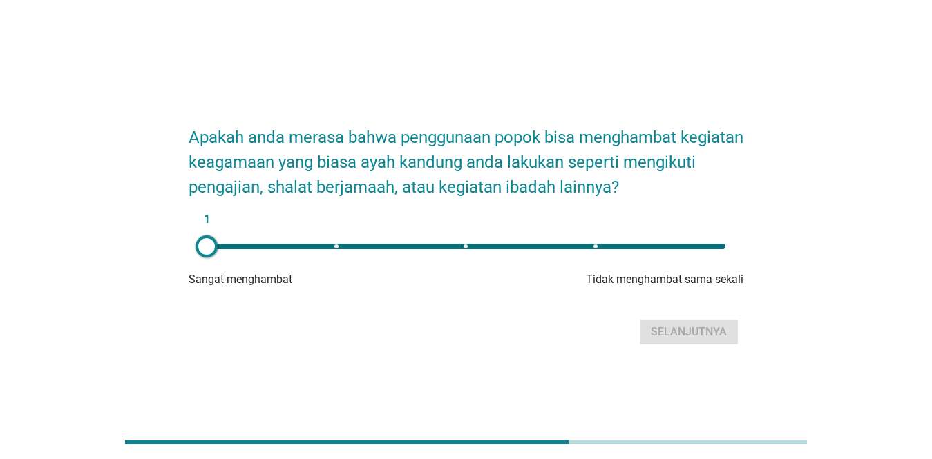
click at [631, 249] on div "1" at bounding box center [465, 247] width 519 height 6
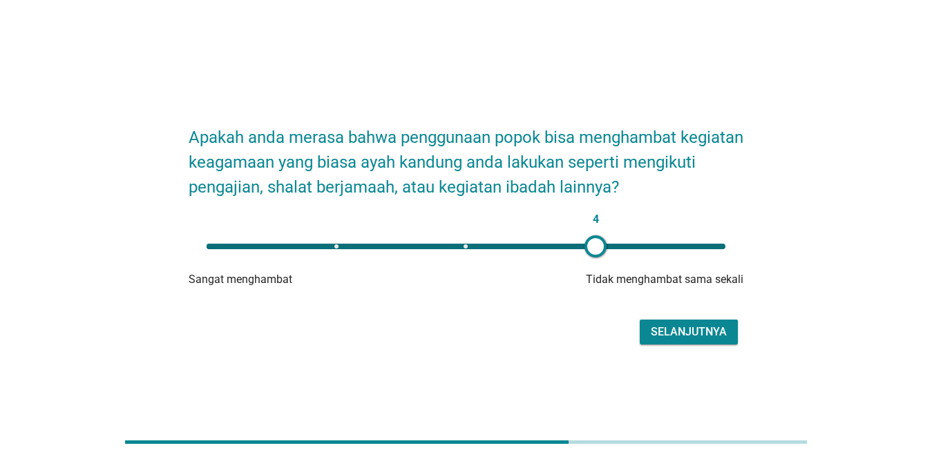
click at [632, 242] on div "4" at bounding box center [465, 247] width 541 height 28
click at [678, 329] on div "Selanjutnya" at bounding box center [689, 332] width 76 height 17
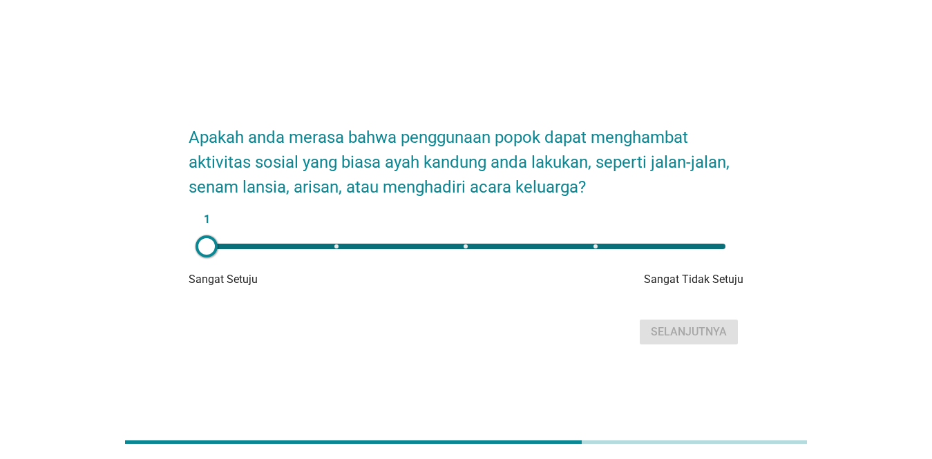
click at [678, 246] on div "1" at bounding box center [465, 247] width 519 height 6
type input "5"
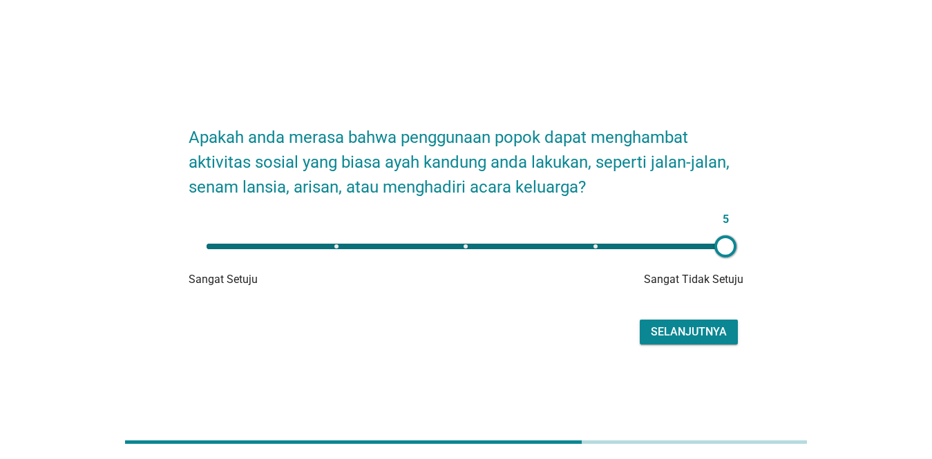
click at [678, 349] on div "Apakah anda merasa bahwa penggunaan popok dapat menghambat aktivitas sosial yan…" at bounding box center [465, 230] width 577 height 260
click at [678, 336] on div "Selanjutnya" at bounding box center [689, 332] width 76 height 17
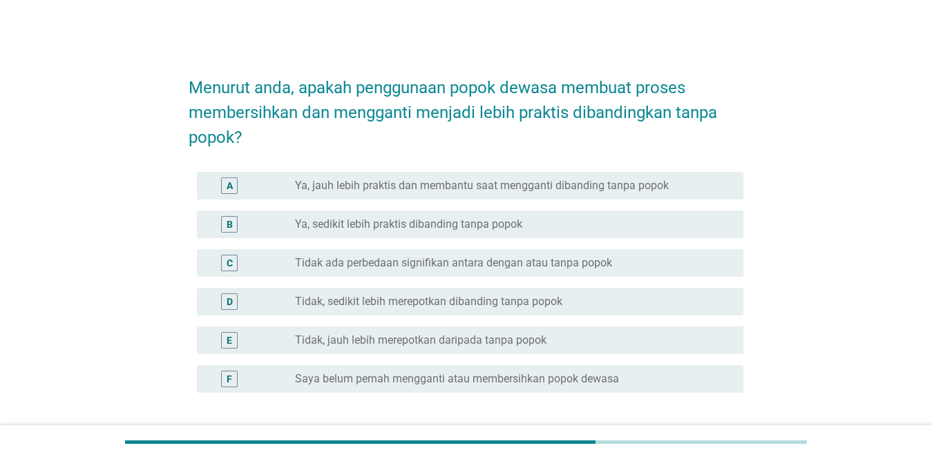
click at [633, 193] on div "radio_button_unchecked Ya, jauh lebih praktis dan membantu saat mengganti diban…" at bounding box center [513, 185] width 437 height 17
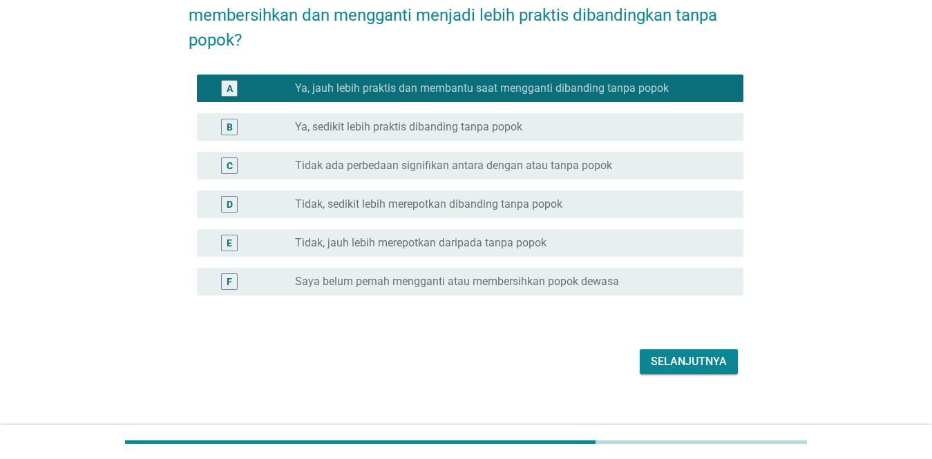
scroll to position [111, 0]
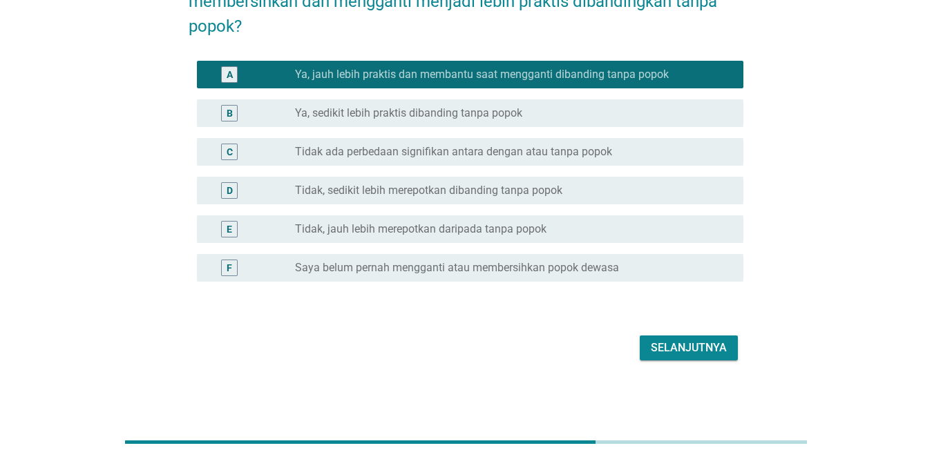
click at [678, 338] on button "Selanjutnya" at bounding box center [688, 348] width 98 height 25
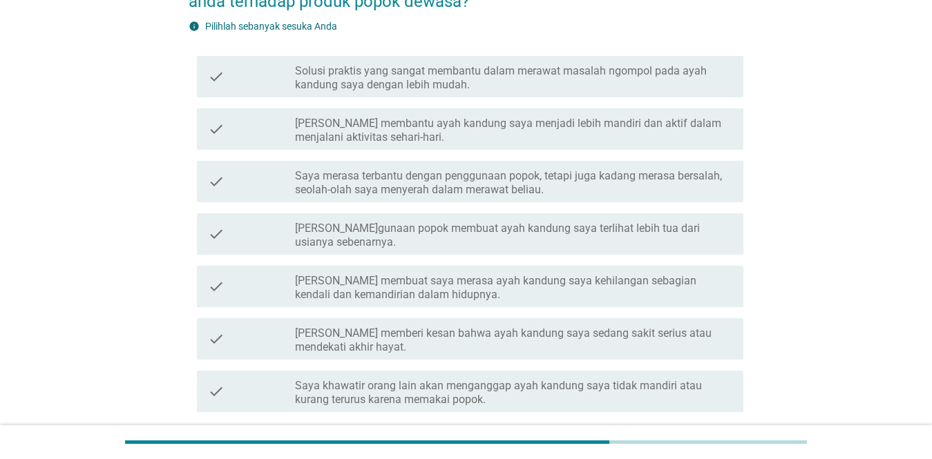
scroll to position [0, 0]
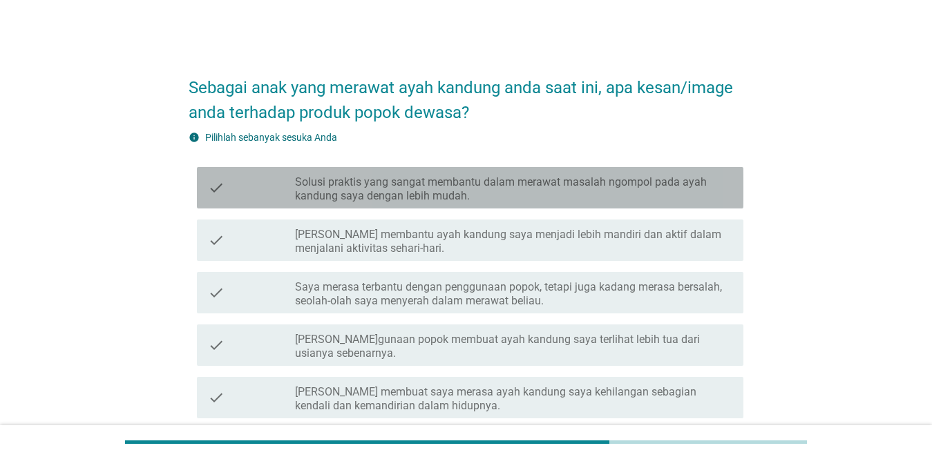
click at [500, 189] on label "Solusi praktis yang sangat membantu dalam merawat masalah ngompol pada ayah kan…" at bounding box center [513, 189] width 437 height 28
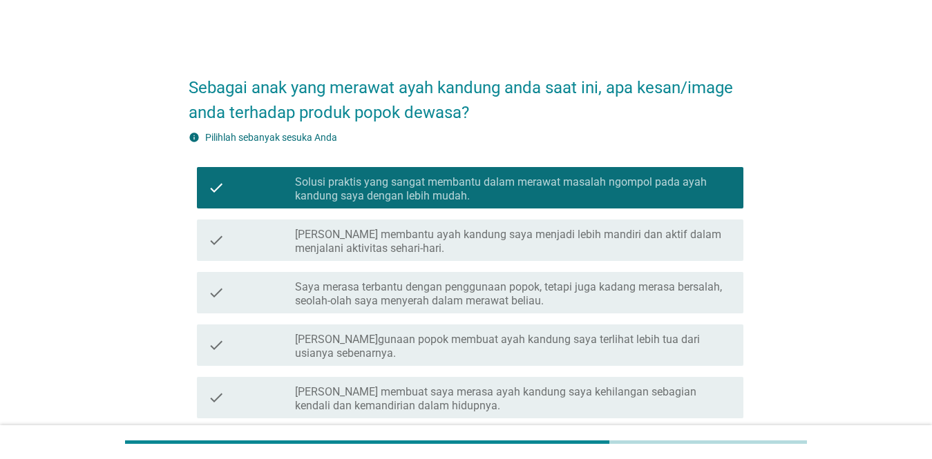
click at [488, 321] on div "check check_box_outline_blank Penggunaan popok membuat ayah kandung saya terlih…" at bounding box center [466, 345] width 555 height 52
click at [486, 302] on label "Saya merasa terbantu dengan penggunaan popok, tetapi juga kadang merasa bersala…" at bounding box center [513, 294] width 437 height 28
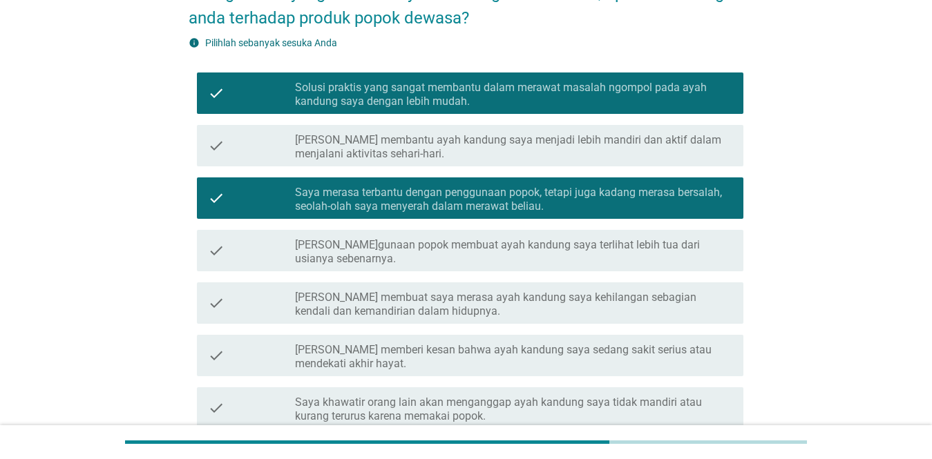
scroll to position [225, 0]
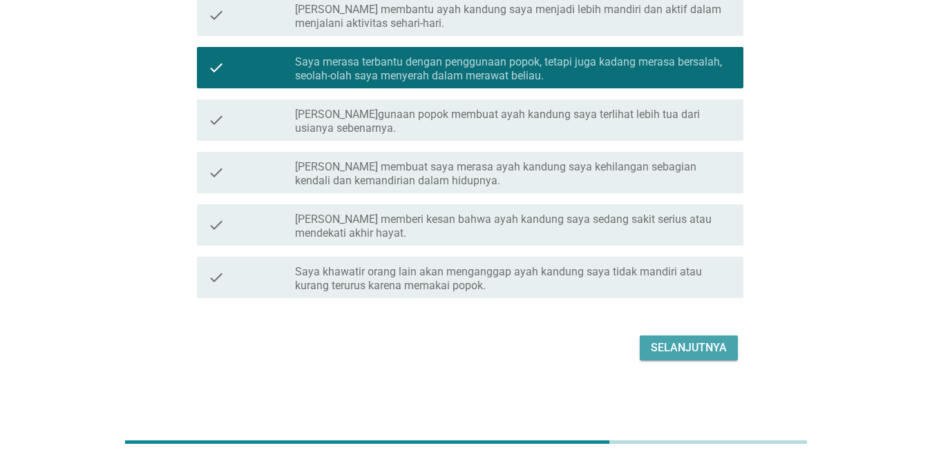
click at [678, 341] on div "Selanjutnya" at bounding box center [689, 348] width 76 height 17
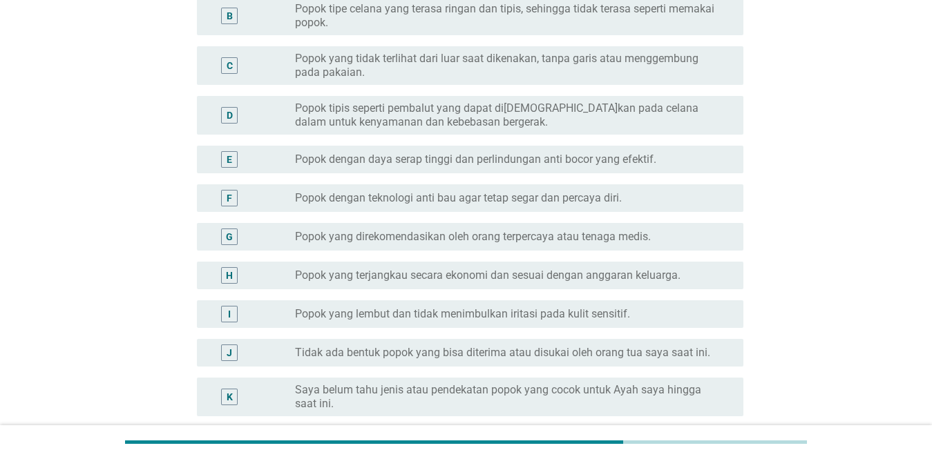
scroll to position [0, 0]
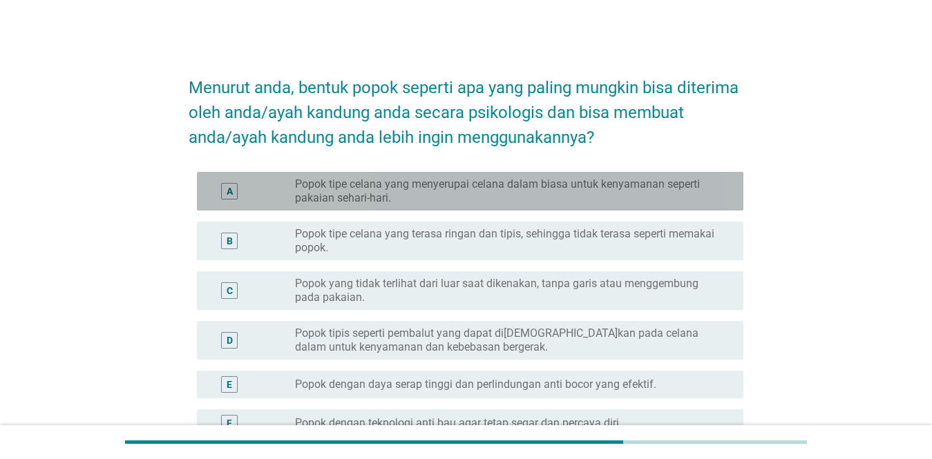
click at [497, 194] on label "Popok tipe celana yang menyerupai celana dalam biasa untuk kenyamanan seperti p…" at bounding box center [508, 191] width 426 height 28
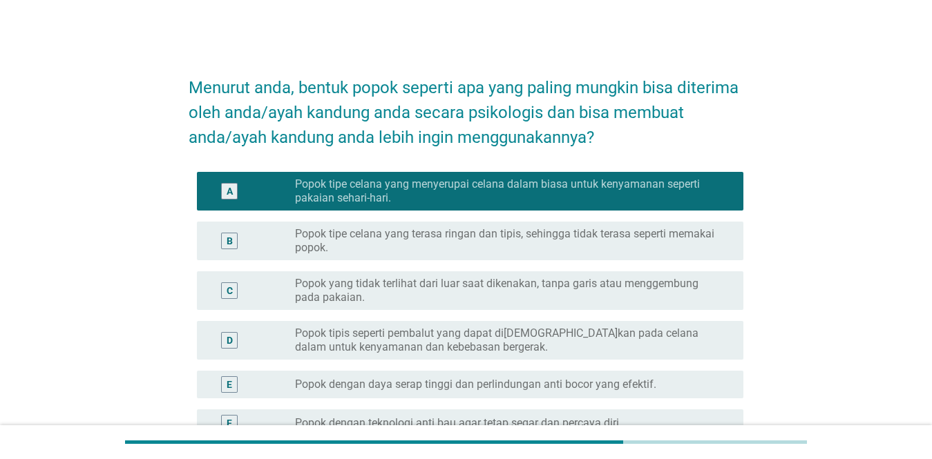
click at [504, 278] on label "Popok yang tidak terlihat dari luar saat dikenakan, tanpa garis atau menggembun…" at bounding box center [508, 291] width 426 height 28
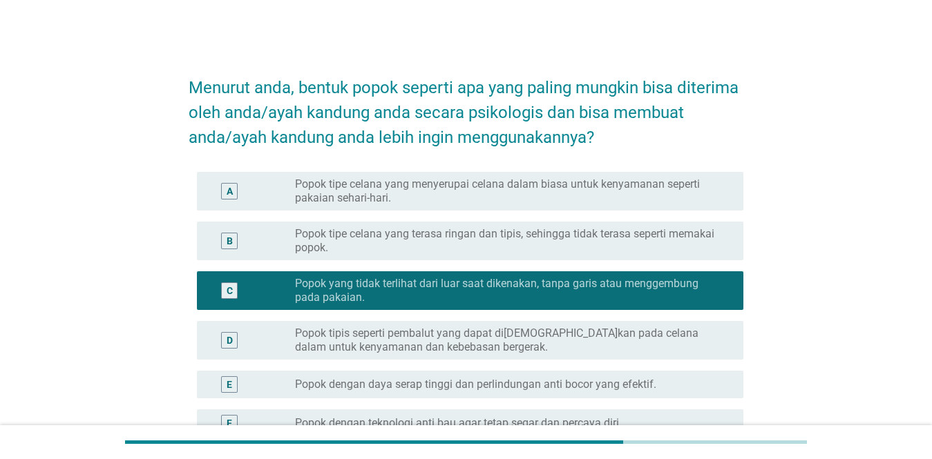
click at [600, 176] on div "A radio_button_unchecked Popok tipe celana yang menyerupai celana dalam biasa u…" at bounding box center [470, 191] width 546 height 39
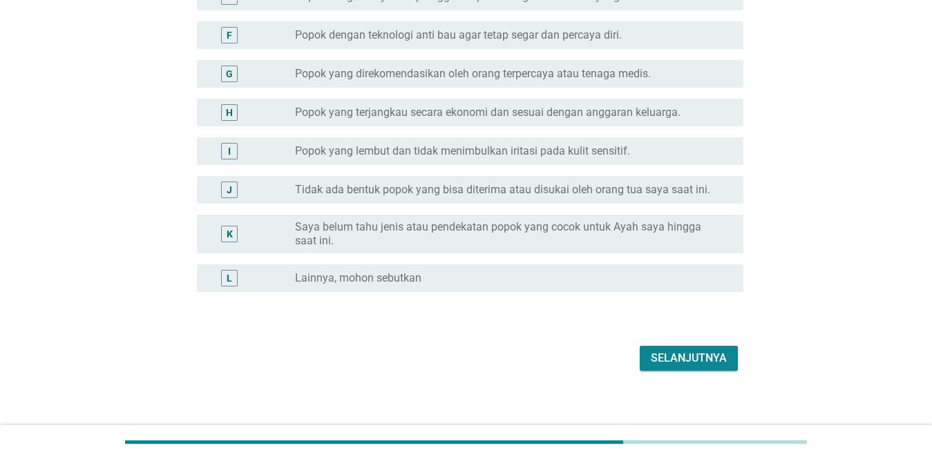
scroll to position [398, 0]
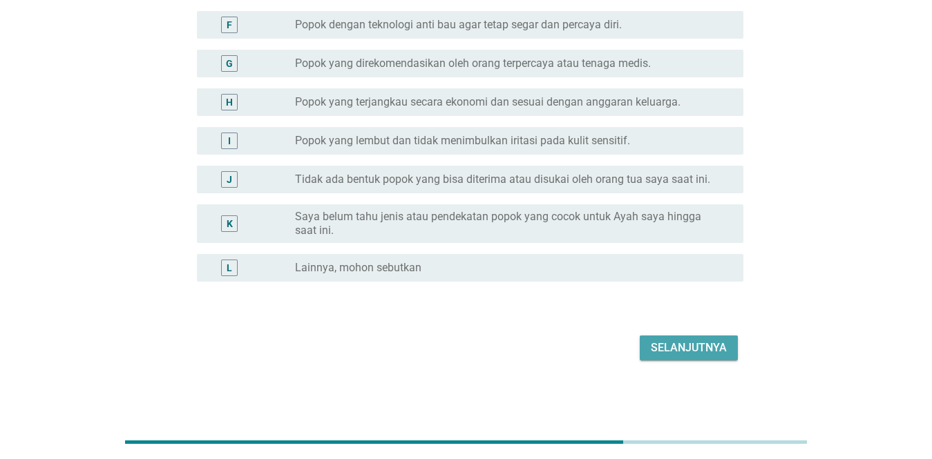
click at [678, 357] on button "Selanjutnya" at bounding box center [688, 348] width 98 height 25
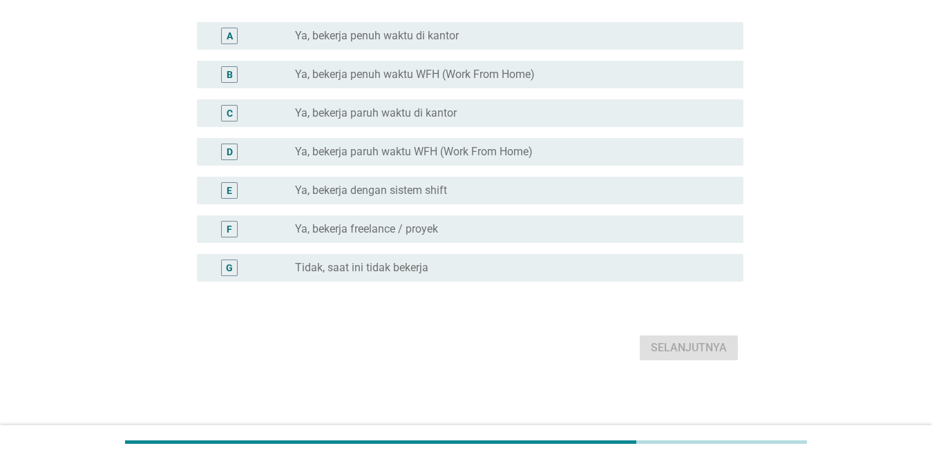
scroll to position [0, 0]
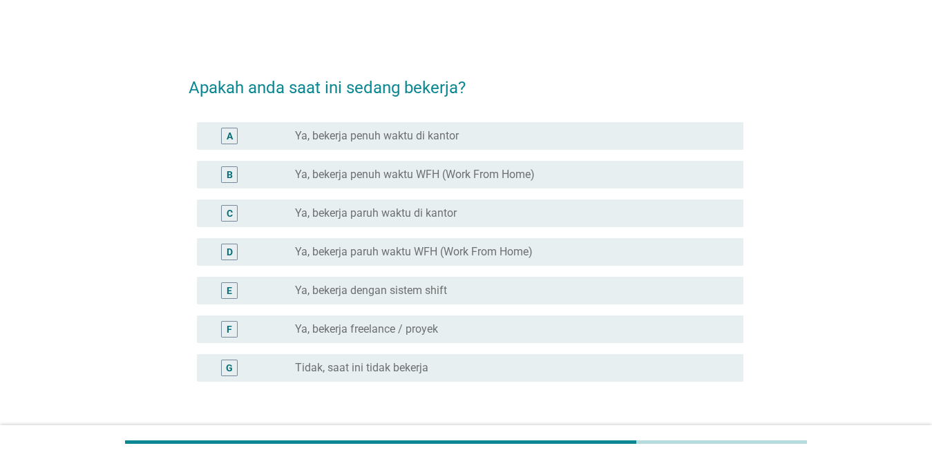
click at [425, 136] on label "Ya, bekerja penuh waktu di kantor" at bounding box center [377, 136] width 164 height 14
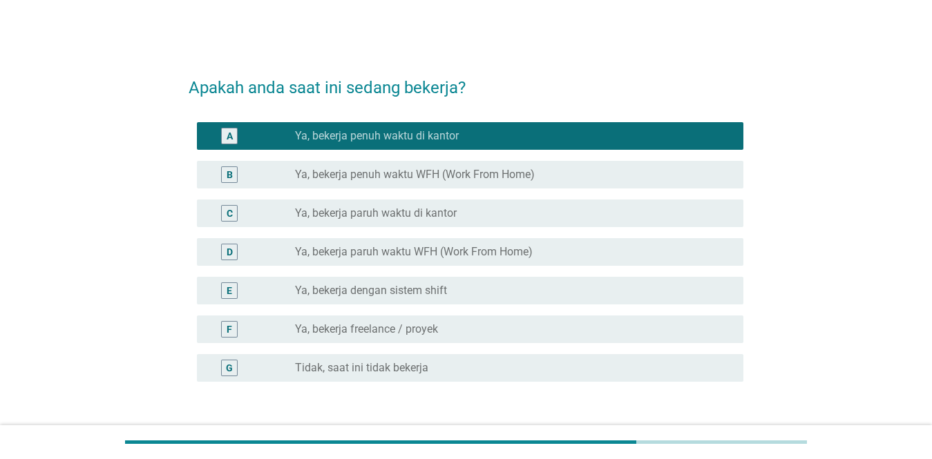
scroll to position [100, 0]
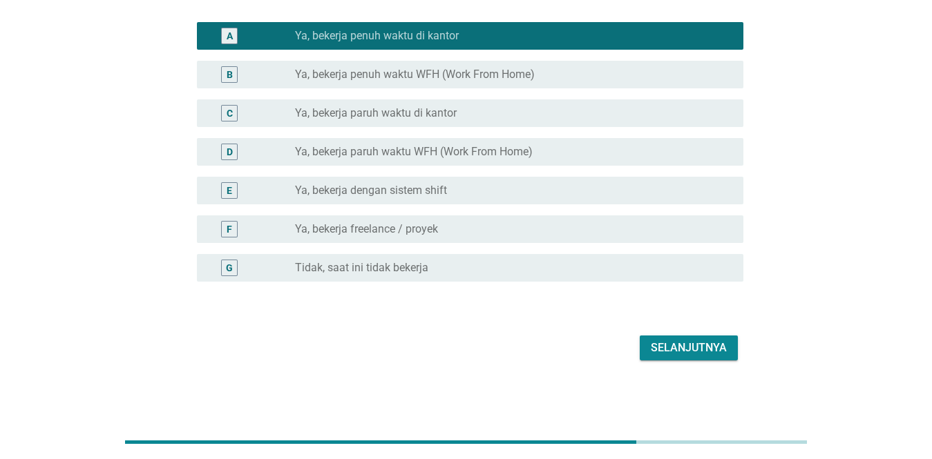
click at [678, 349] on div "Selanjutnya" at bounding box center [689, 348] width 76 height 17
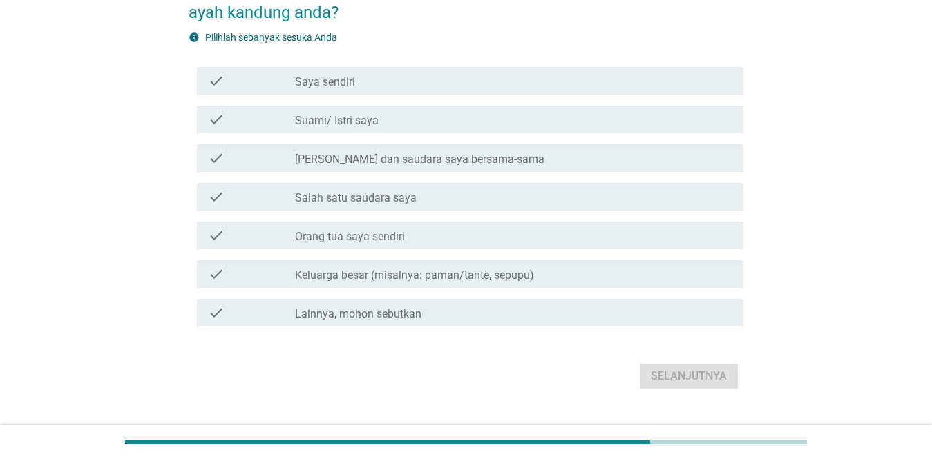
scroll to position [0, 0]
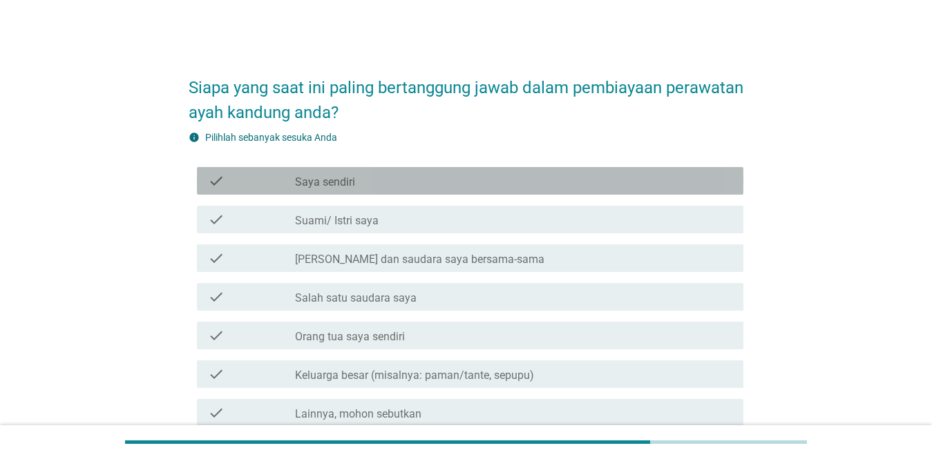
click at [526, 182] on div "check_box_outline_blank [PERSON_NAME] sendiri" at bounding box center [513, 181] width 437 height 17
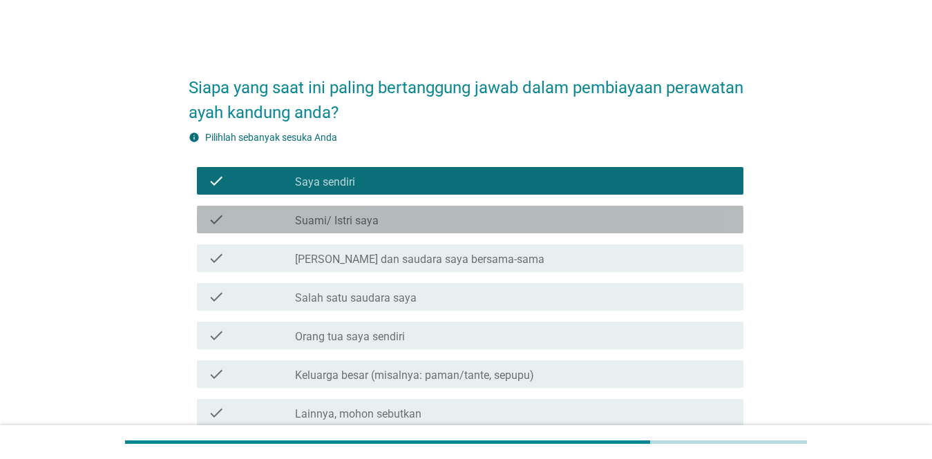
click at [524, 222] on div "check_box_outline_blank Suami/ Istri saya" at bounding box center [513, 219] width 437 height 17
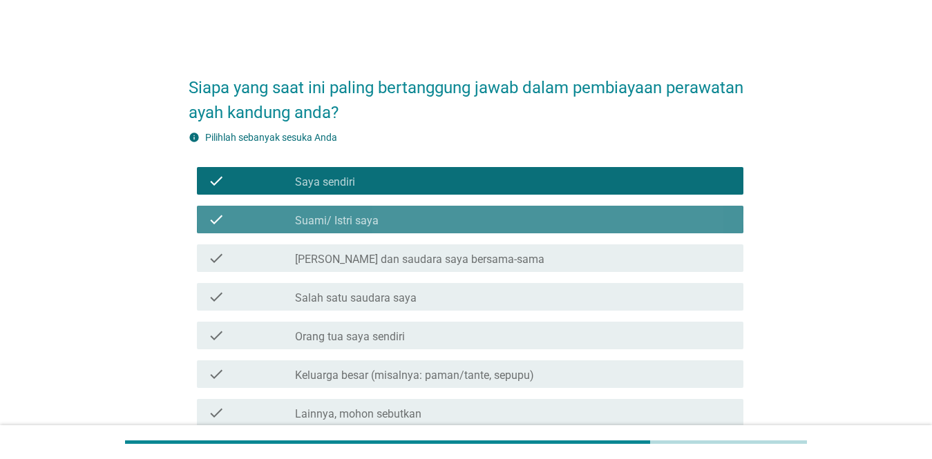
click at [678, 224] on div "check_box_outline_blank Suami/ Istri saya" at bounding box center [513, 219] width 437 height 17
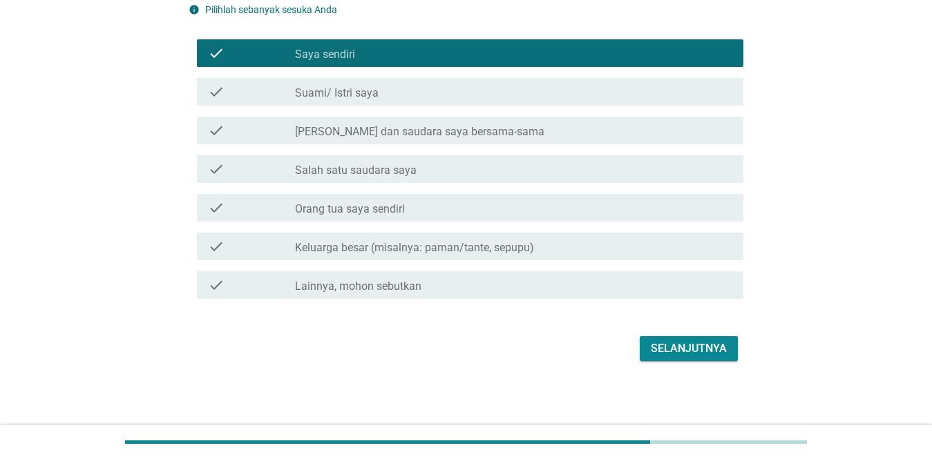
scroll to position [128, 0]
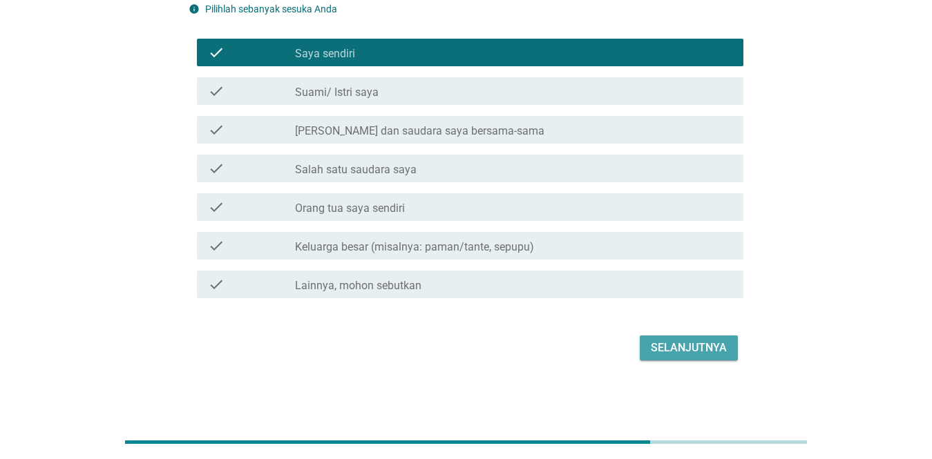
click at [678, 341] on div "Selanjutnya" at bounding box center [689, 348] width 76 height 17
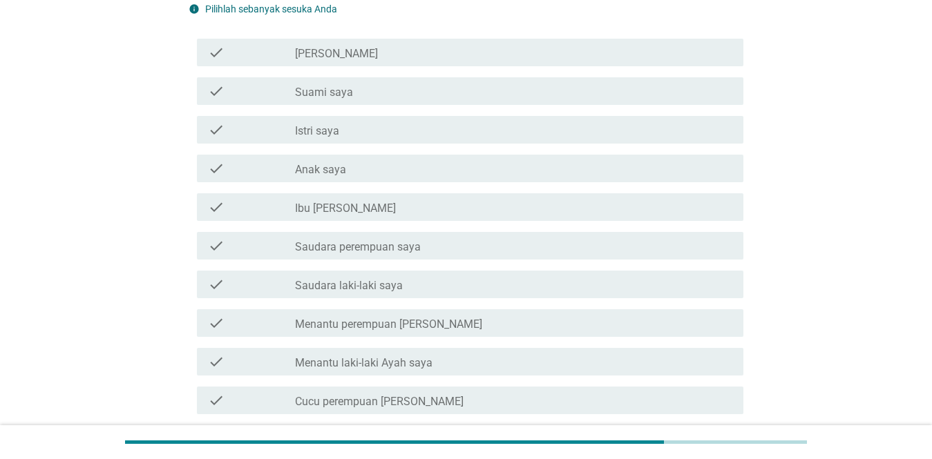
scroll to position [0, 0]
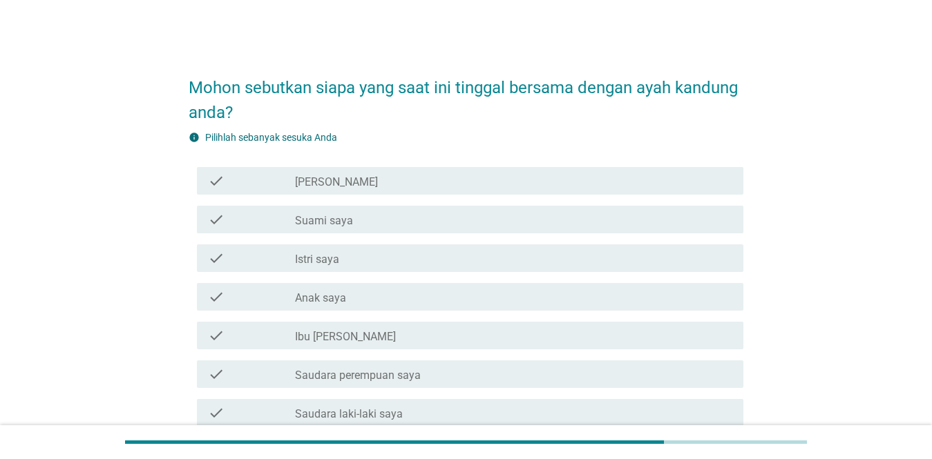
click at [490, 183] on div "check_box_outline_blank [PERSON_NAME]" at bounding box center [513, 181] width 437 height 17
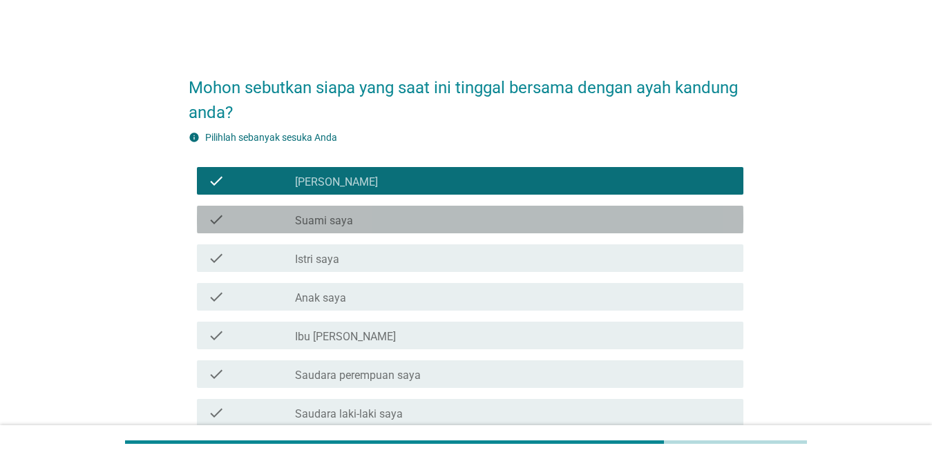
click at [489, 221] on div "check_box_outline_blank Suami saya" at bounding box center [513, 219] width 437 height 17
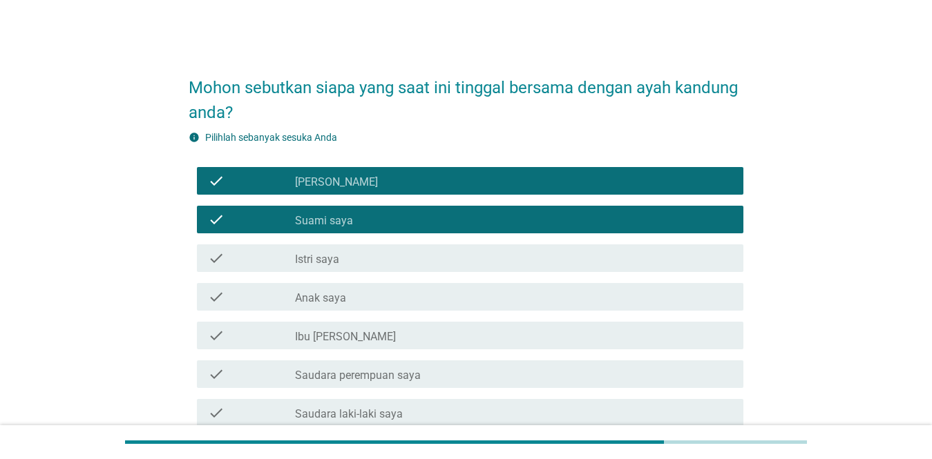
click at [489, 221] on div "check_box_outline_blank Suami saya" at bounding box center [513, 219] width 437 height 17
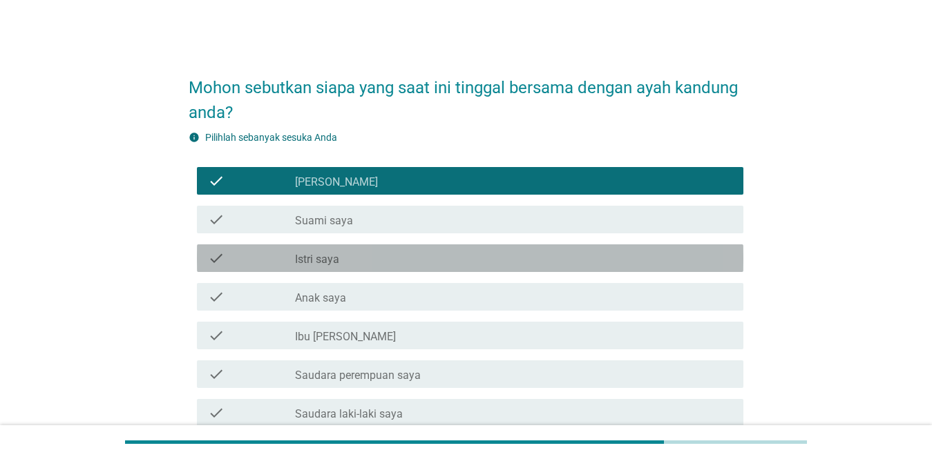
click at [480, 257] on div "check_box_outline_blank Istri saya" at bounding box center [513, 258] width 437 height 17
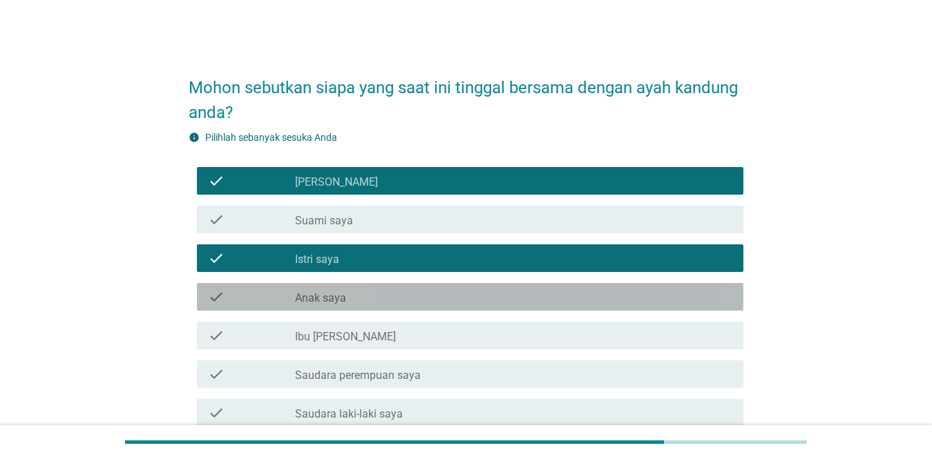
click at [477, 303] on div "check_box_outline_blank Anak saya" at bounding box center [513, 297] width 437 height 17
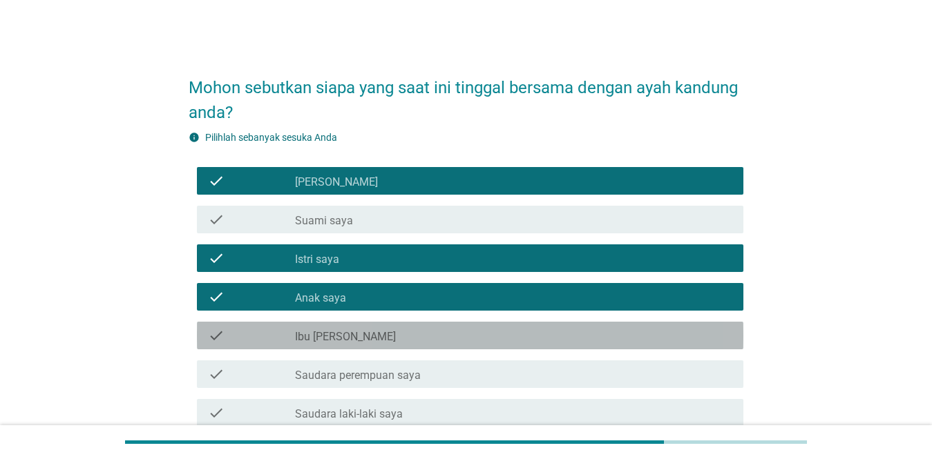
click at [476, 347] on div "check check_box_outline_blank Ibu saya" at bounding box center [470, 336] width 546 height 28
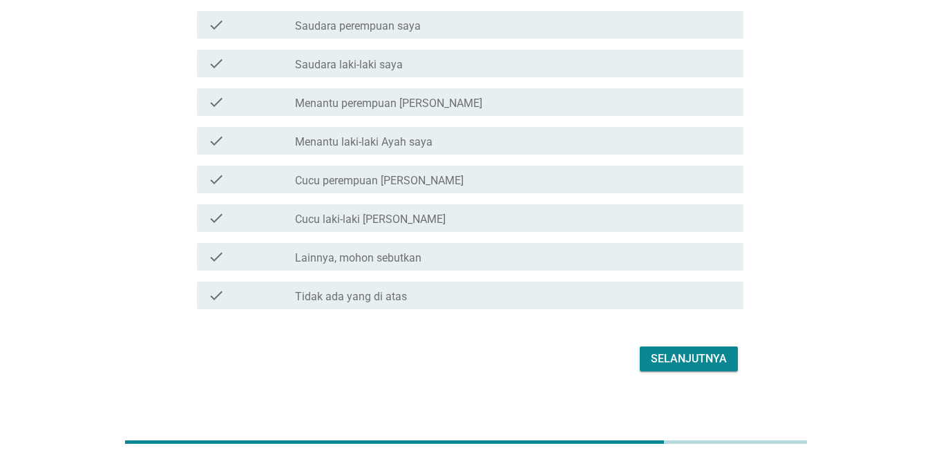
scroll to position [360, 0]
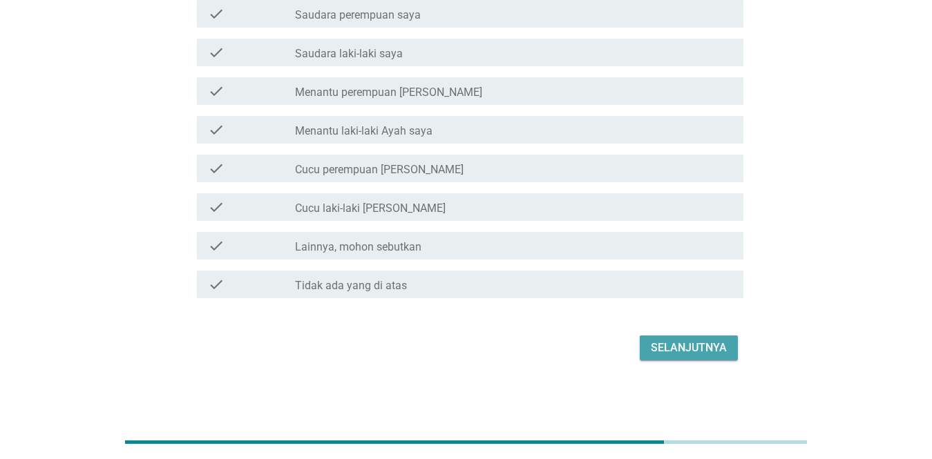
click at [678, 349] on div "Selanjutnya" at bounding box center [689, 348] width 76 height 17
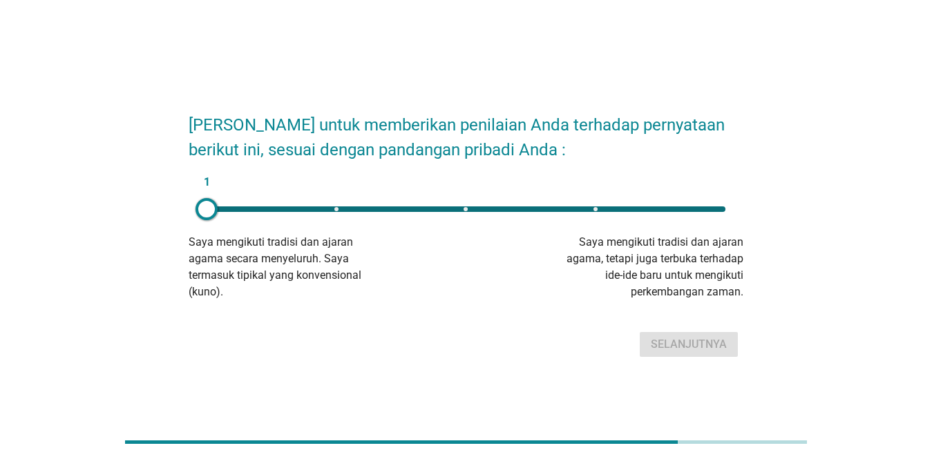
click at [352, 209] on div "1" at bounding box center [465, 209] width 519 height 6
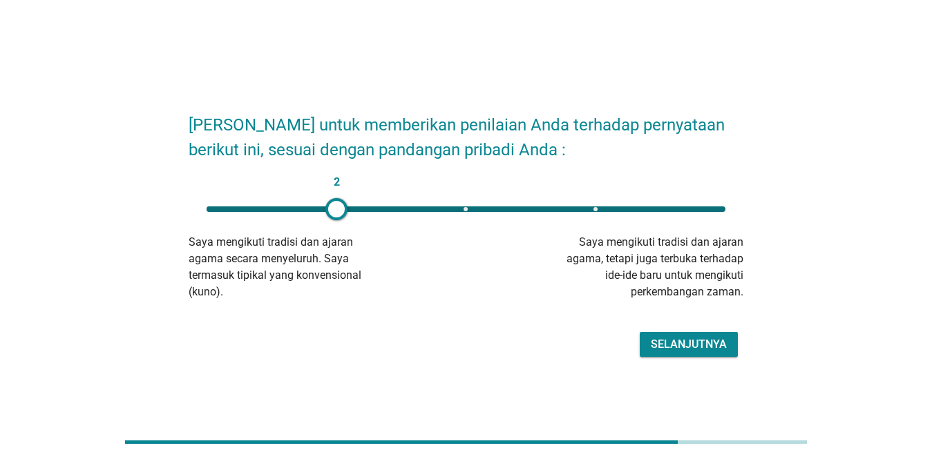
click at [668, 334] on button "Selanjutnya" at bounding box center [688, 344] width 98 height 25
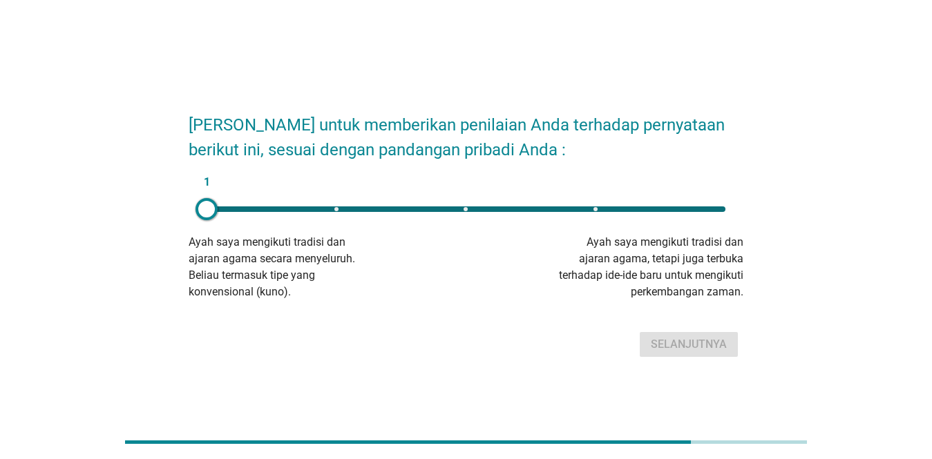
click at [465, 208] on div "1" at bounding box center [465, 209] width 519 height 6
type input "3"
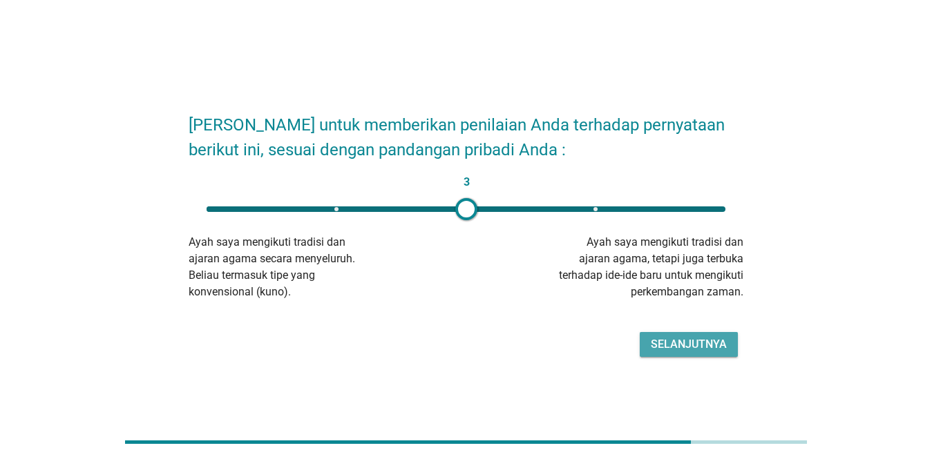
click at [678, 354] on button "Selanjutnya" at bounding box center [688, 344] width 98 height 25
